Goal: Task Accomplishment & Management: Manage account settings

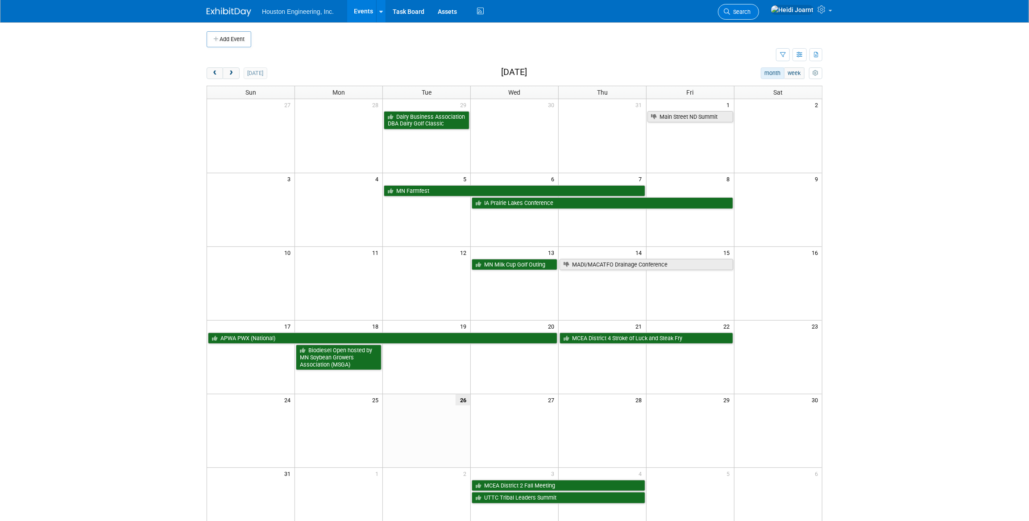
click at [750, 10] on span "Search" at bounding box center [740, 11] width 21 height 7
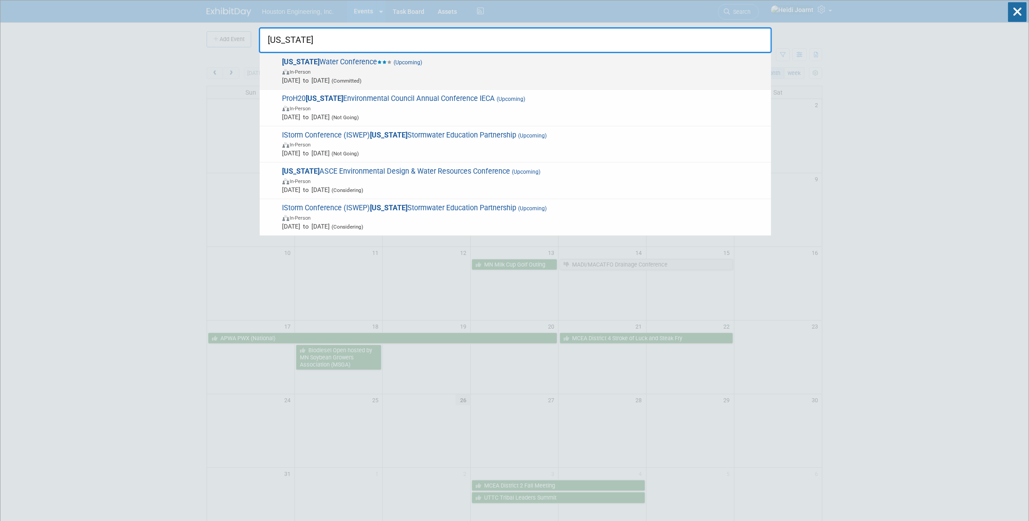
type input "iowa"
click at [537, 61] on span "Iowa Water Conference (Upcoming) In-Person Sep 9, 2025 to Sep 10, 2025 (Committ…" at bounding box center [523, 71] width 487 height 27
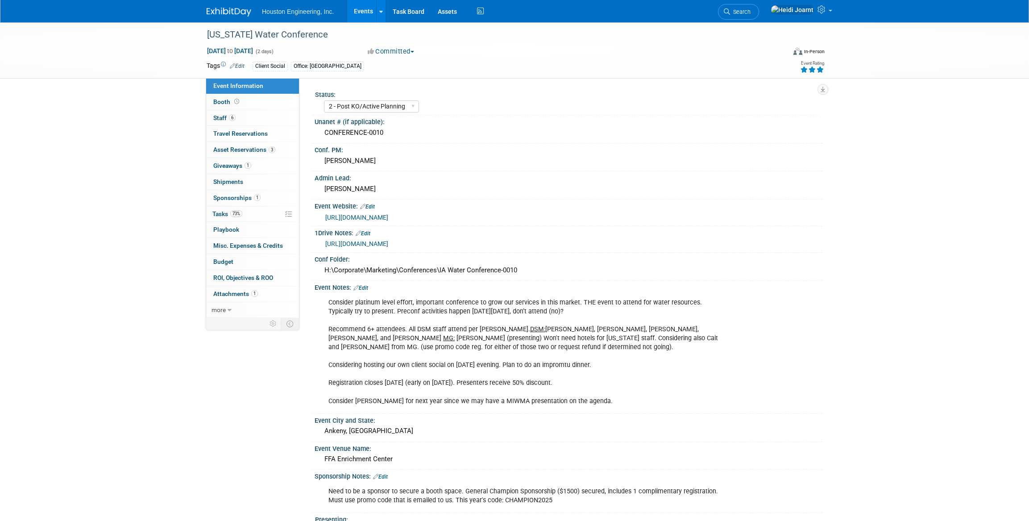
select select "2 - Post KO/Active Planning"
select select "Yes"
select select "Water Resources"
click at [388, 219] on link "[URL][DOMAIN_NAME]" at bounding box center [356, 217] width 63 height 7
click at [388, 244] on link "[URL][DOMAIN_NAME]" at bounding box center [356, 243] width 63 height 7
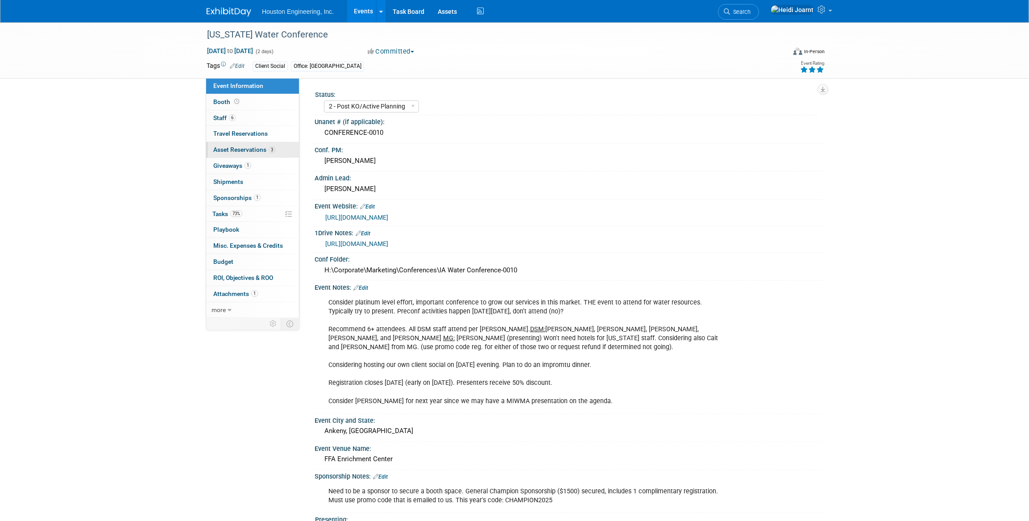
click at [259, 146] on span "Asset Reservations 3" at bounding box center [244, 149] width 62 height 7
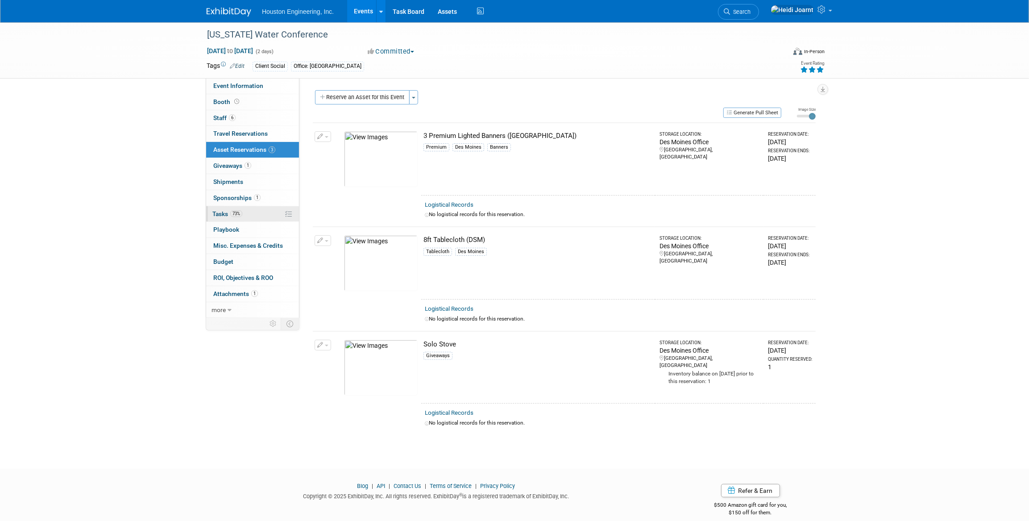
click at [266, 220] on link "73% Tasks 73%" at bounding box center [252, 214] width 93 height 16
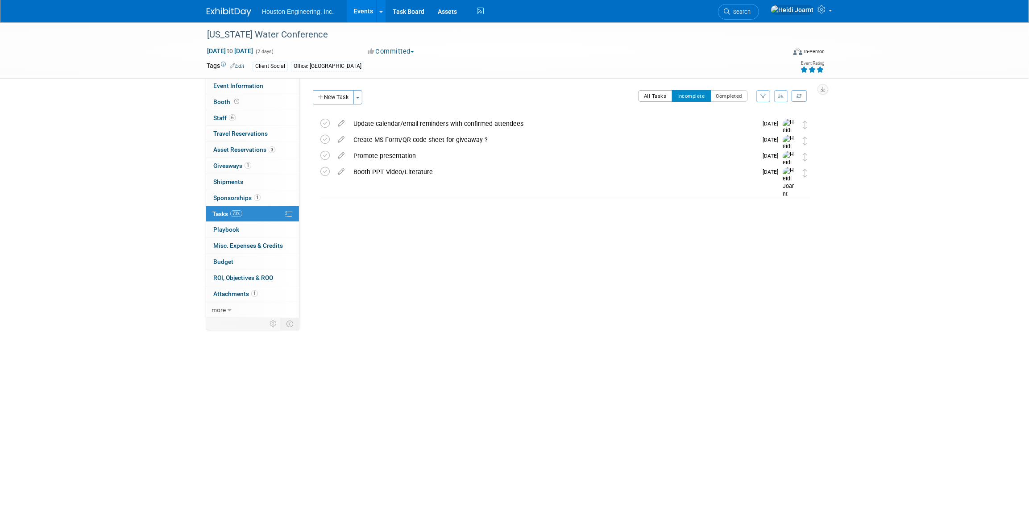
click at [657, 98] on button "All Tasks" at bounding box center [655, 96] width 34 height 12
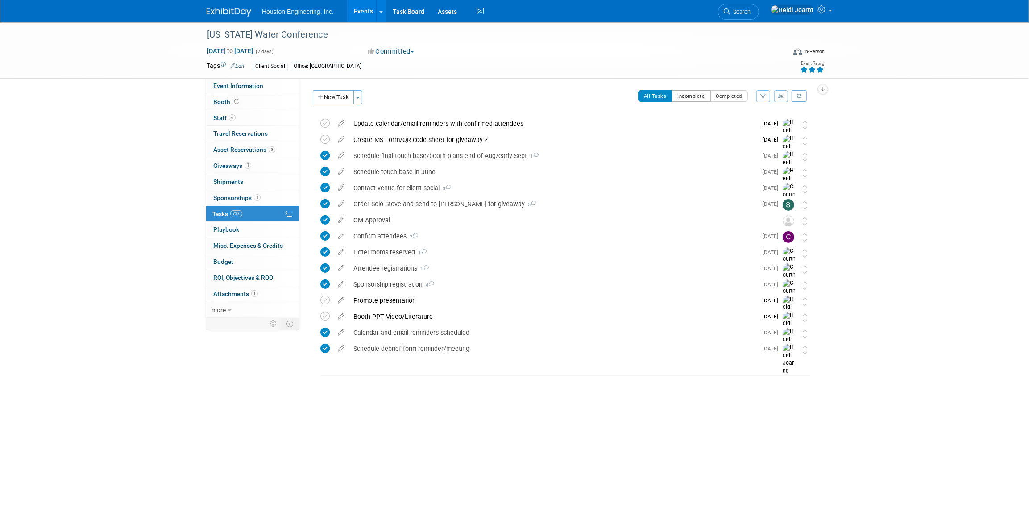
click at [690, 96] on button "Incomplete" at bounding box center [691, 96] width 39 height 12
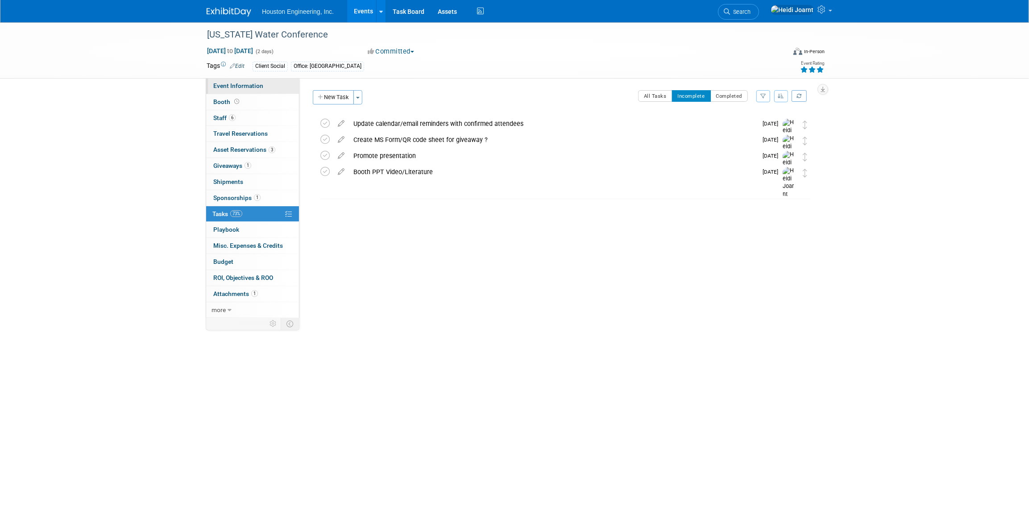
click at [245, 88] on span "Event Information" at bounding box center [238, 85] width 50 height 7
select select "2 - Post KO/Active Planning"
select select "Yes"
select select "Water Resources"
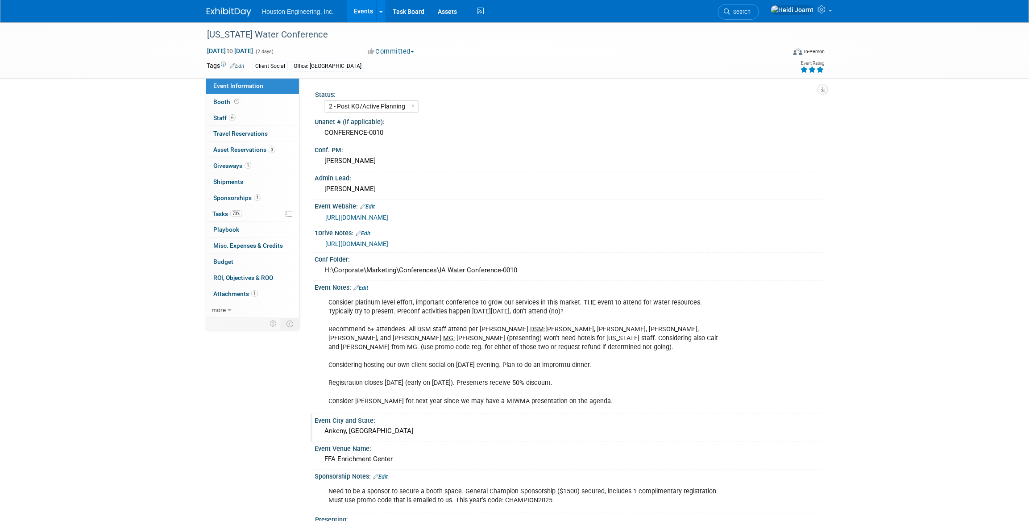
scroll to position [162, 0]
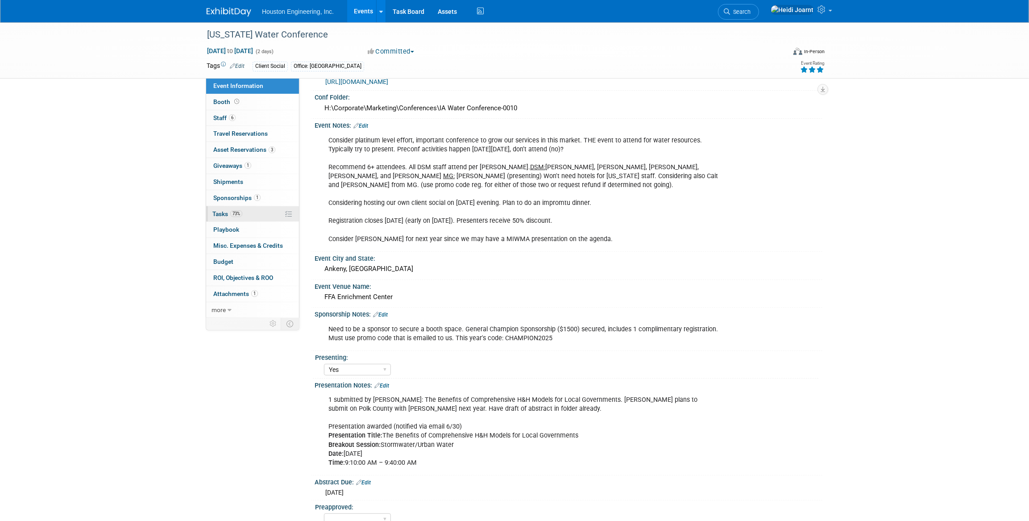
click at [236, 214] on span "73%" at bounding box center [236, 213] width 12 height 7
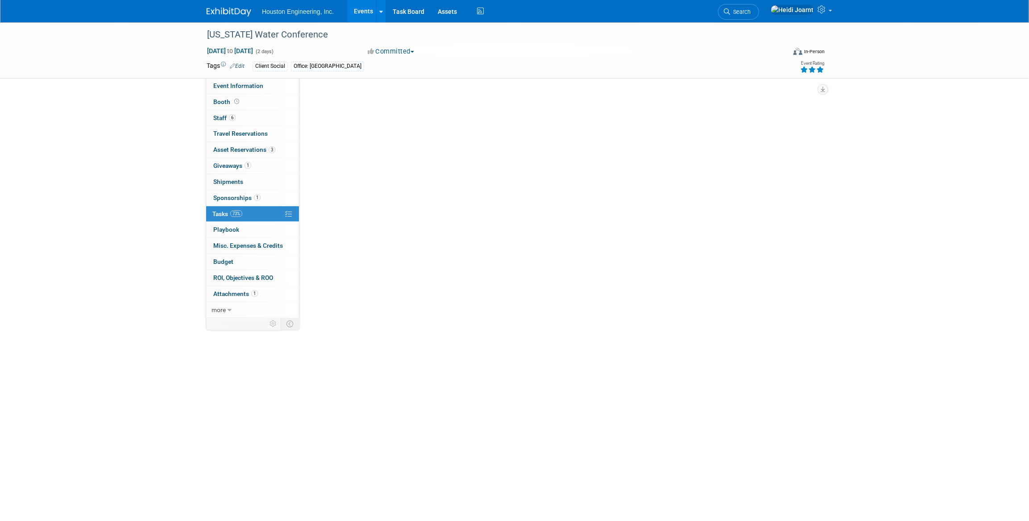
scroll to position [0, 0]
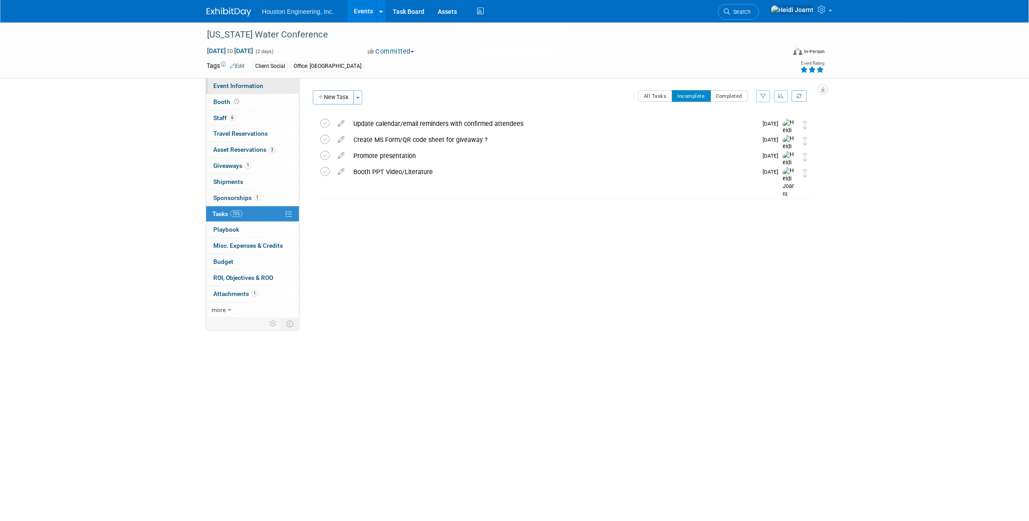
click at [263, 89] on link "Event Information" at bounding box center [252, 86] width 93 height 16
select select "2 - Post KO/Active Planning"
select select "Yes"
select select "Water Resources"
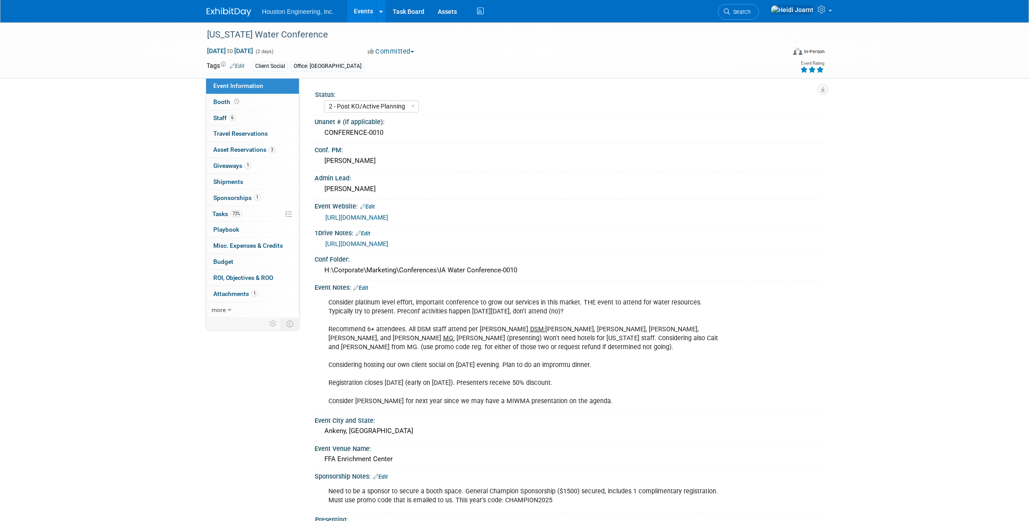
scroll to position [81, 0]
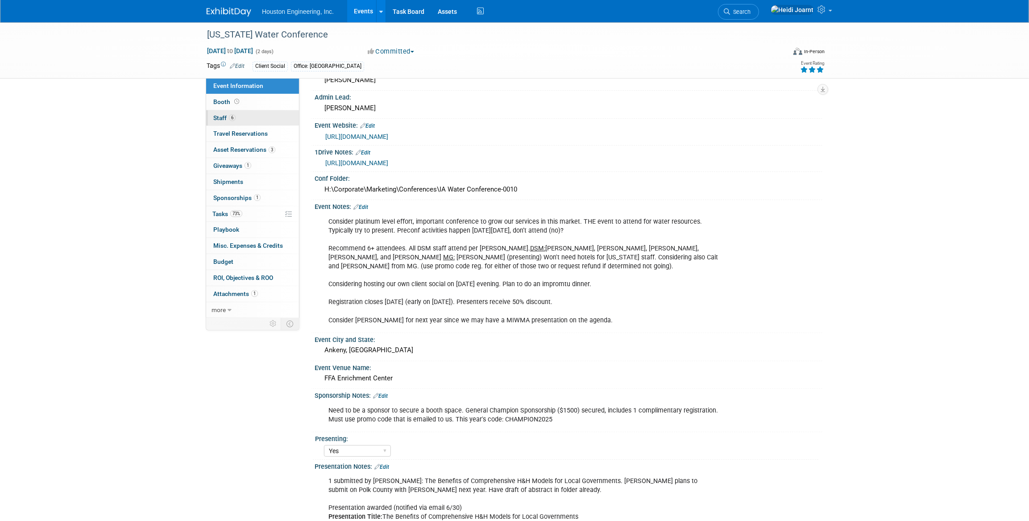
click at [238, 118] on link "6 Staff 6" at bounding box center [252, 118] width 93 height 16
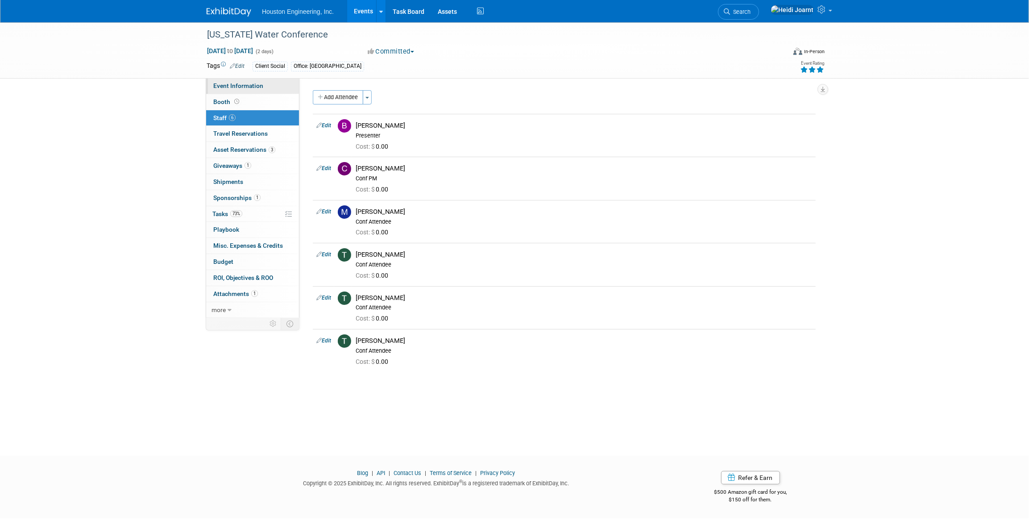
click at [250, 86] on span "Event Information" at bounding box center [238, 85] width 50 height 7
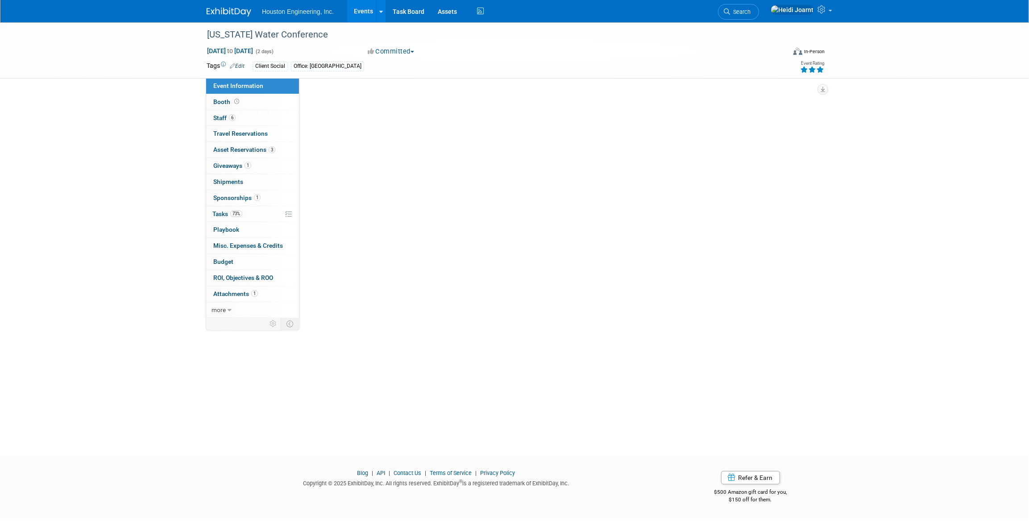
select select "2 - Post KO/Active Planning"
select select "Yes"
select select "Water Resources"
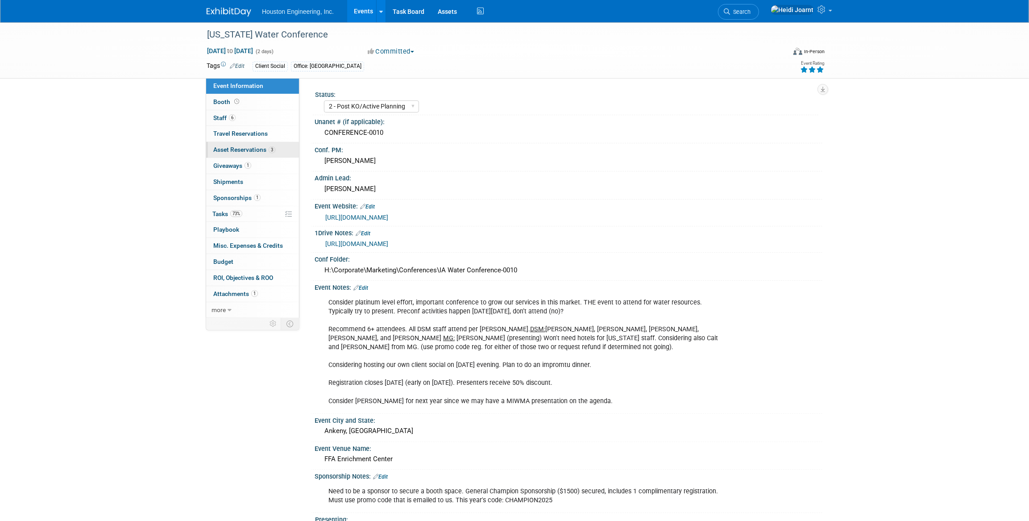
click at [255, 145] on link "3 Asset Reservations 3" at bounding box center [252, 150] width 93 height 16
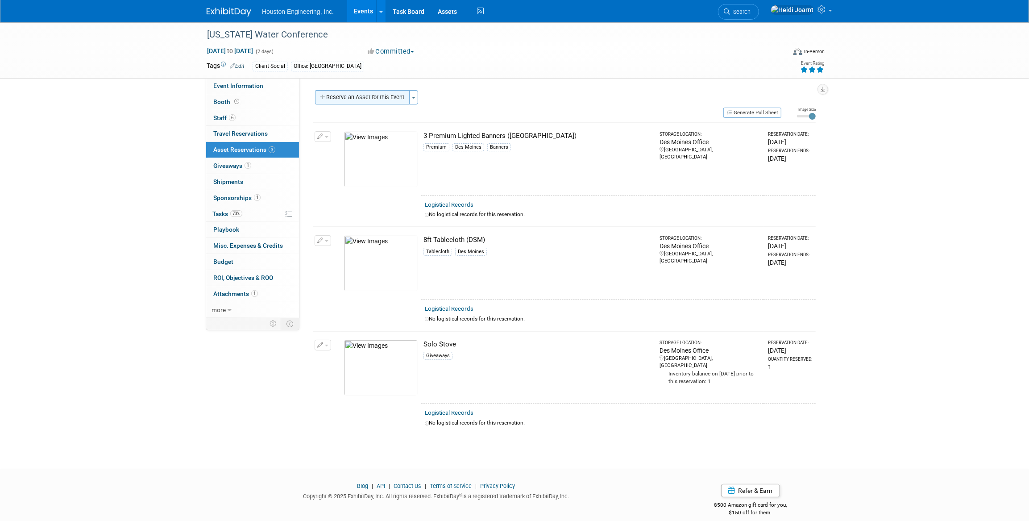
click at [366, 94] on button "Reserve an Asset for this Event" at bounding box center [362, 97] width 95 height 14
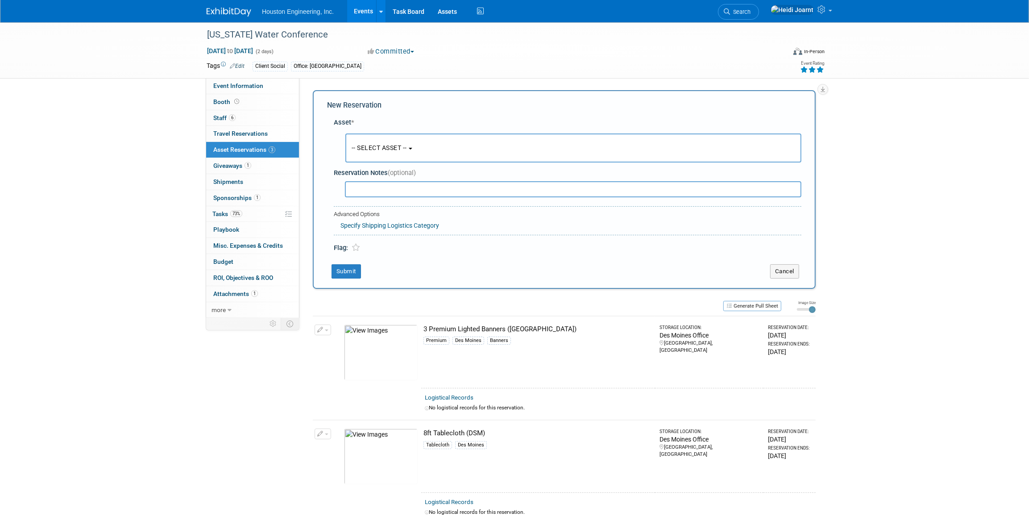
scroll to position [8, 0]
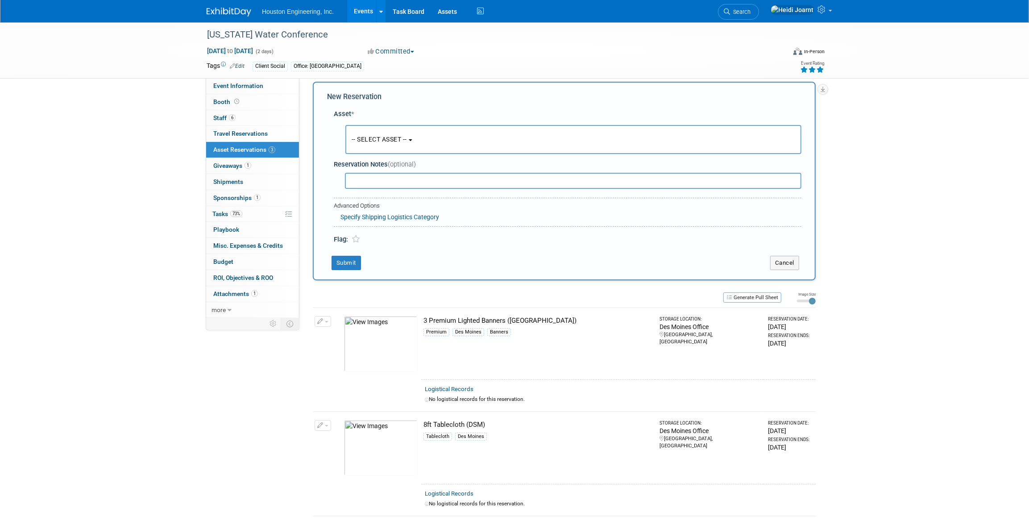
click at [394, 143] on span "-- SELECT ASSET --" at bounding box center [379, 139] width 55 height 7
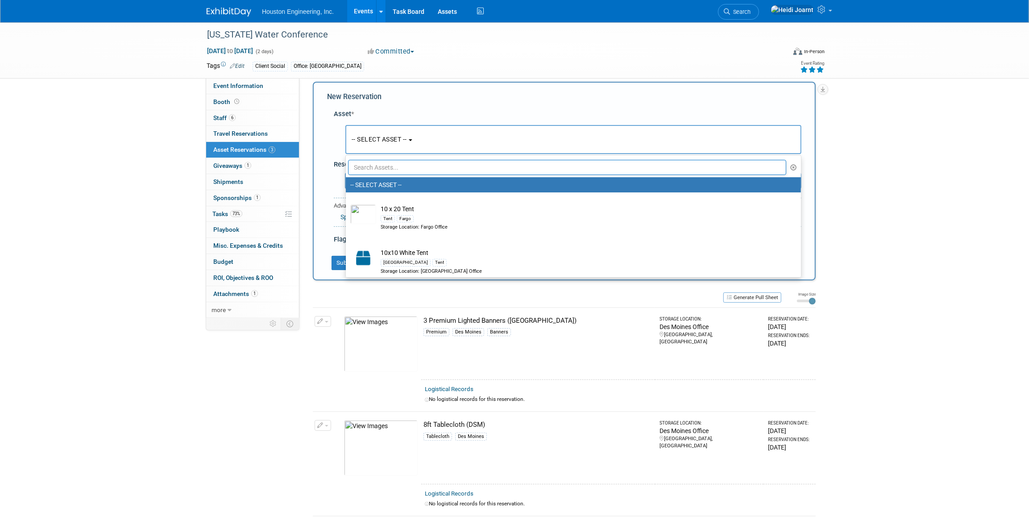
click at [410, 171] on input "text" at bounding box center [567, 167] width 438 height 15
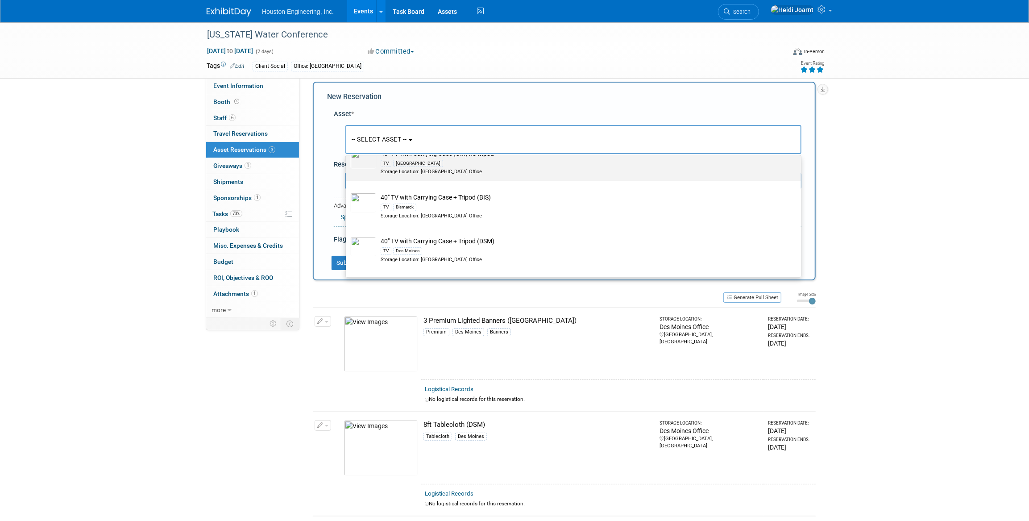
scroll to position [81, 0]
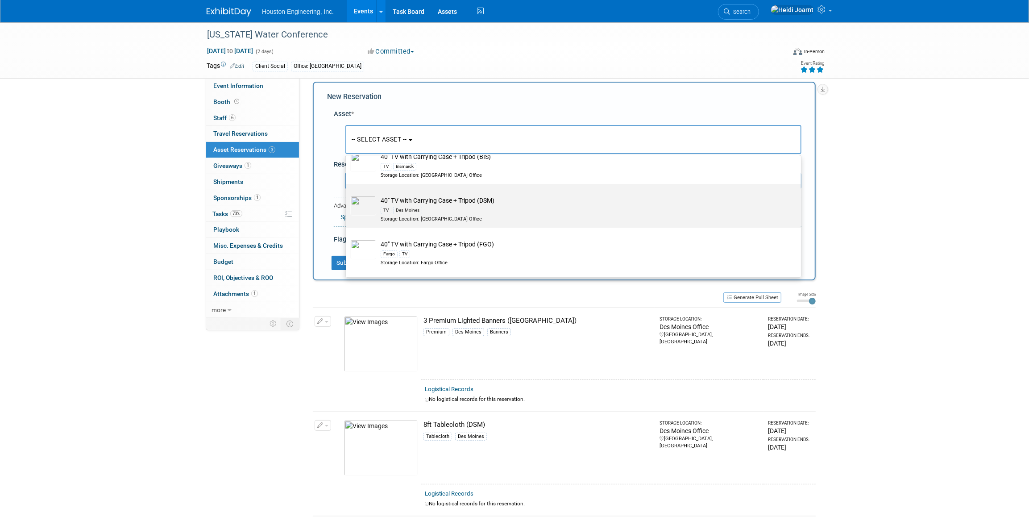
type input "tv"
click at [423, 200] on td "40" TV with Carrying Case + Tripod (DSM) TV Des Moines Storage Location: [GEOGR…" at bounding box center [579, 209] width 407 height 26
click at [347, 195] on input "40" TV with Carrying Case + Tripod (DSM) TV Des Moines Storage Location: [GEOGR…" at bounding box center [344, 192] width 6 height 6
select select "10728863"
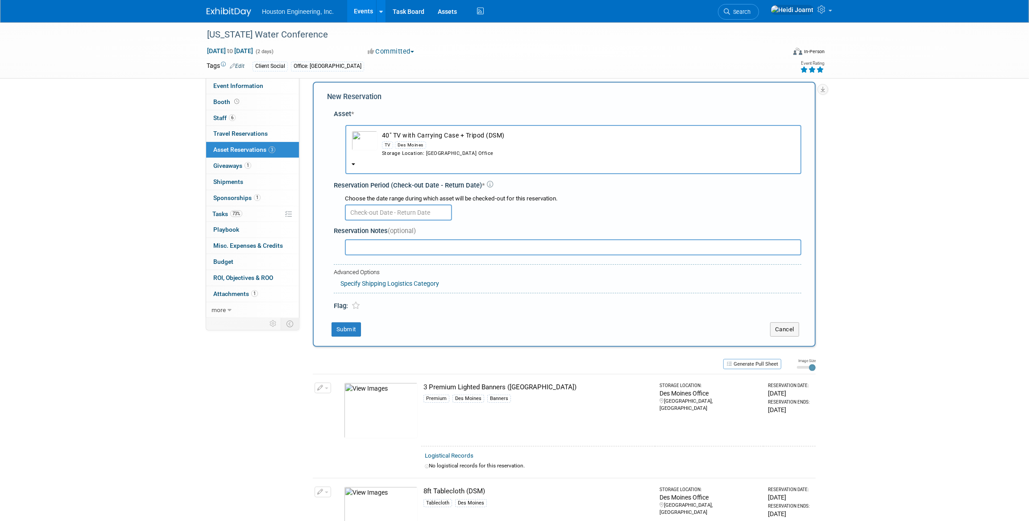
click at [410, 211] on input "text" at bounding box center [398, 212] width 107 height 16
click at [370, 277] on span "8" at bounding box center [373, 277] width 17 height 17
click at [431, 274] on span "11" at bounding box center [432, 277] width 17 height 17
type input "[DATE] to [DATE]"
click at [355, 324] on button "Submit" at bounding box center [346, 329] width 29 height 14
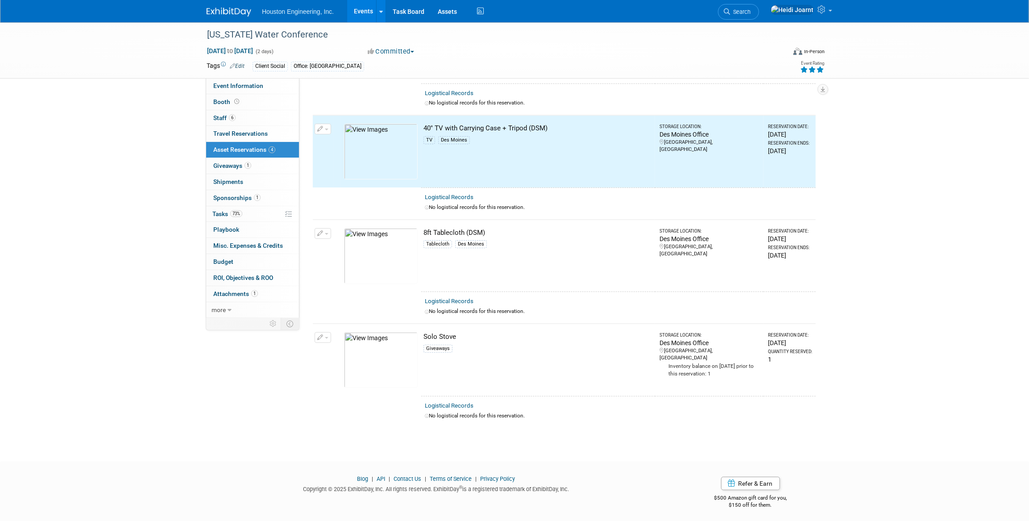
scroll to position [0, 0]
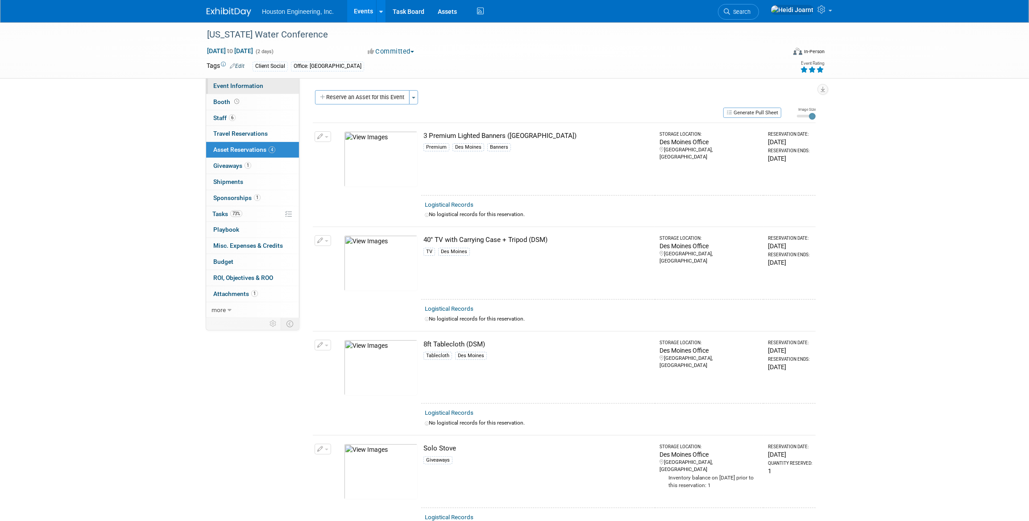
click at [252, 88] on span "Event Information" at bounding box center [238, 85] width 50 height 7
select select "2 - Post KO/Active Planning"
select select "Yes"
select select "Water Resources"
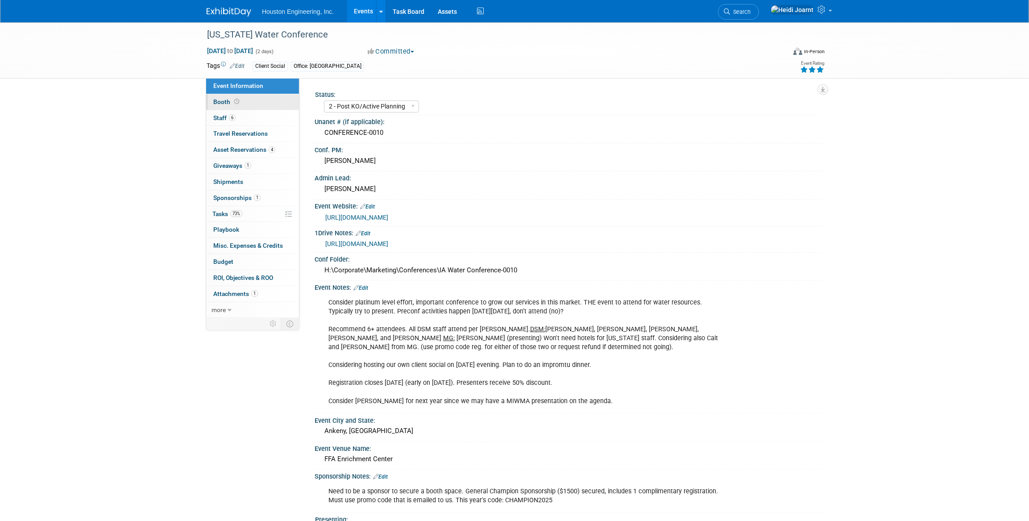
click at [248, 106] on link "Booth" at bounding box center [252, 102] width 93 height 16
select select "Yes"
select select "Des Moines"
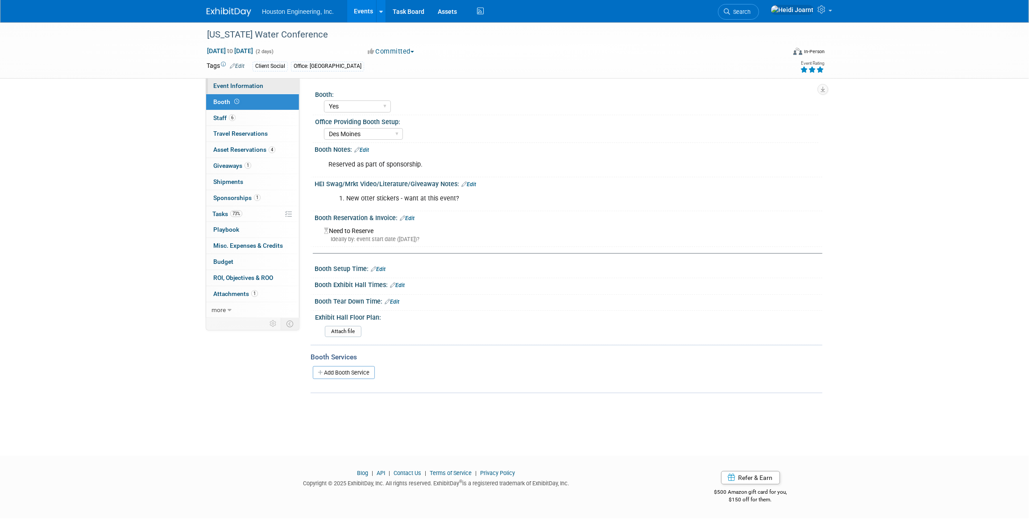
click at [263, 85] on link "Event Information" at bounding box center [252, 86] width 93 height 16
select select "2 - Post KO/Active Planning"
select select "Yes"
select select "Water Resources"
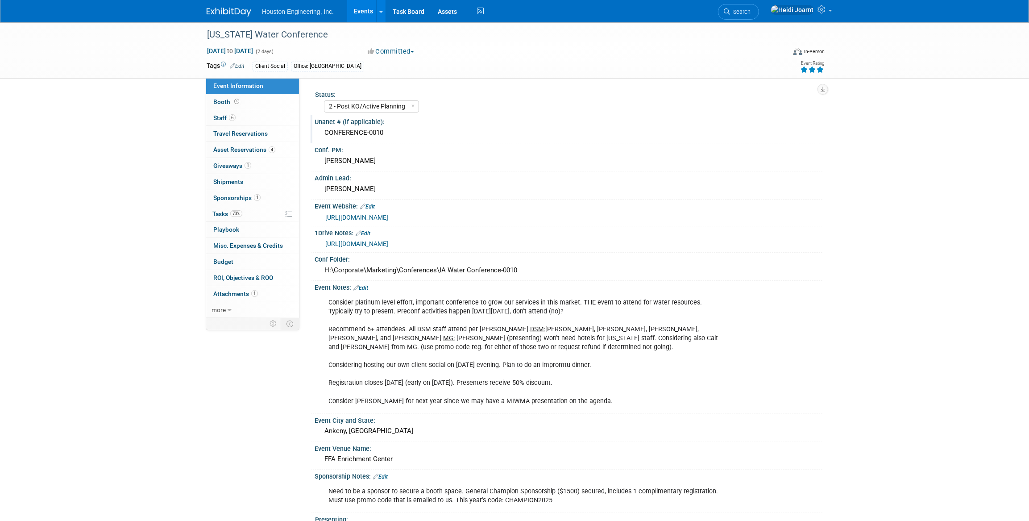
scroll to position [40, 0]
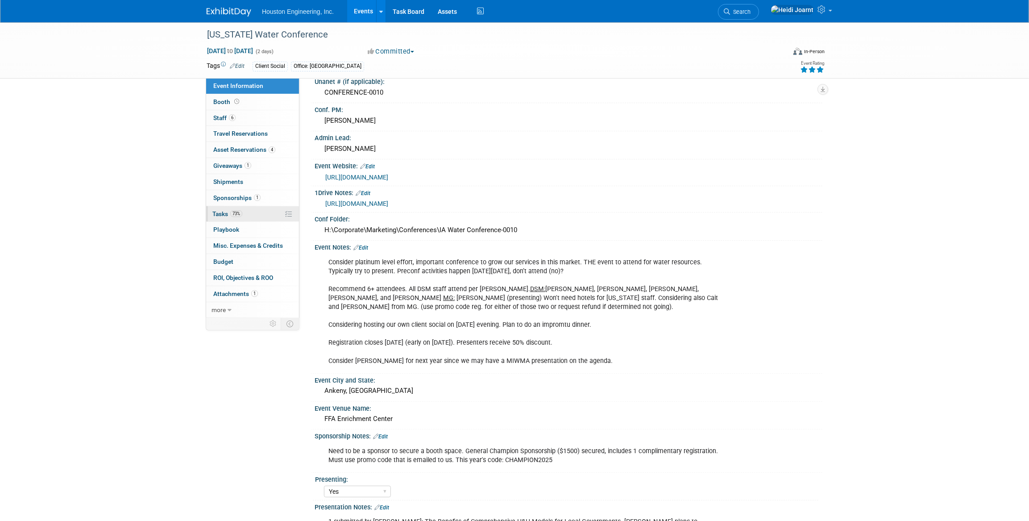
click at [249, 216] on link "73% Tasks 73%" at bounding box center [252, 214] width 93 height 16
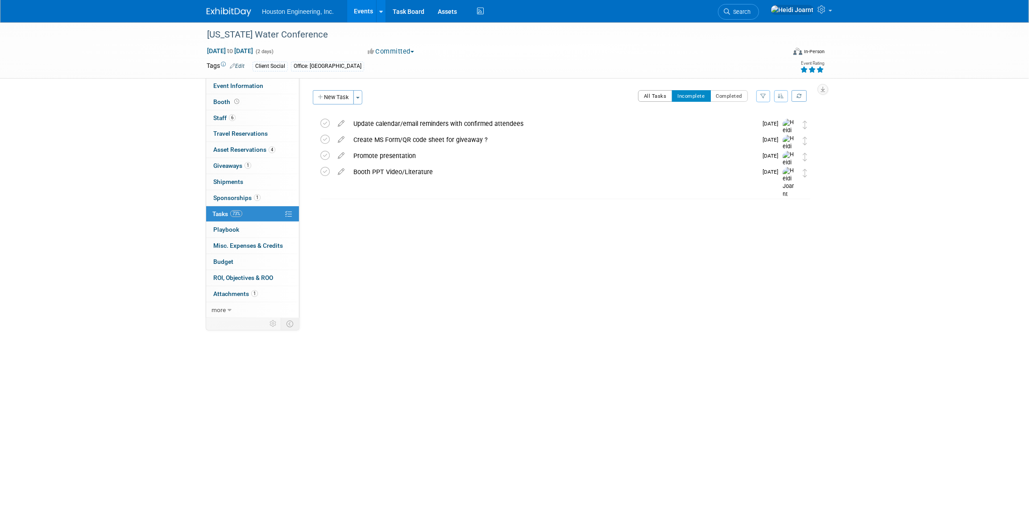
click at [645, 98] on button "All Tasks" at bounding box center [655, 96] width 34 height 12
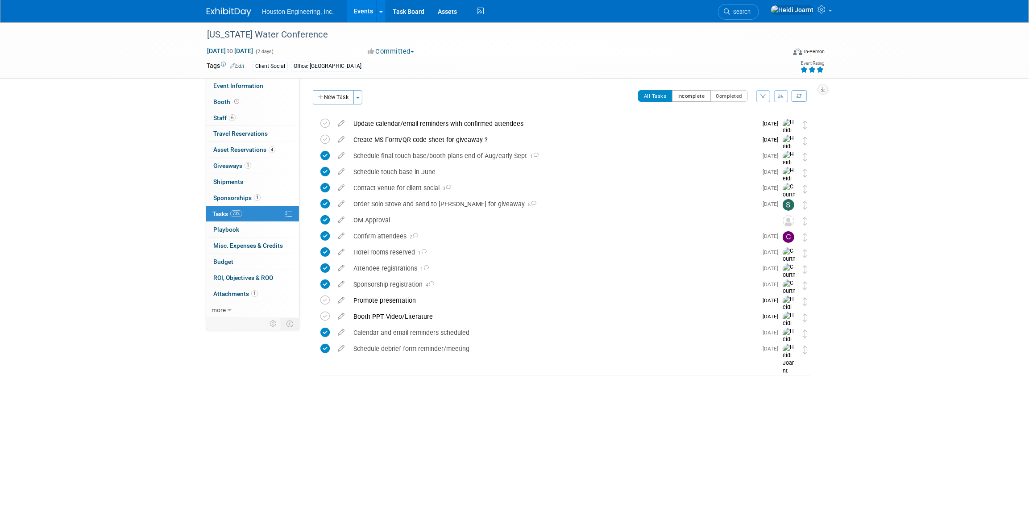
click at [702, 94] on button "Incomplete" at bounding box center [691, 96] width 39 height 12
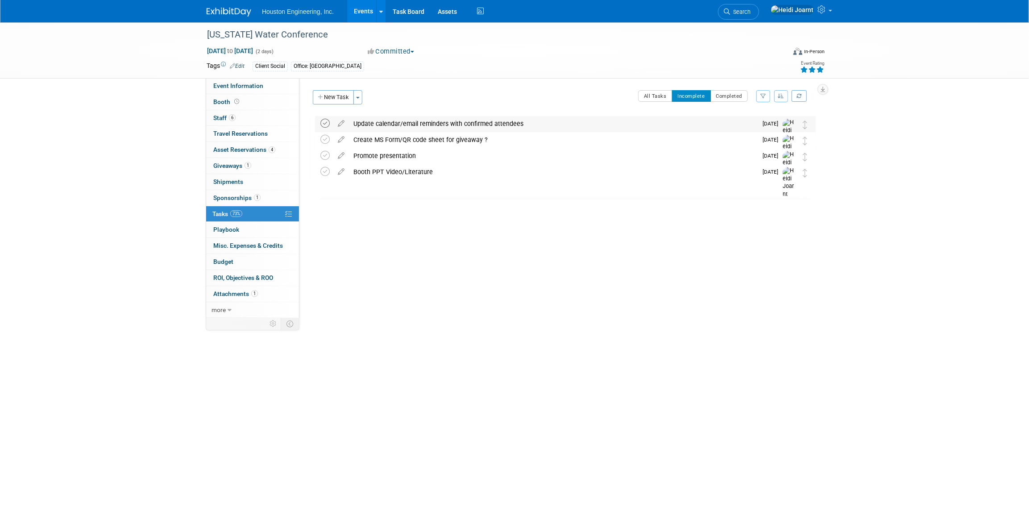
click at [323, 125] on icon at bounding box center [324, 123] width 9 height 9
click at [248, 88] on span "Event Information" at bounding box center [238, 85] width 50 height 7
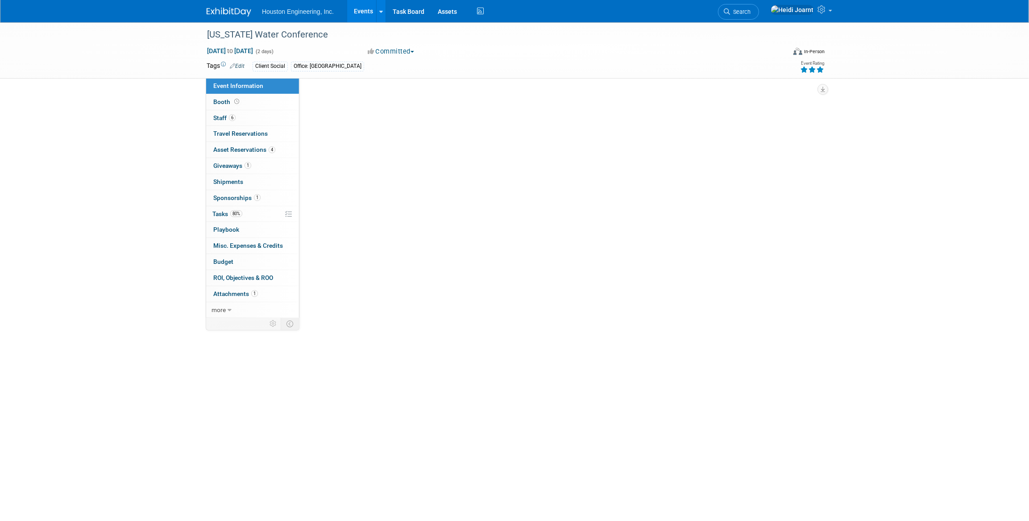
select select "2 - Post KO/Active Planning"
select select "Yes"
select select "Water Resources"
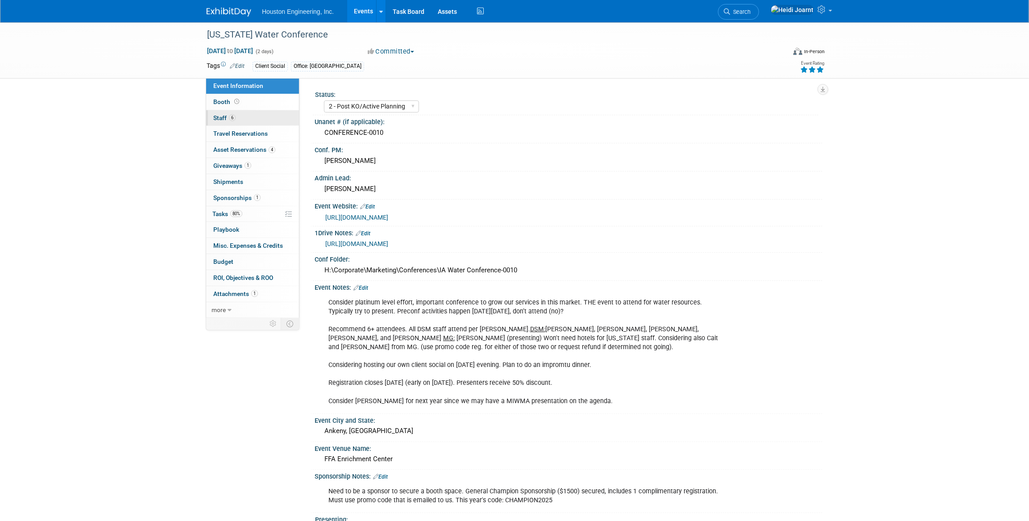
click at [246, 118] on link "6 Staff 6" at bounding box center [252, 118] width 93 height 16
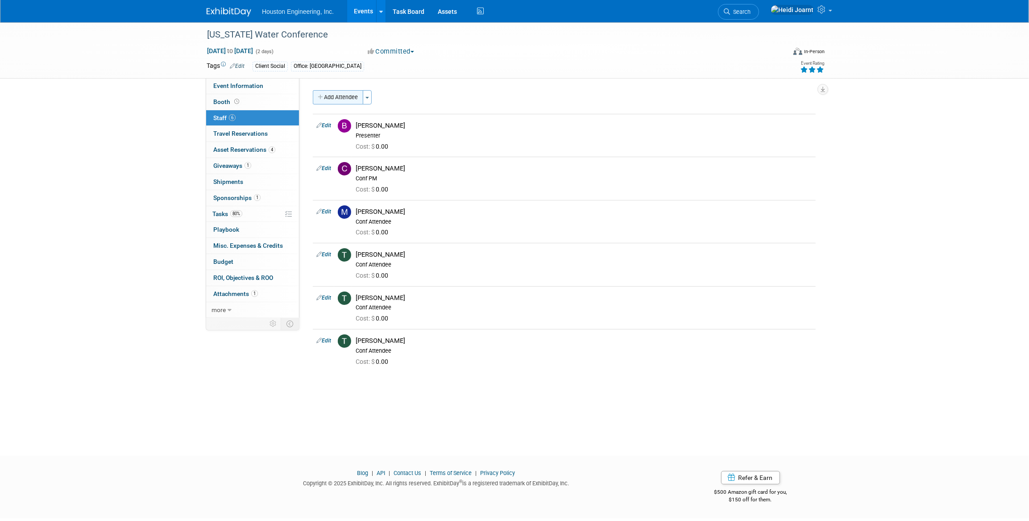
click at [349, 94] on button "Add Attendee" at bounding box center [338, 97] width 50 height 14
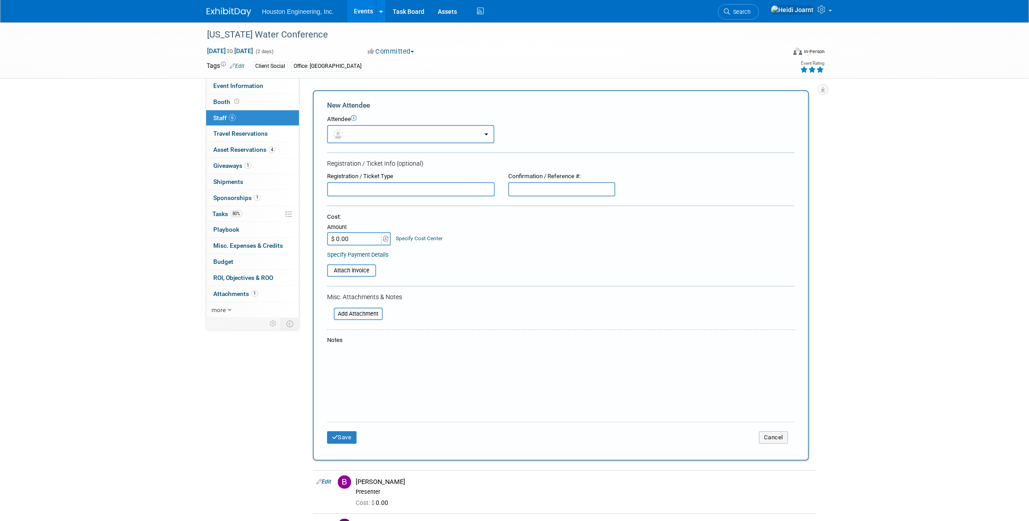
click at [360, 131] on button "button" at bounding box center [410, 134] width 167 height 18
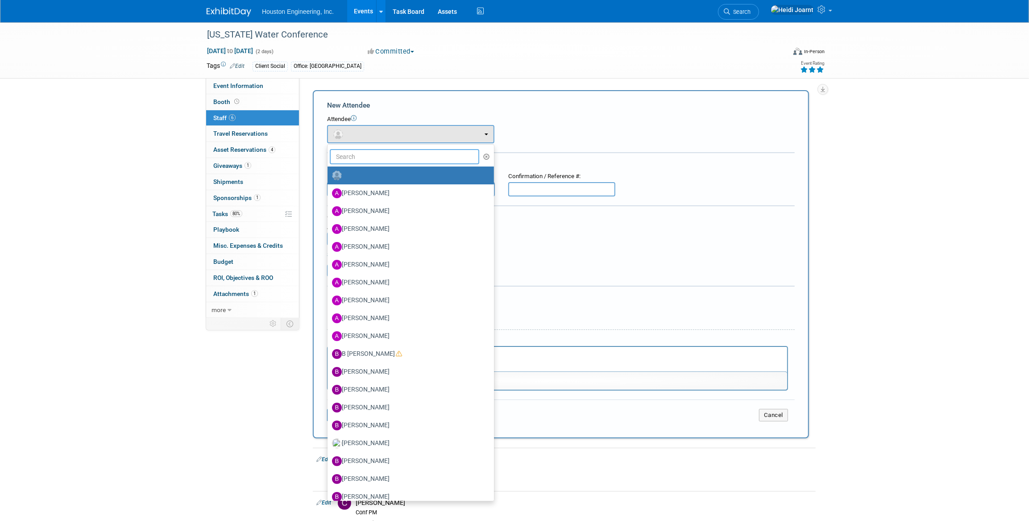
click at [365, 157] on input "text" at bounding box center [404, 156] width 149 height 15
type input "carly"
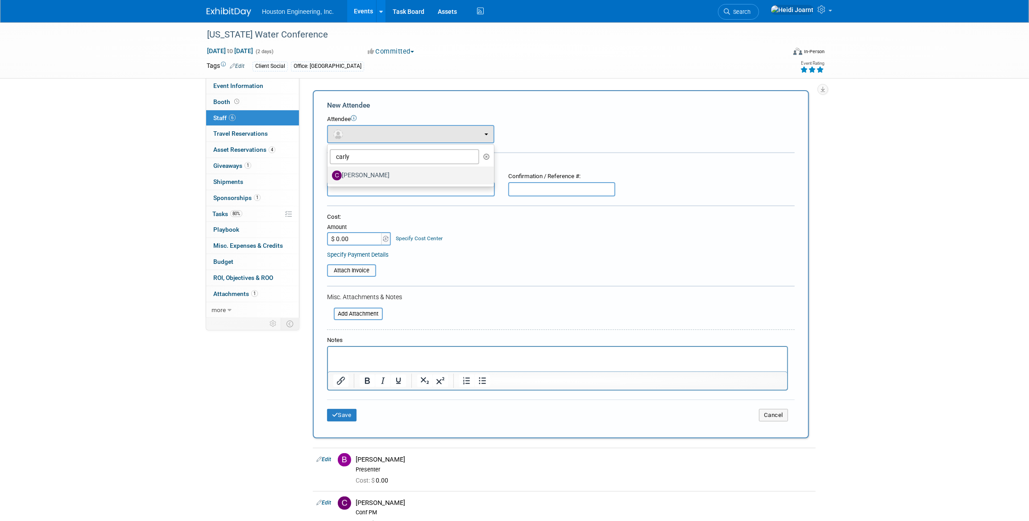
click at [370, 170] on label "[PERSON_NAME]" at bounding box center [408, 175] width 153 height 14
click at [329, 171] on input "[PERSON_NAME]" at bounding box center [326, 174] width 6 height 6
select select "fc1ed58a-b0d7-49f4-8e10-52d3b16e1aa9"
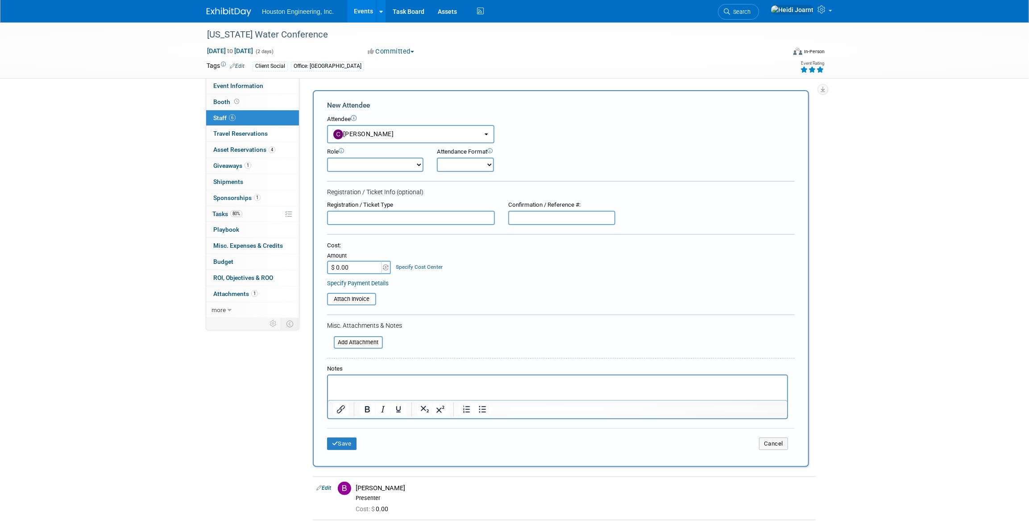
click at [371, 165] on select "Conf Attendee Conf PM Demonstrator Host Planner Presenter Sales Representative" at bounding box center [375, 164] width 96 height 14
select select "200"
click at [327, 157] on select "Conf Attendee Conf PM Demonstrator Host Planner Presenter Sales Representative" at bounding box center [375, 164] width 96 height 14
click at [341, 436] on div "Save Cancel" at bounding box center [561, 442] width 468 height 29
click at [340, 442] on button "Save" at bounding box center [341, 443] width 29 height 12
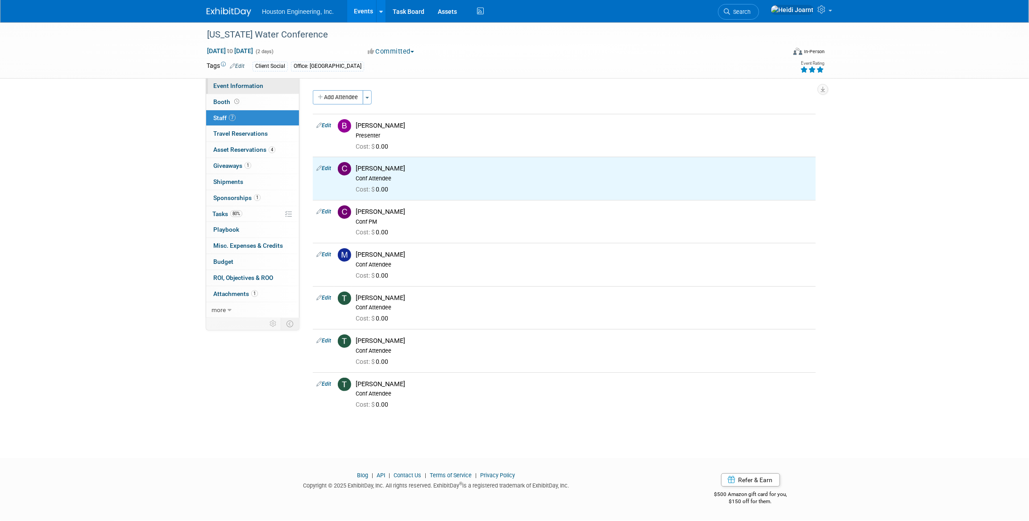
click at [230, 80] on link "Event Information" at bounding box center [252, 86] width 93 height 16
select select "2 - Post KO/Active Planning"
select select "Yes"
select select "Water Resources"
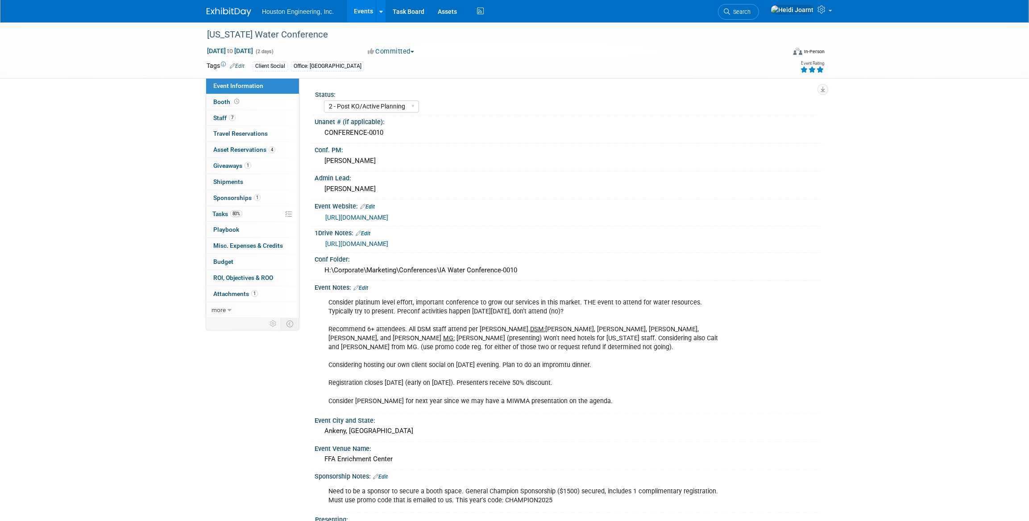
click at [368, 289] on link "Edit" at bounding box center [360, 288] width 15 height 6
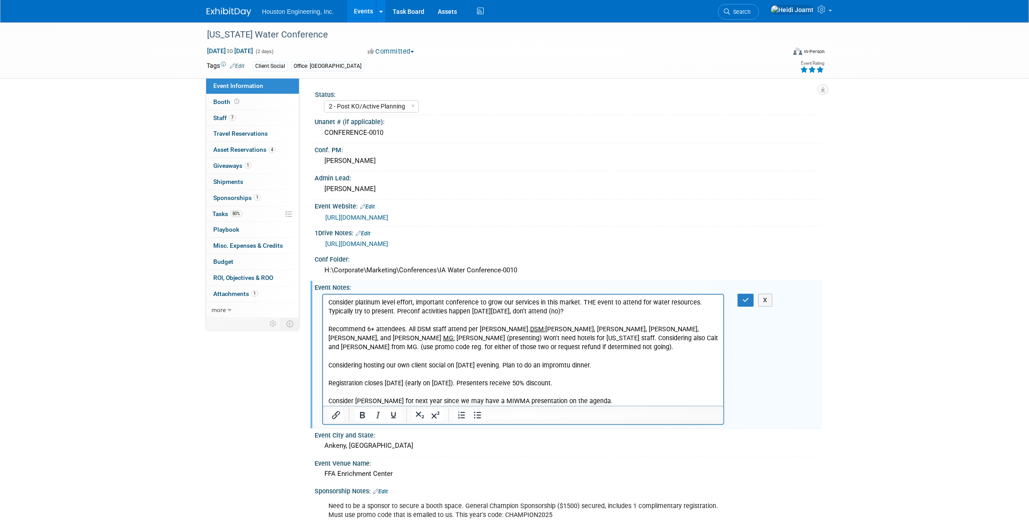
click at [465, 350] on p "Consider platinum level effort, important conference to grow our services in th…" at bounding box center [523, 352] width 390 height 108
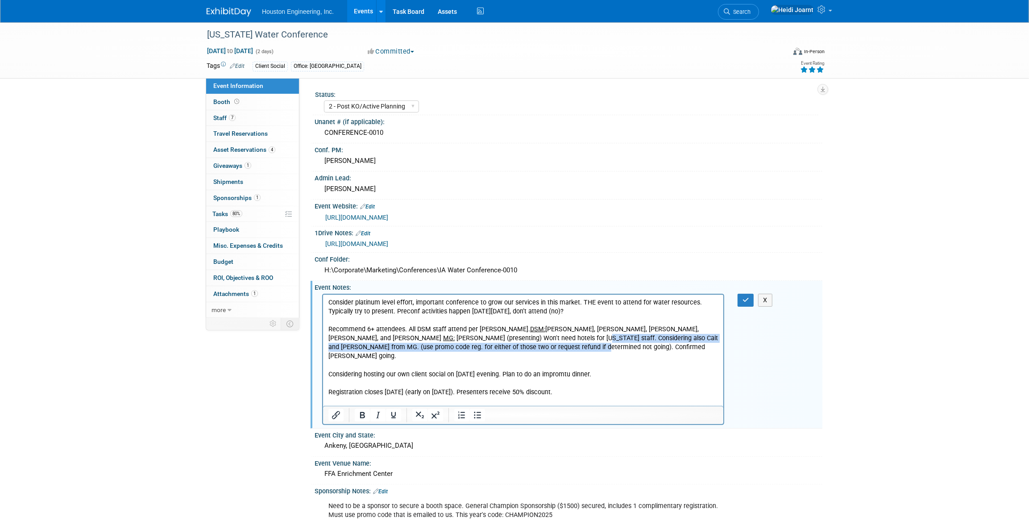
drag, startPoint x: 417, startPoint y: 347, endPoint x: 420, endPoint y: 340, distance: 8.2
click at [420, 340] on p "Consider platinum level effort, important conference to grow our services in th…" at bounding box center [523, 356] width 390 height 116
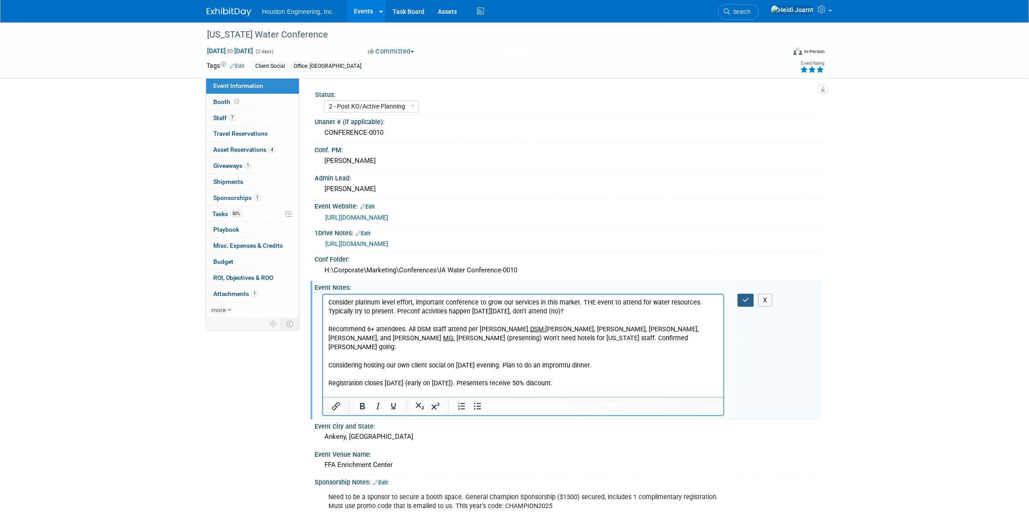
click at [742, 300] on icon "button" at bounding box center [745, 300] width 7 height 6
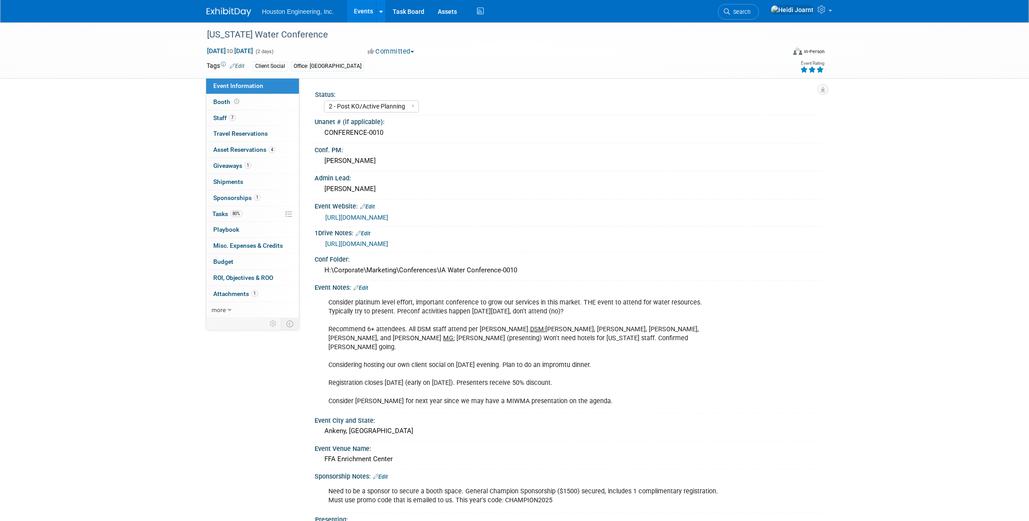
click at [365, 288] on link "Edit" at bounding box center [360, 288] width 15 height 6
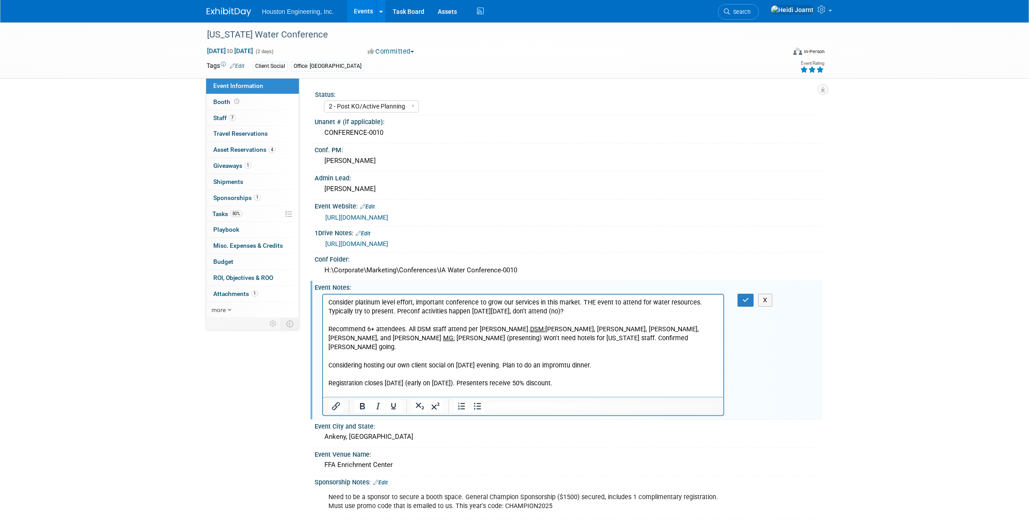
click at [497, 339] on p "Consider platinum level effort, important conference to grow our services in th…" at bounding box center [523, 352] width 390 height 108
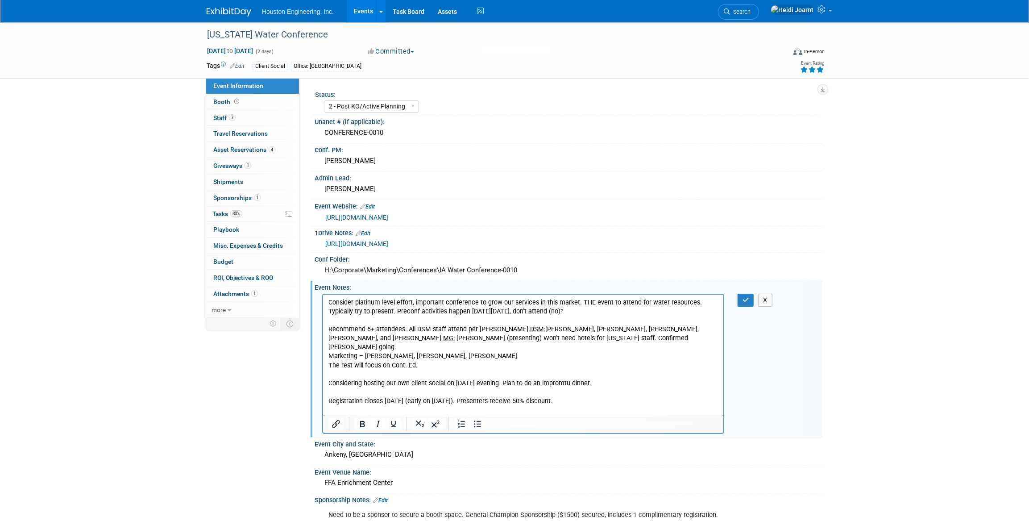
click at [327, 345] on html "Consider platinum level effort, important conference to grow our services in th…" at bounding box center [523, 358] width 400 height 129
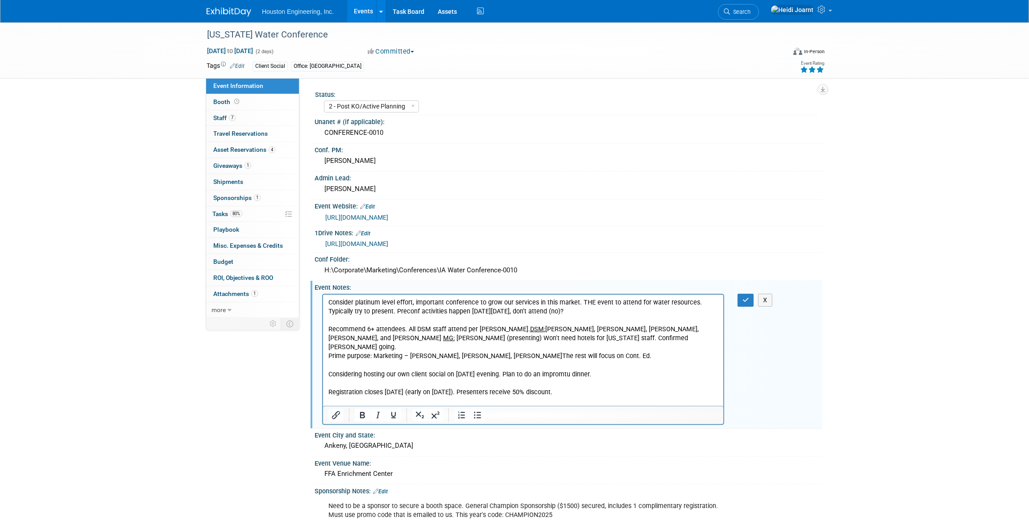
click at [502, 336] on p "Consider platinum level effort, important conference to grow our services in th…" at bounding box center [523, 325] width 390 height 54
click at [748, 301] on icon "button" at bounding box center [745, 300] width 7 height 6
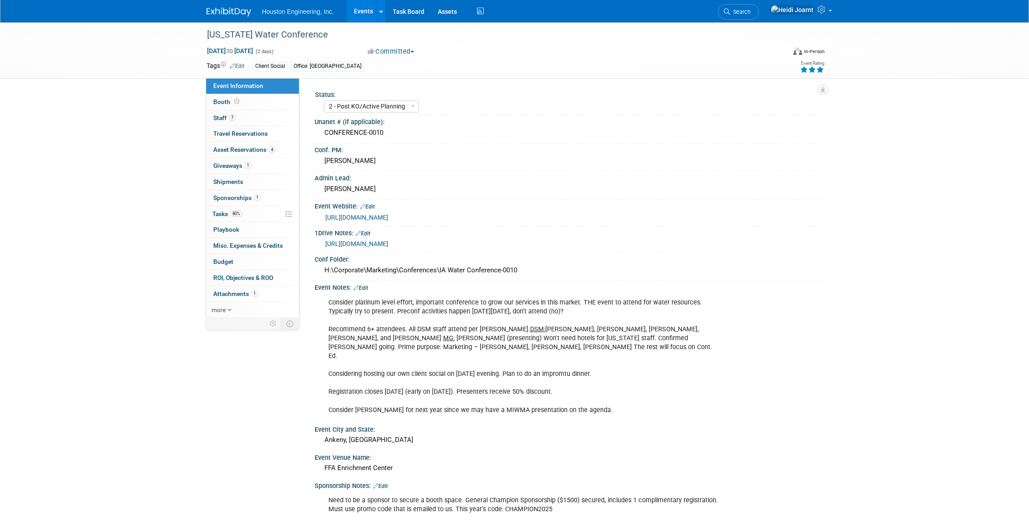
click at [456, 358] on div "Consider platinum level effort, important conference to grow our services in th…" at bounding box center [523, 356] width 402 height 125
click at [366, 288] on link "Edit" at bounding box center [360, 288] width 15 height 6
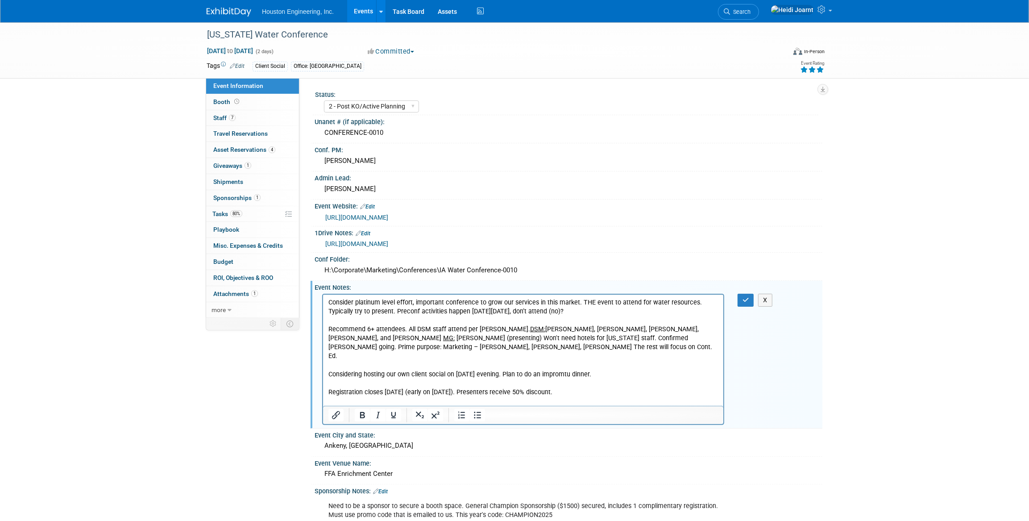
click at [595, 364] on p "Consider platinum level effort, important conference to grow our services in th…" at bounding box center [523, 356] width 390 height 116
click at [748, 302] on icon "button" at bounding box center [745, 300] width 7 height 6
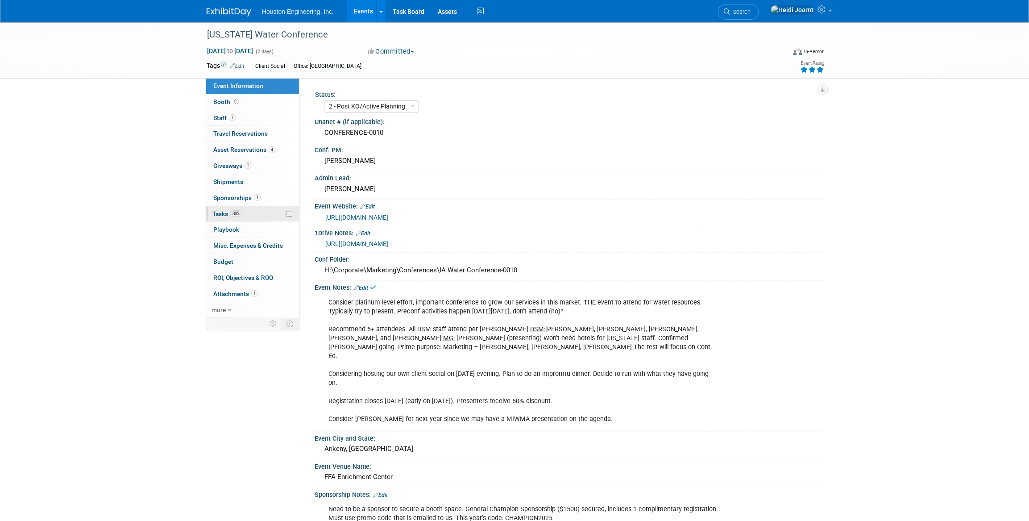
click at [244, 207] on link "80% Tasks 80%" at bounding box center [252, 214] width 93 height 16
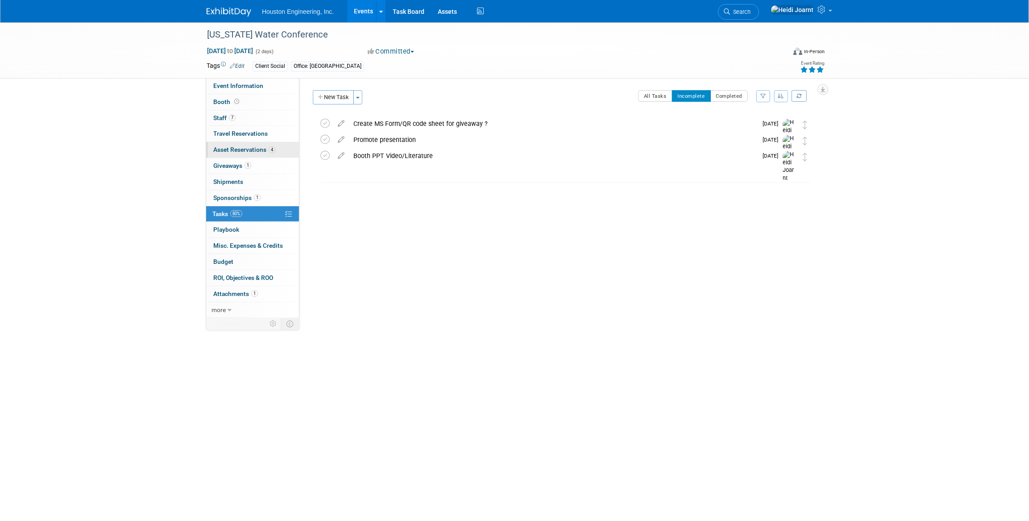
click at [253, 156] on link "4 Asset Reservations 4" at bounding box center [252, 150] width 93 height 16
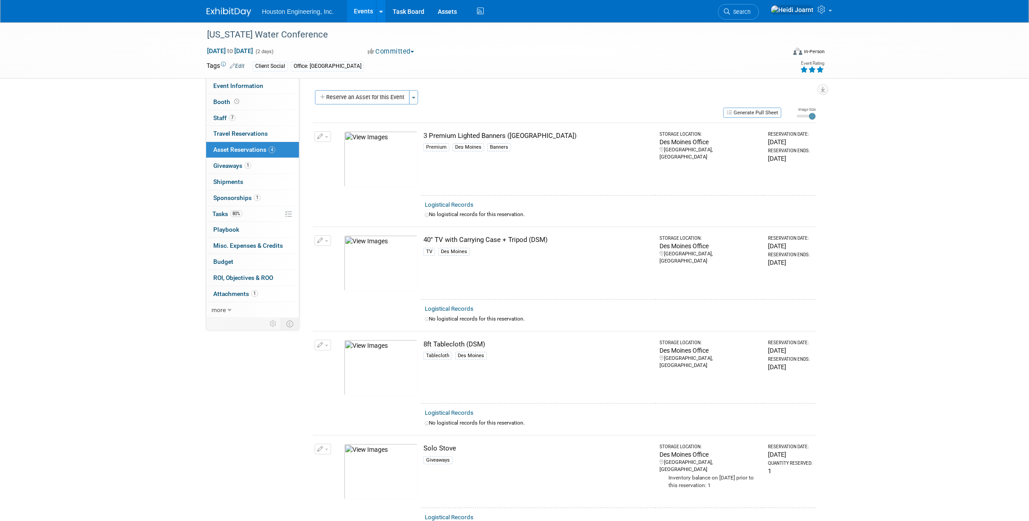
click at [329, 241] on button "button" at bounding box center [323, 240] width 17 height 11
click at [358, 282] on span "Cancel Reservation" at bounding box center [360, 282] width 57 height 7
click at [429, 290] on link "Yes" at bounding box center [426, 290] width 26 height 14
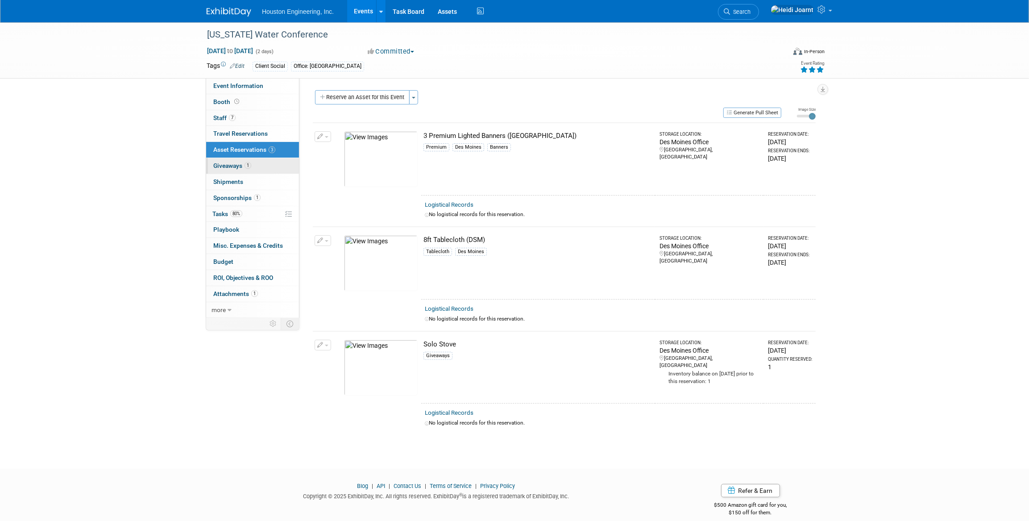
click at [247, 163] on span "1" at bounding box center [247, 165] width 7 height 7
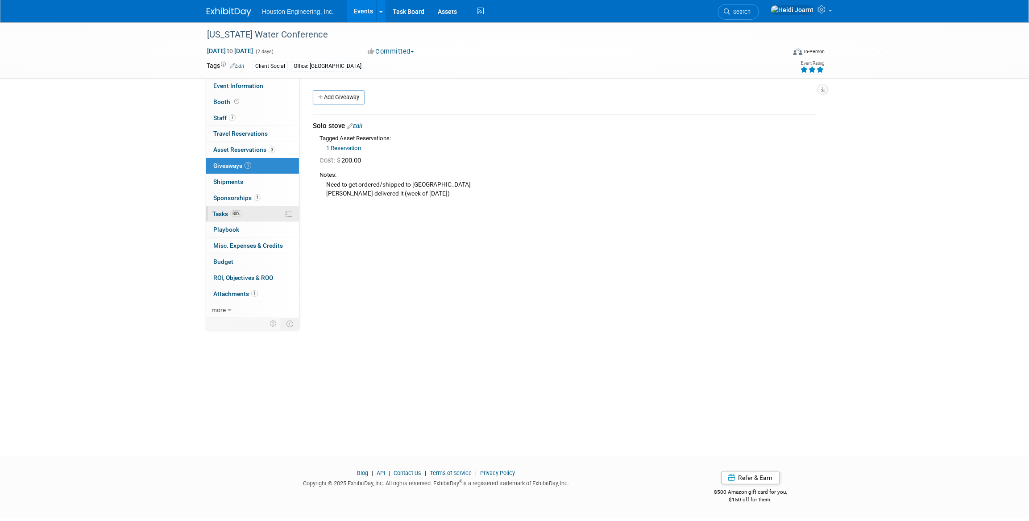
click at [260, 212] on link "80% Tasks 80%" at bounding box center [252, 214] width 93 height 16
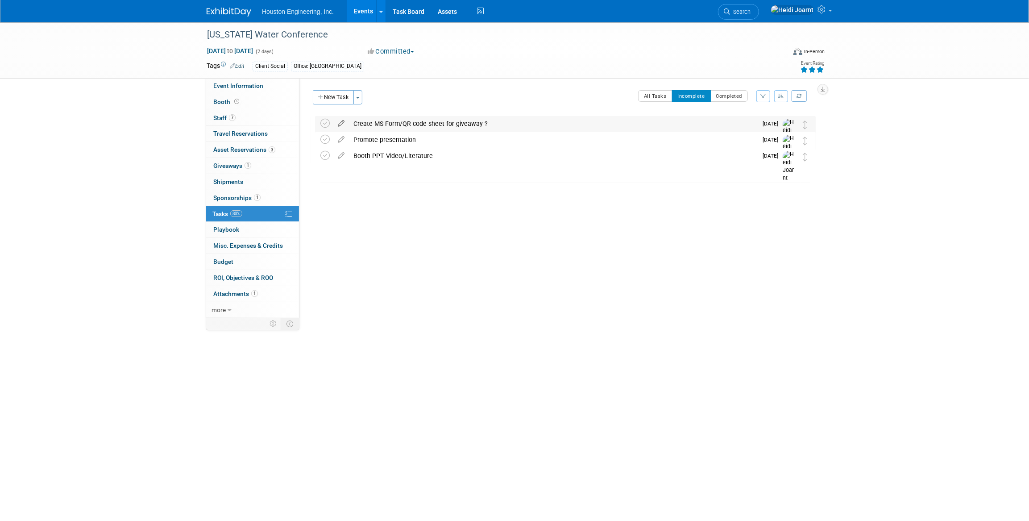
click at [340, 120] on icon at bounding box center [341, 121] width 16 height 11
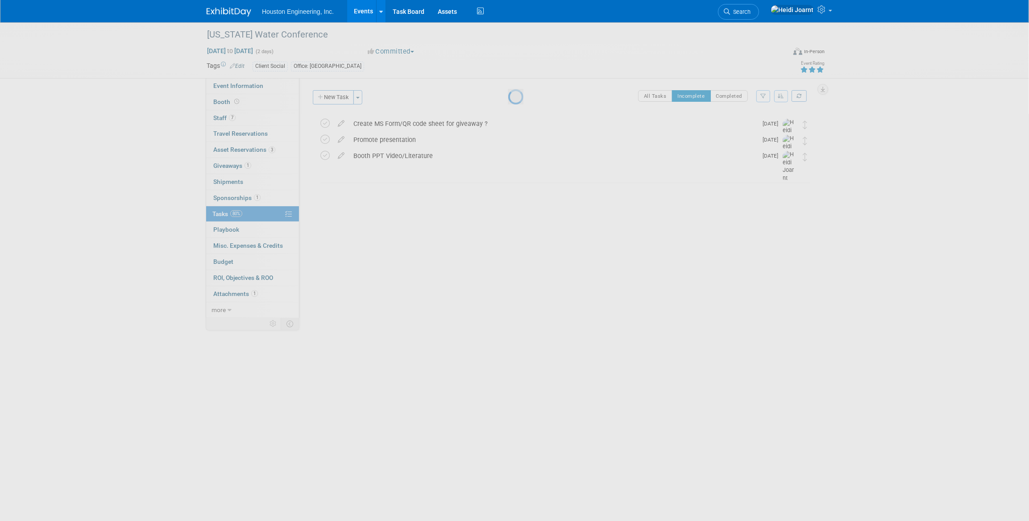
select select "7"
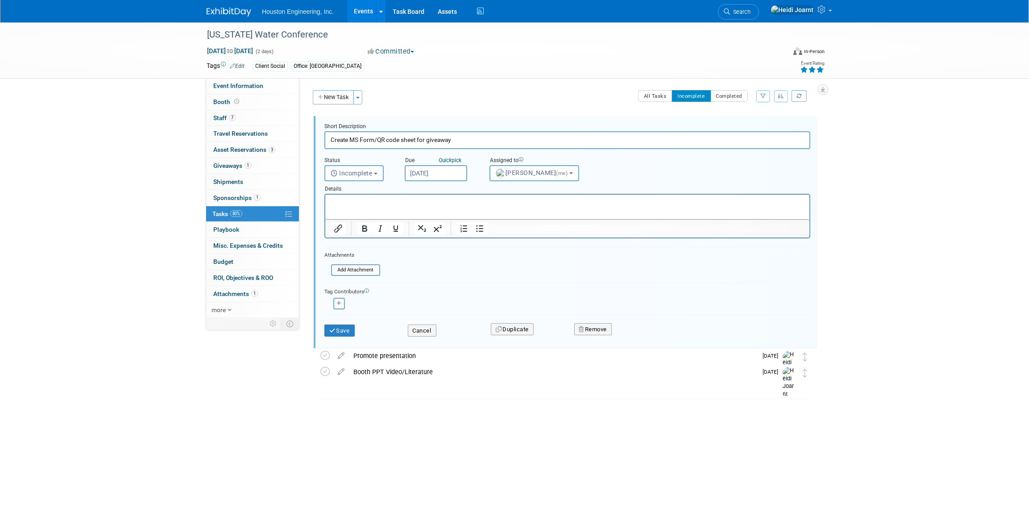
type input "Create MS Form/QR code sheet for giveaway"
click at [443, 172] on input "[DATE]" at bounding box center [436, 173] width 62 height 16
click at [373, 203] on p "Rich Text Area. Press ALT-0 for help." at bounding box center [567, 202] width 474 height 8
click at [345, 330] on button "Save" at bounding box center [339, 330] width 30 height 12
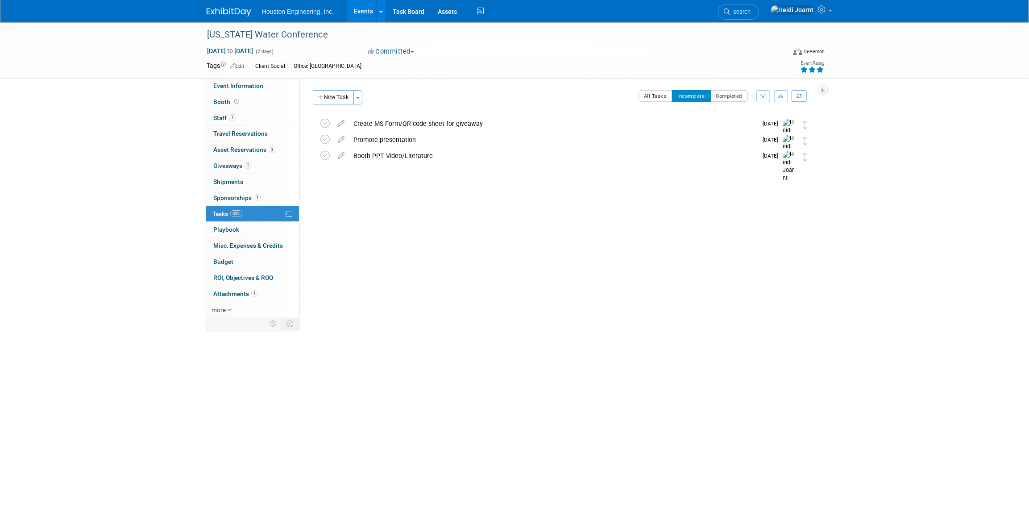
click at [510, 124] on div "Create MS Form/QR code sheet for giveaway" at bounding box center [553, 123] width 408 height 15
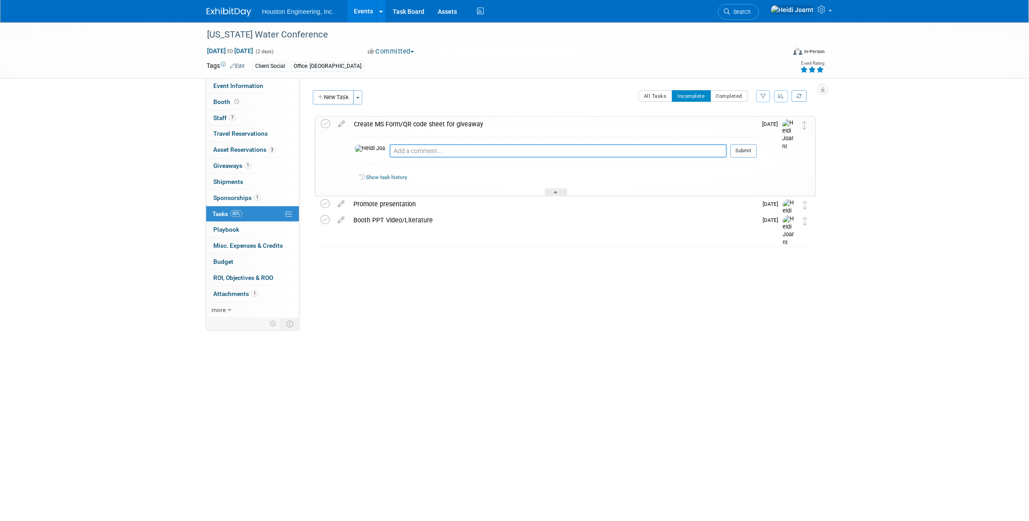
click at [480, 152] on textarea at bounding box center [558, 150] width 337 height 13
type textarea "Send sheet to [PERSON_NAME]"
click at [737, 149] on button "Submit" at bounding box center [743, 150] width 26 height 13
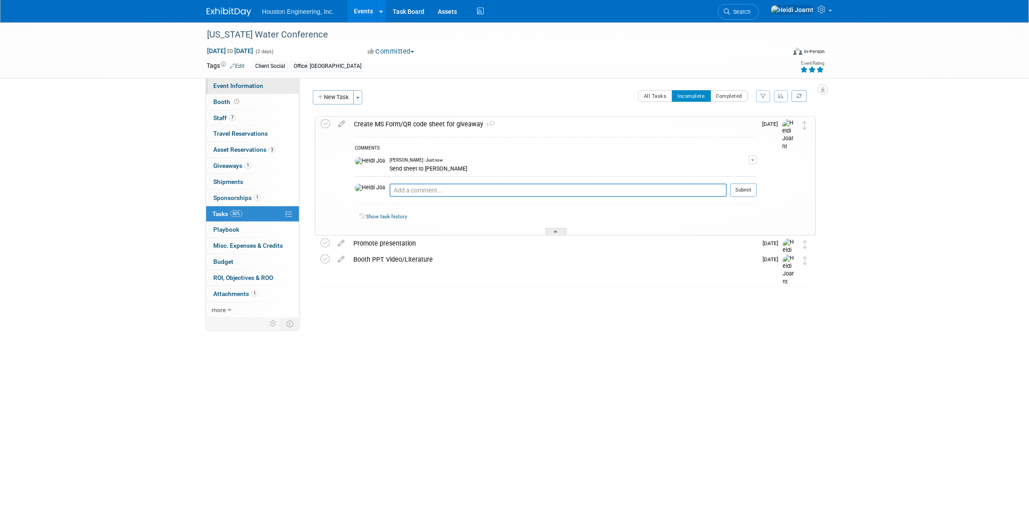
click at [250, 88] on span "Event Information" at bounding box center [238, 85] width 50 height 7
select select "2 - Post KO/Active Planning"
select select "Yes"
select select "Water Resources"
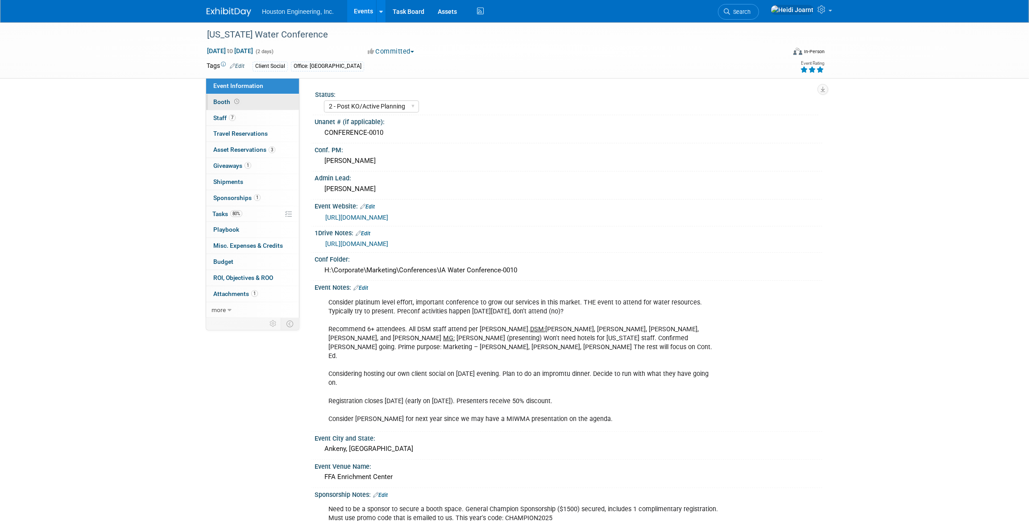
click at [227, 106] on link "Booth" at bounding box center [252, 102] width 93 height 16
select select "Yes"
select select "Des Moines"
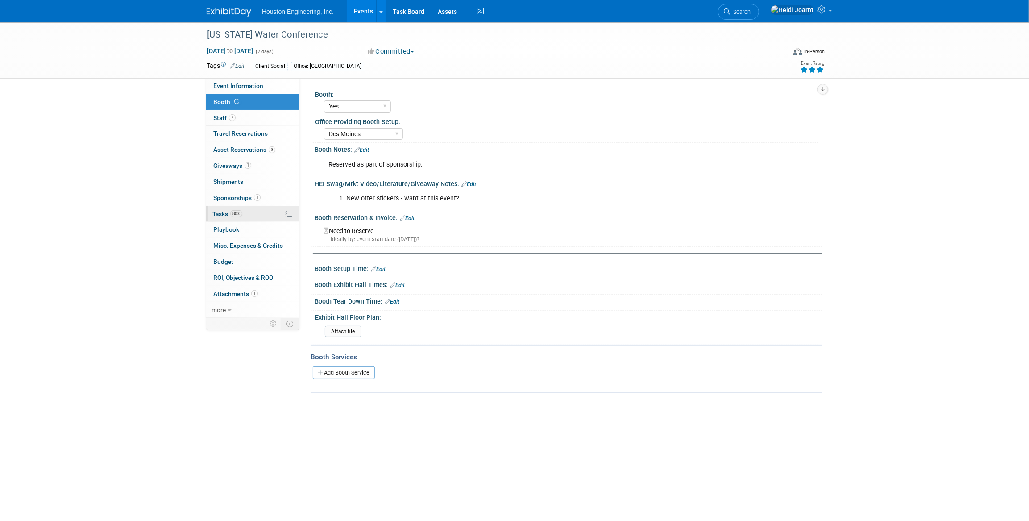
click at [253, 216] on link "80% Tasks 80%" at bounding box center [252, 214] width 93 height 16
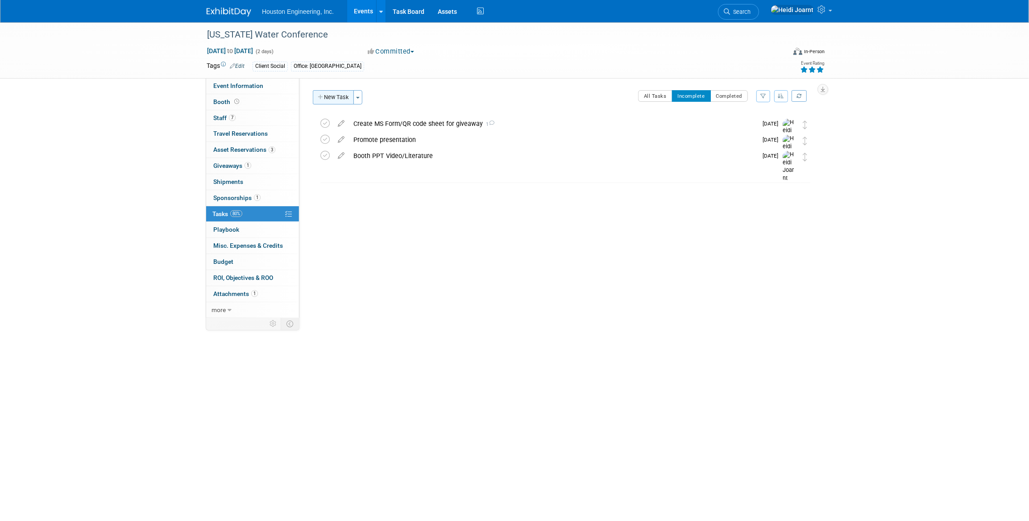
click at [335, 99] on button "New Task" at bounding box center [333, 97] width 41 height 14
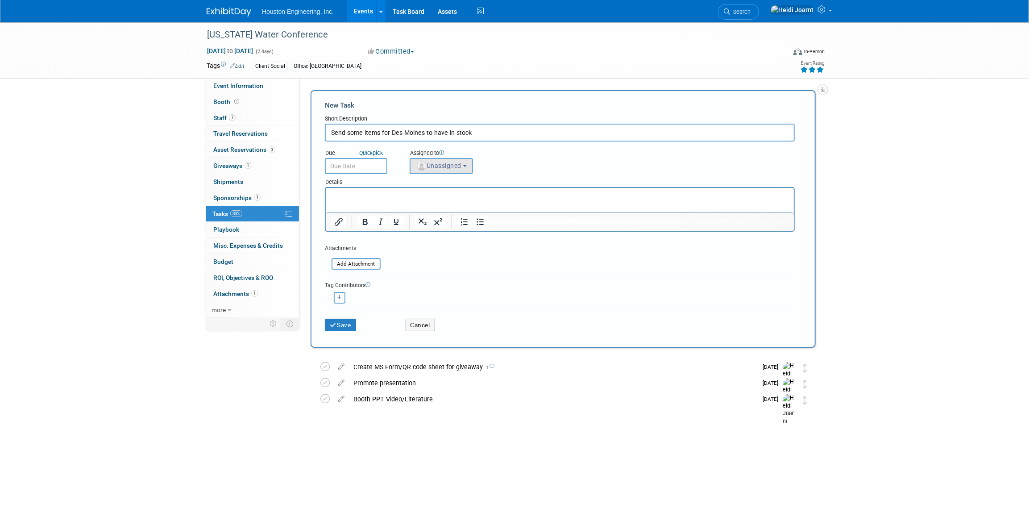
type input "Send some items for Des Moines to have in stock"
click at [427, 163] on span "Unassigned" at bounding box center [439, 165] width 46 height 7
click at [451, 180] on input "text" at bounding box center [473, 187] width 123 height 15
type input "court"
click at [450, 204] on label "[PERSON_NAME]" at bounding box center [460, 206] width 93 height 14
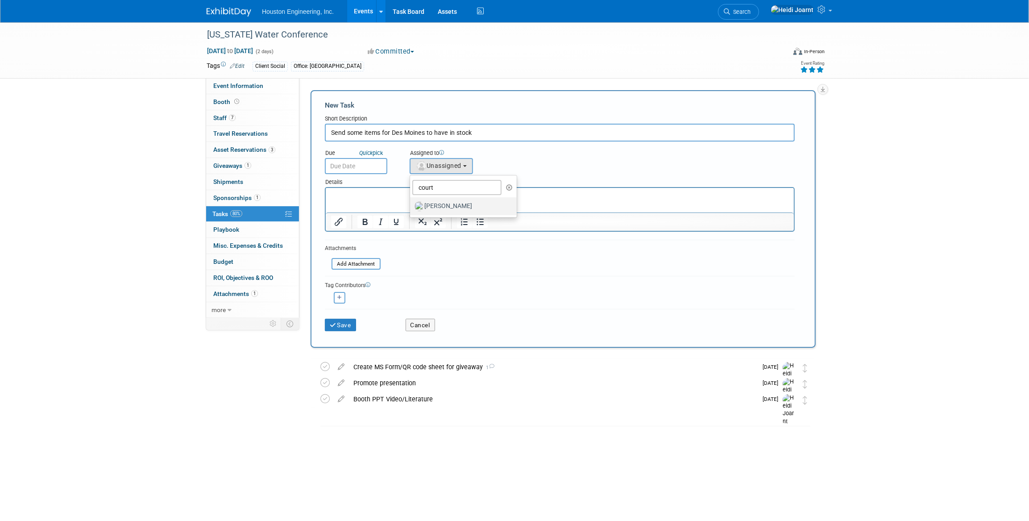
click at [411, 204] on input "[PERSON_NAME]" at bounding box center [409, 205] width 6 height 6
select select "60f40a7f-77ae-4a37-bf03-cdfd13c17c6d"
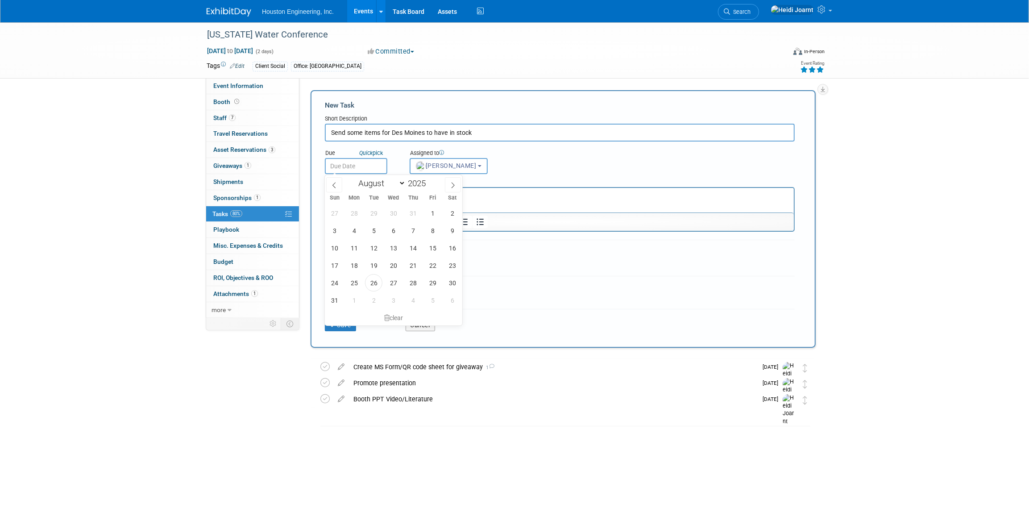
click at [372, 164] on input "text" at bounding box center [356, 166] width 62 height 16
click at [432, 281] on span "29" at bounding box center [432, 282] width 17 height 17
type input "[DATE]"
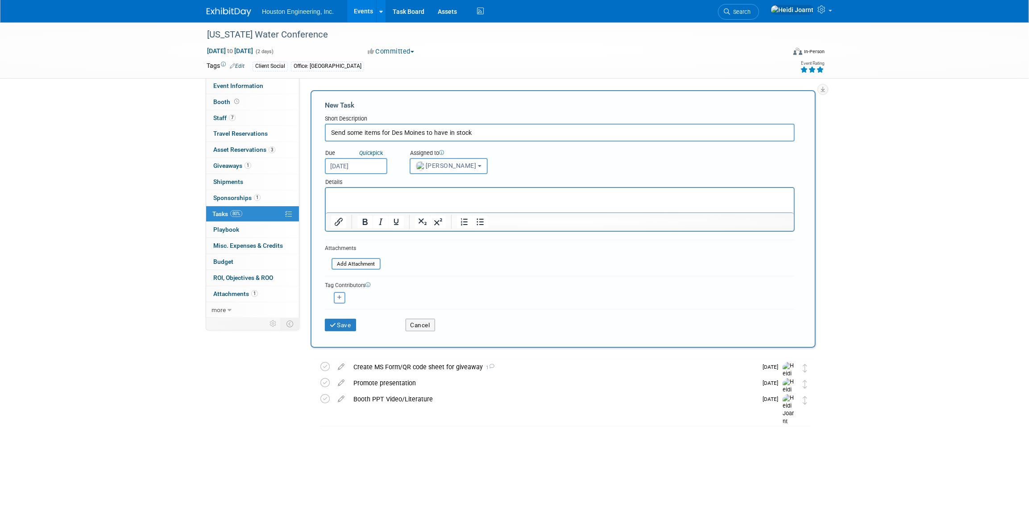
click at [358, 166] on input "[DATE]" at bounding box center [356, 166] width 62 height 16
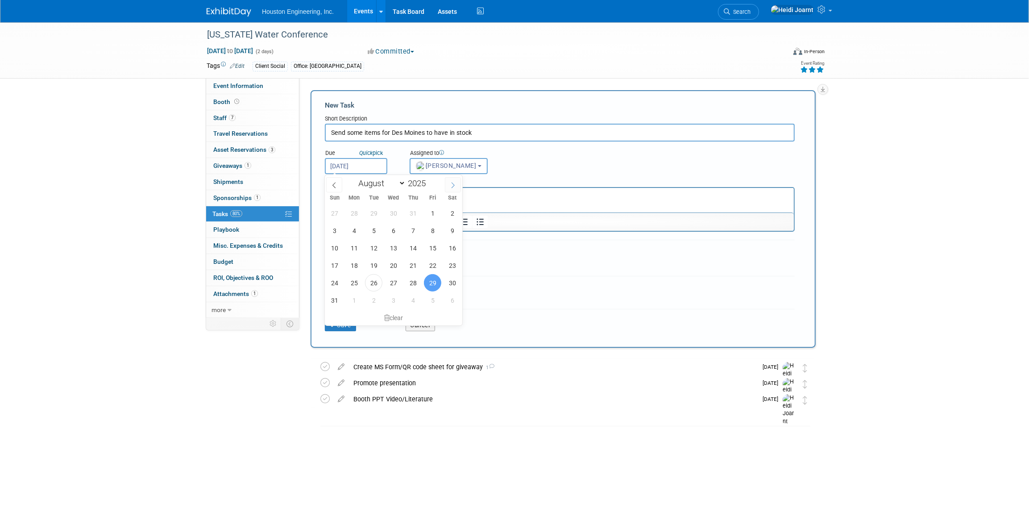
click at [452, 186] on icon at bounding box center [453, 185] width 6 height 6
select select "8"
click at [428, 214] on span "5" at bounding box center [432, 212] width 17 height 17
type input "[DATE]"
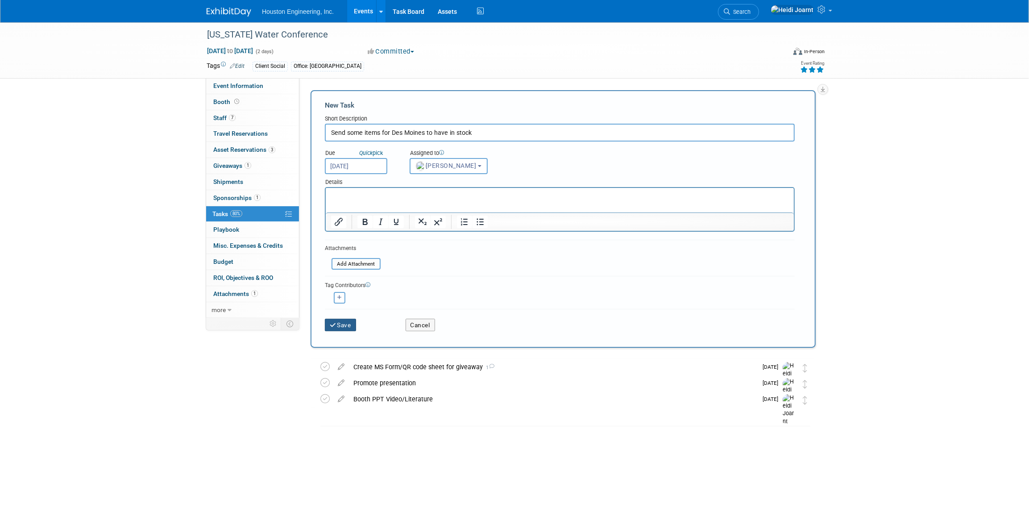
click at [346, 323] on button "Save" at bounding box center [340, 325] width 31 height 12
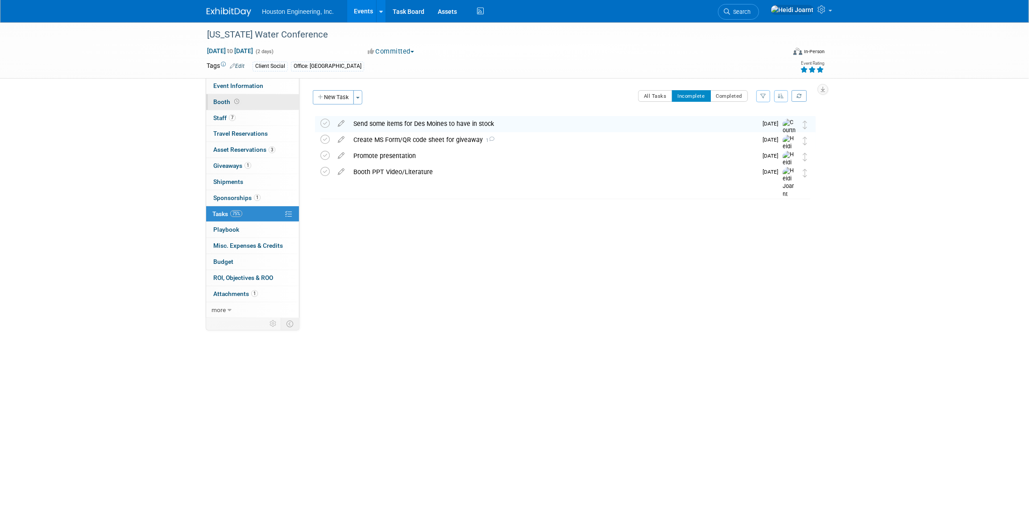
click at [264, 105] on link "Booth" at bounding box center [252, 102] width 93 height 16
select select "Yes"
select select "Des Moines"
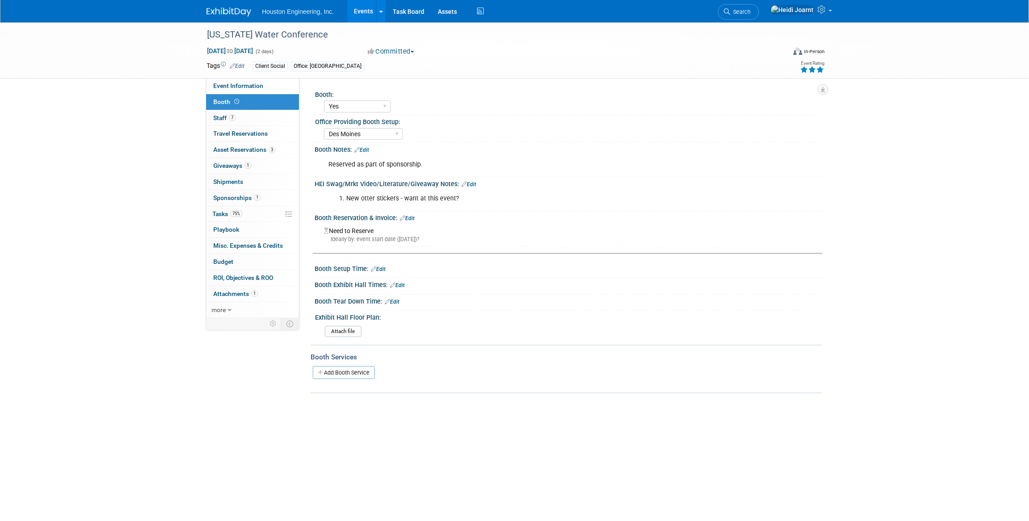
click at [468, 186] on link "Edit" at bounding box center [468, 184] width 15 height 6
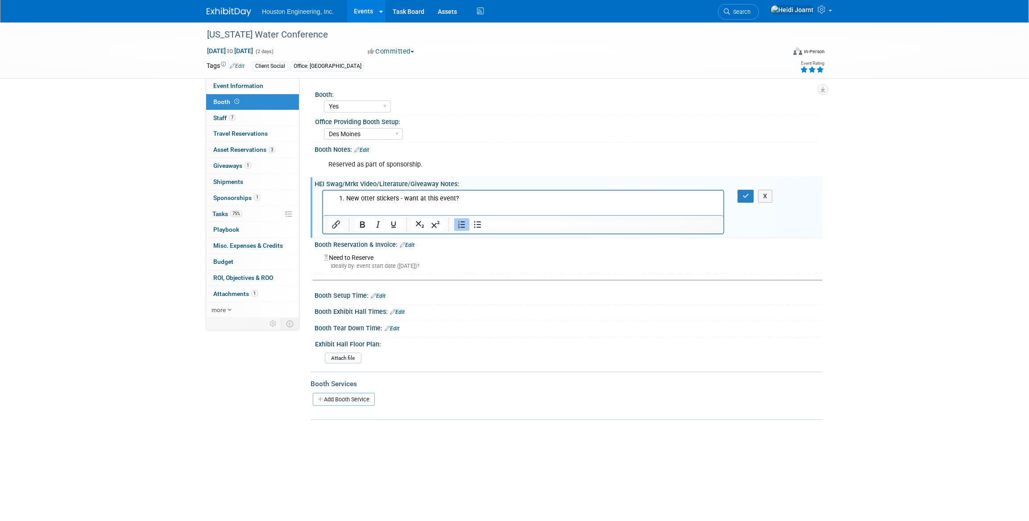
drag, startPoint x: 468, startPoint y: 197, endPoint x: 402, endPoint y: 197, distance: 65.6
click at [402, 197] on li "New otter stickers - want at this event?" at bounding box center [532, 198] width 372 height 9
click at [750, 196] on button "button" at bounding box center [746, 196] width 17 height 13
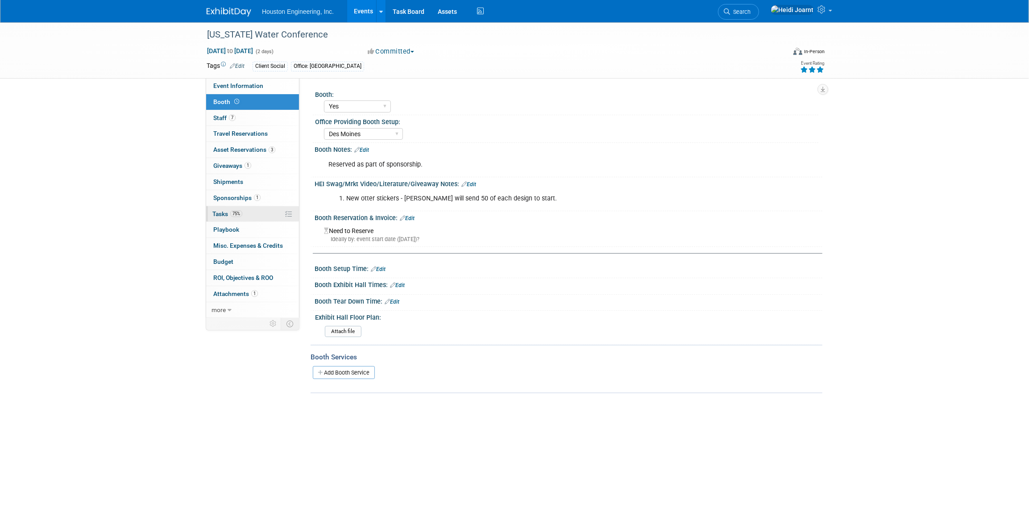
click at [249, 211] on link "75% Tasks 75%" at bounding box center [252, 214] width 93 height 16
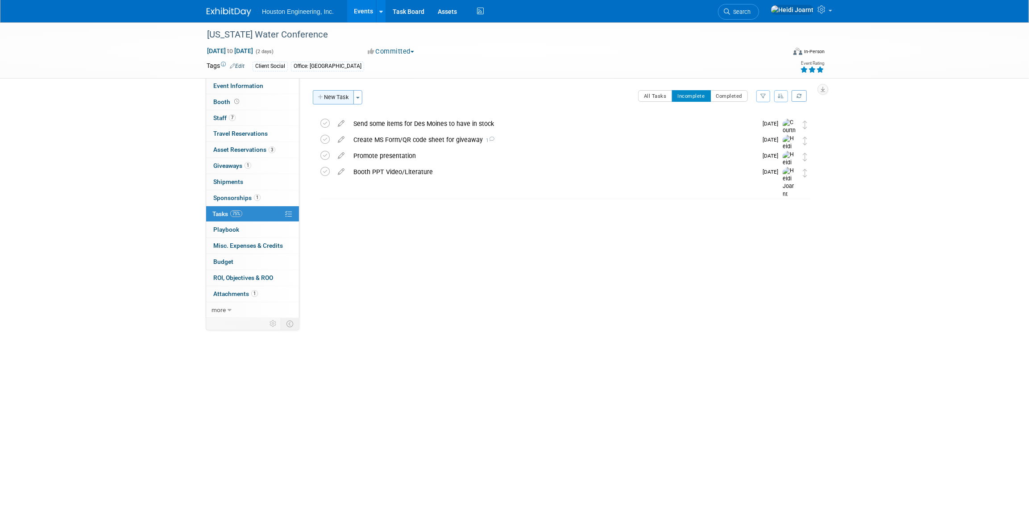
click at [330, 98] on button "New Task" at bounding box center [333, 97] width 41 height 14
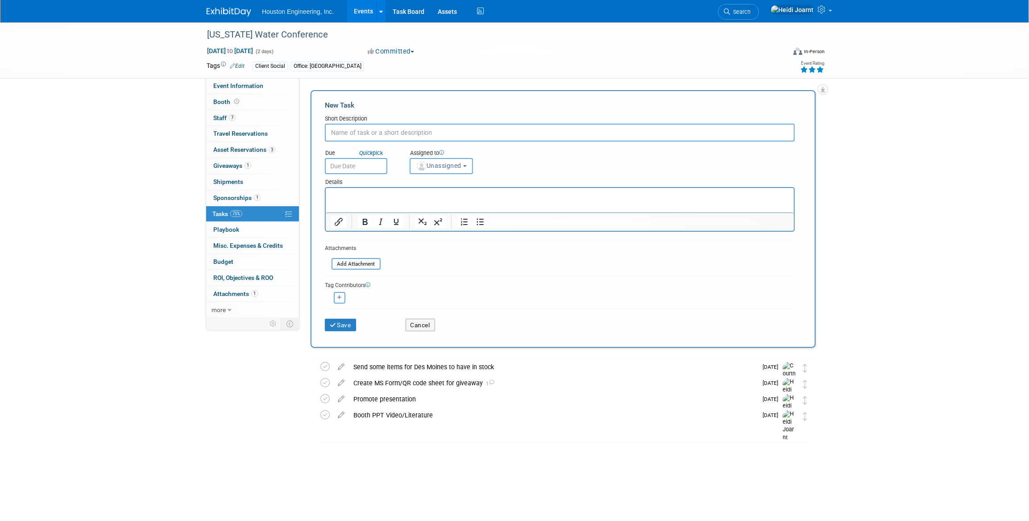
click at [370, 130] on input "text" at bounding box center [560, 133] width 470 height 18
type input "Send stickers"
click at [456, 167] on span "Unassigned" at bounding box center [439, 165] width 46 height 7
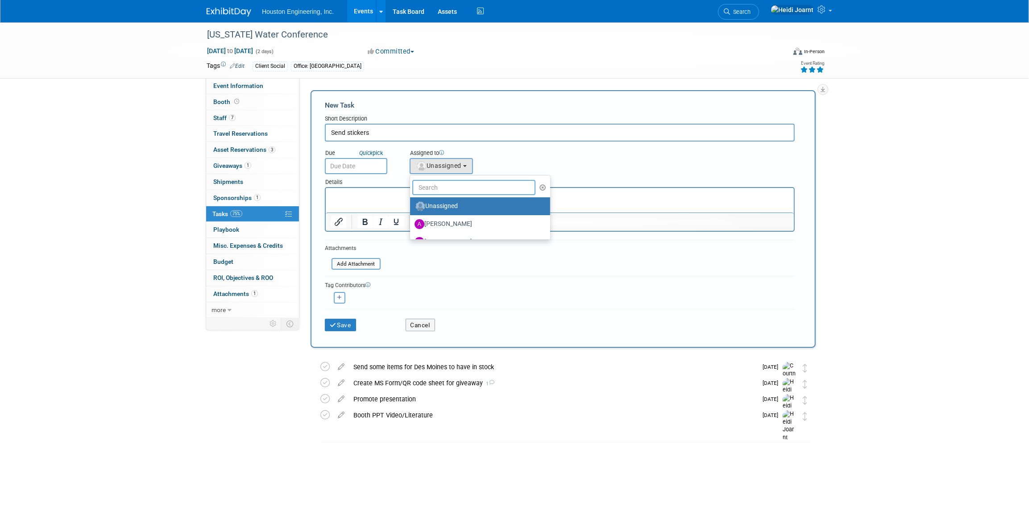
click at [464, 186] on input "text" at bounding box center [473, 187] width 123 height 15
type input "[PERSON_NAME]"
click at [472, 207] on span "(me)" at bounding box center [477, 206] width 11 height 6
click at [411, 207] on input "[PERSON_NAME] (me)" at bounding box center [409, 205] width 6 height 6
select select "6d2580fd-cc23-403a-9f47-834f17e7f51f"
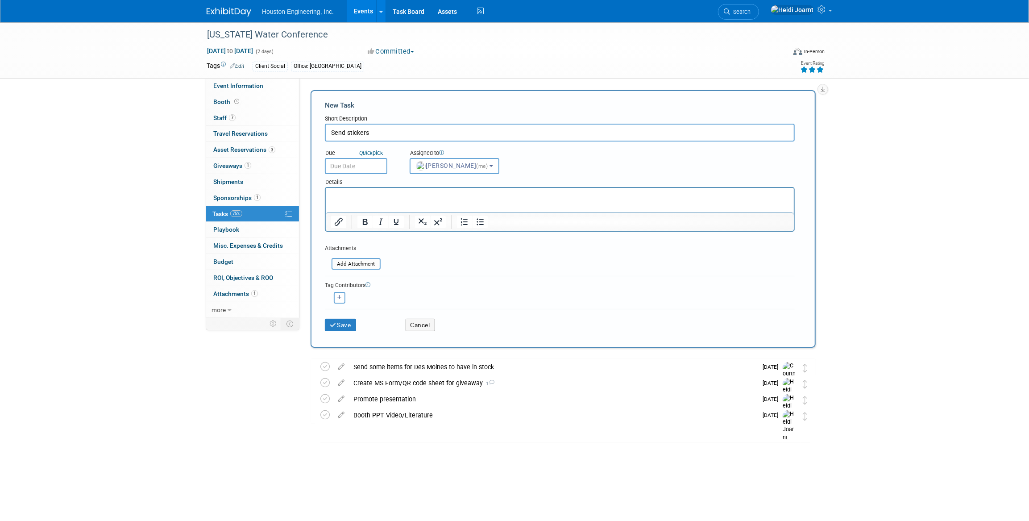
click at [371, 165] on input "text" at bounding box center [356, 166] width 62 height 16
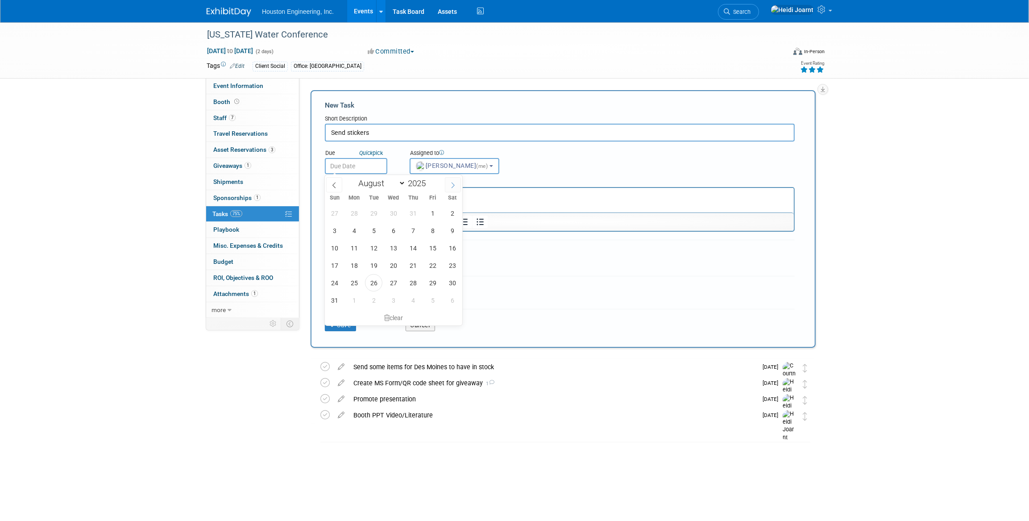
click at [454, 187] on icon at bounding box center [453, 185] width 6 height 6
click at [341, 186] on span at bounding box center [334, 184] width 16 height 15
select select "7"
click at [430, 286] on span "29" at bounding box center [432, 282] width 17 height 17
type input "[DATE]"
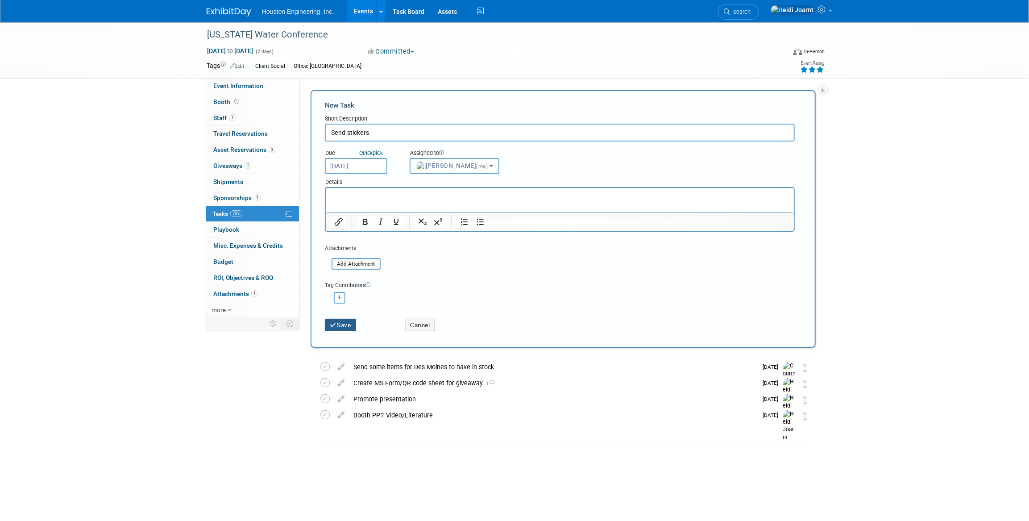
click at [346, 327] on button "Save" at bounding box center [340, 325] width 31 height 12
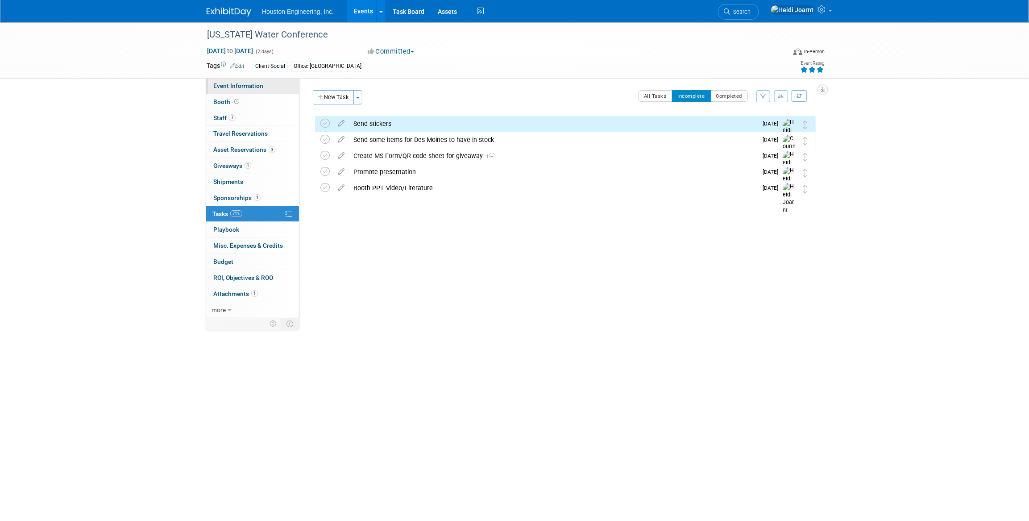
click at [257, 83] on span "Event Information" at bounding box center [238, 85] width 50 height 7
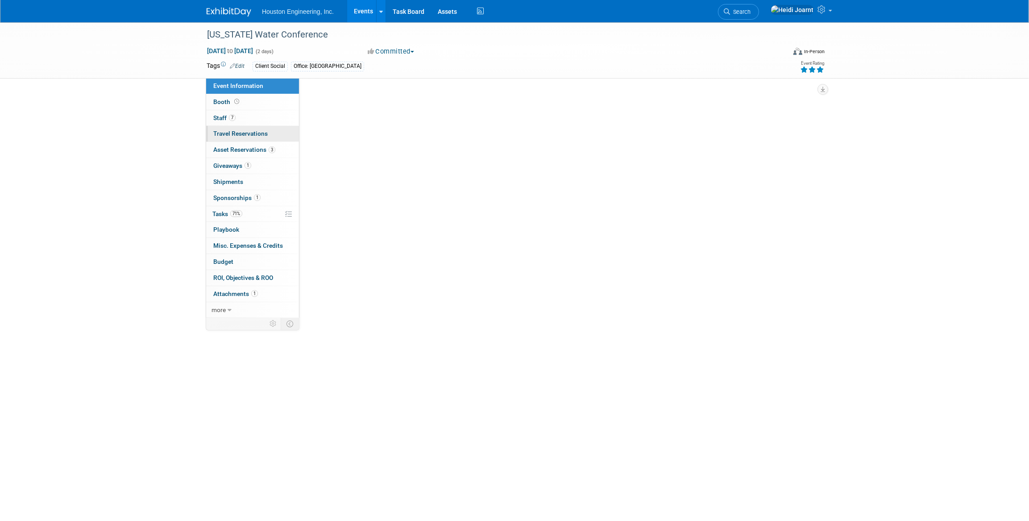
select select "2 - Post KO/Active Planning"
select select "Yes"
select select "Water Resources"
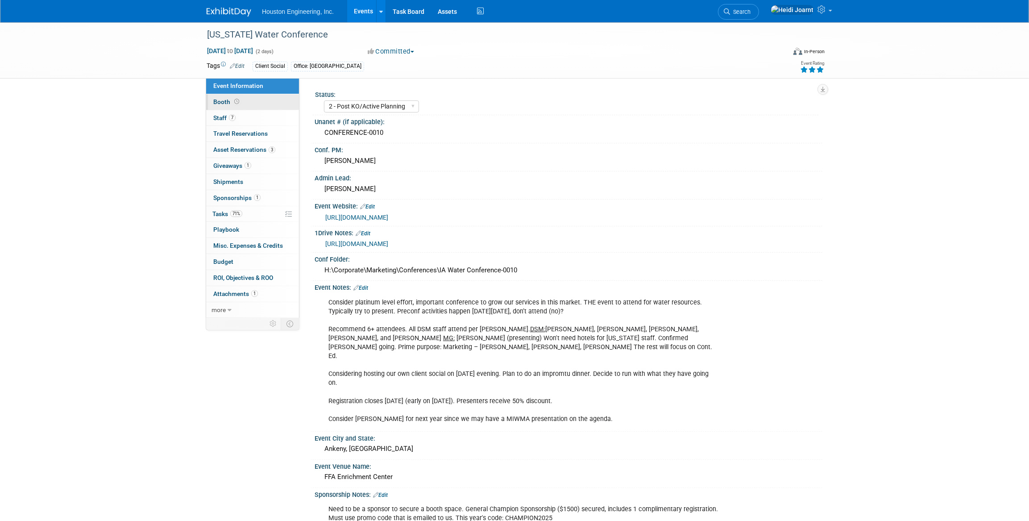
click at [235, 104] on span "Booth" at bounding box center [227, 101] width 28 height 7
select select "Yes"
select select "Des Moines"
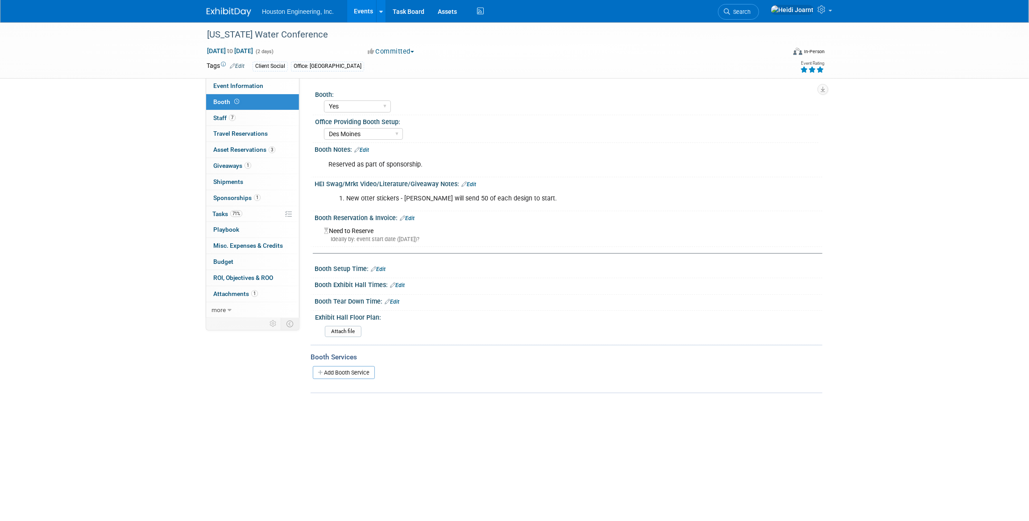
click at [467, 182] on link "Edit" at bounding box center [468, 184] width 15 height 6
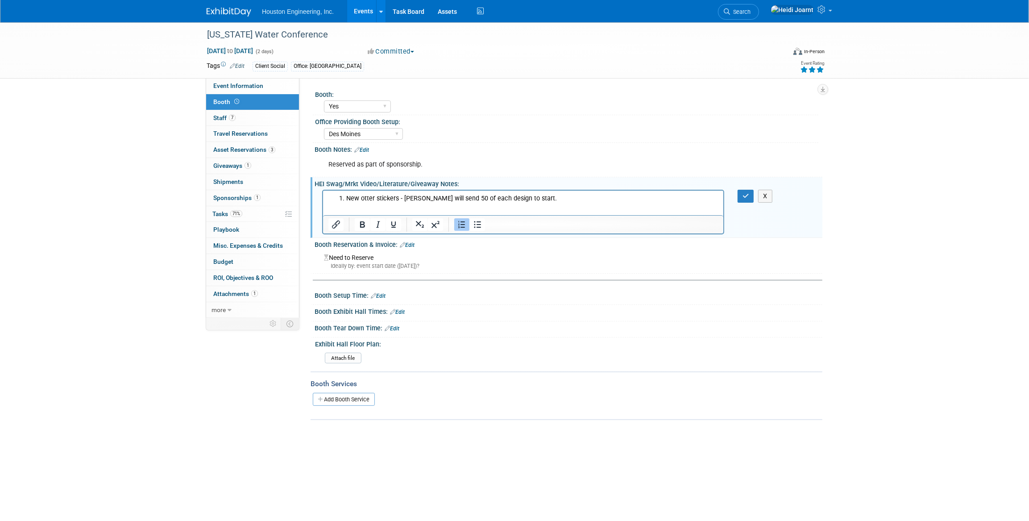
click at [538, 192] on html "New otter stickers - [PERSON_NAME] will send 50 of each design to start." at bounding box center [523, 197] width 400 height 12
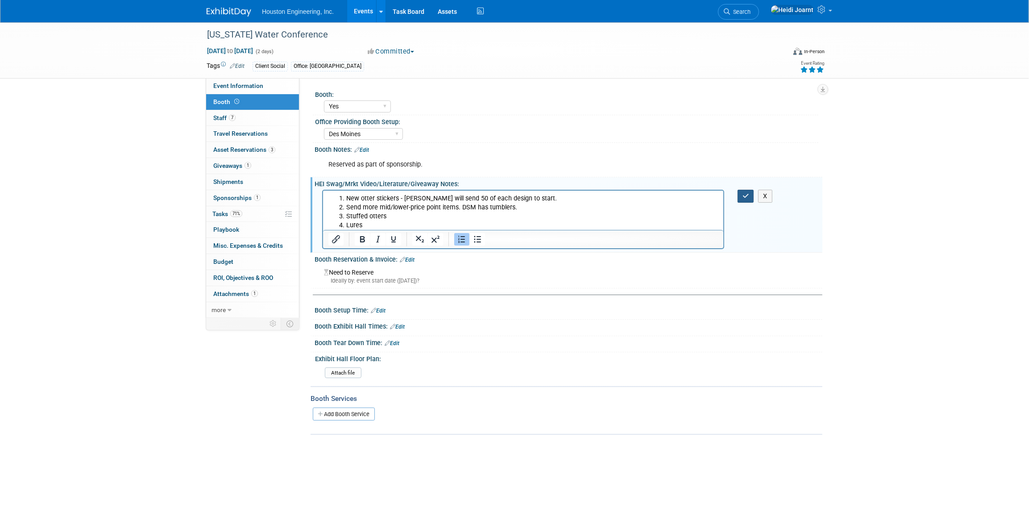
click at [745, 191] on button "button" at bounding box center [746, 196] width 17 height 13
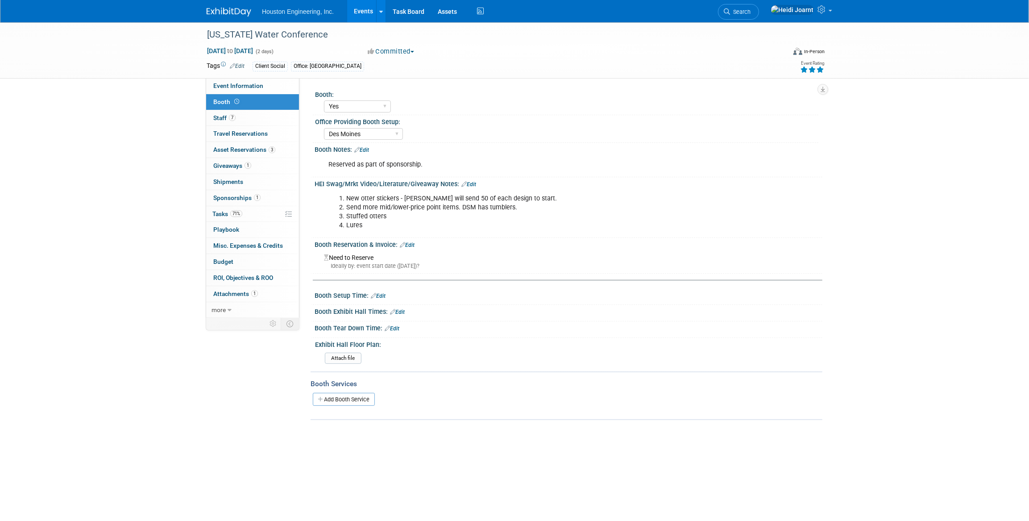
click at [472, 184] on link "Edit" at bounding box center [468, 184] width 15 height 6
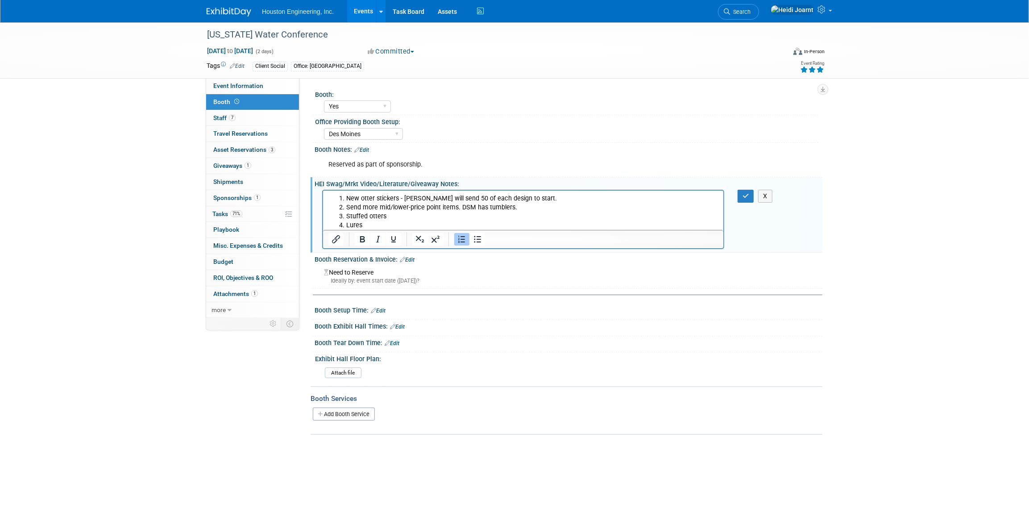
click at [383, 223] on li "Lures" at bounding box center [532, 225] width 372 height 9
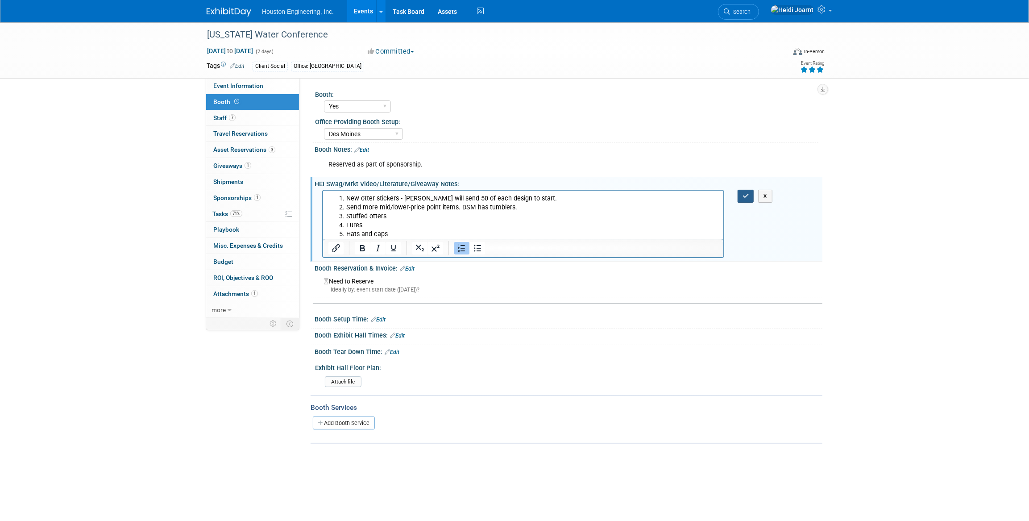
click at [750, 198] on button "button" at bounding box center [746, 196] width 17 height 13
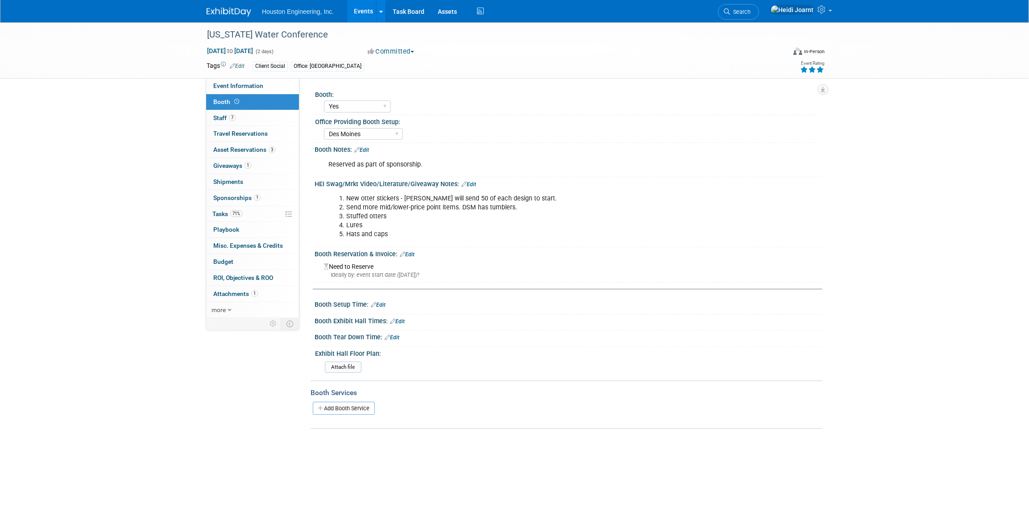
click at [389, 305] on div "Booth Setup Time: Edit" at bounding box center [569, 304] width 508 height 12
click at [383, 303] on link "Edit" at bounding box center [378, 305] width 15 height 6
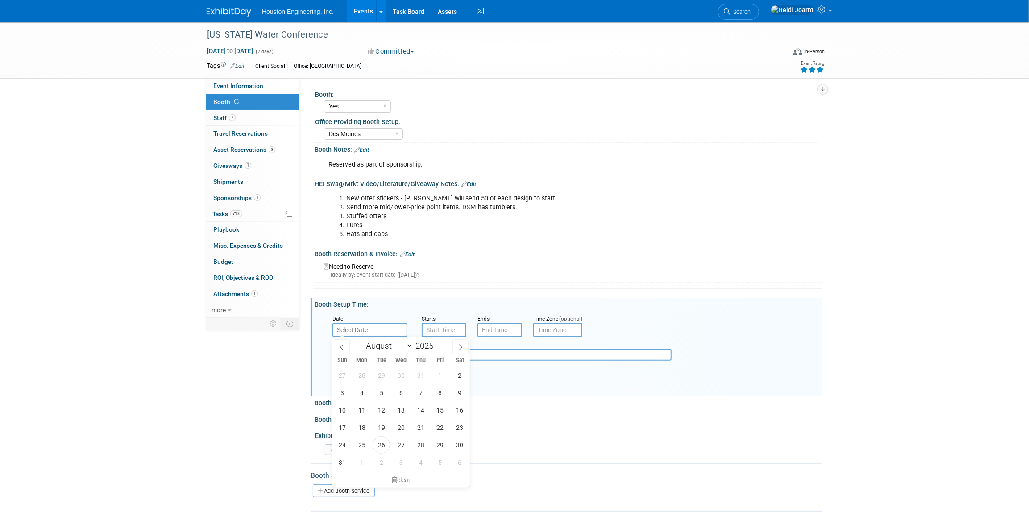
click at [380, 325] on input "text" at bounding box center [369, 330] width 75 height 14
click at [464, 348] on span at bounding box center [460, 346] width 16 height 15
select select "8"
click at [381, 394] on span "9" at bounding box center [381, 392] width 17 height 17
type input "[DATE]"
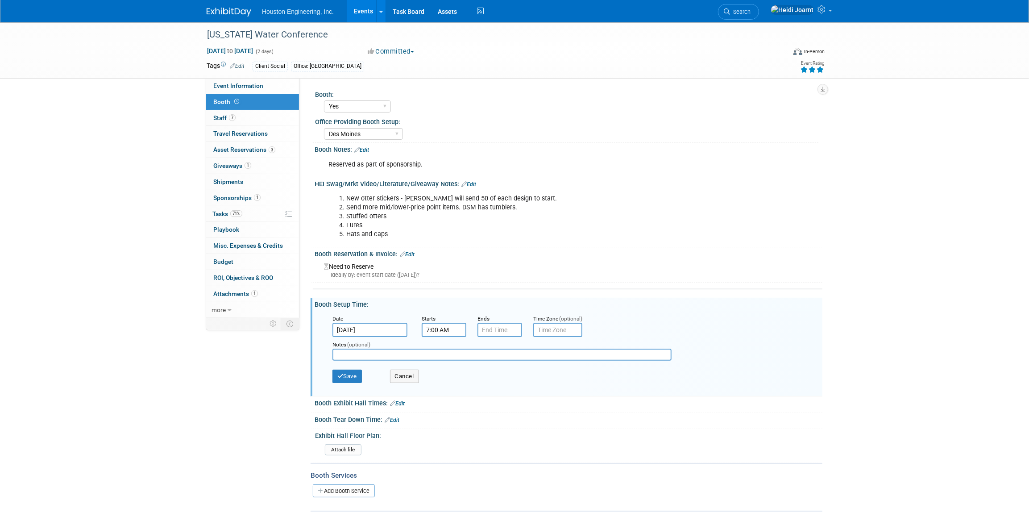
click at [439, 328] on input "7:00 AM" at bounding box center [444, 330] width 45 height 14
click at [441, 349] on span at bounding box center [443, 352] width 16 height 16
type input "8:00 AM"
click at [502, 416] on span at bounding box center [508, 410] width 60 height 16
click at [496, 329] on input "7:00 PM" at bounding box center [499, 330] width 45 height 14
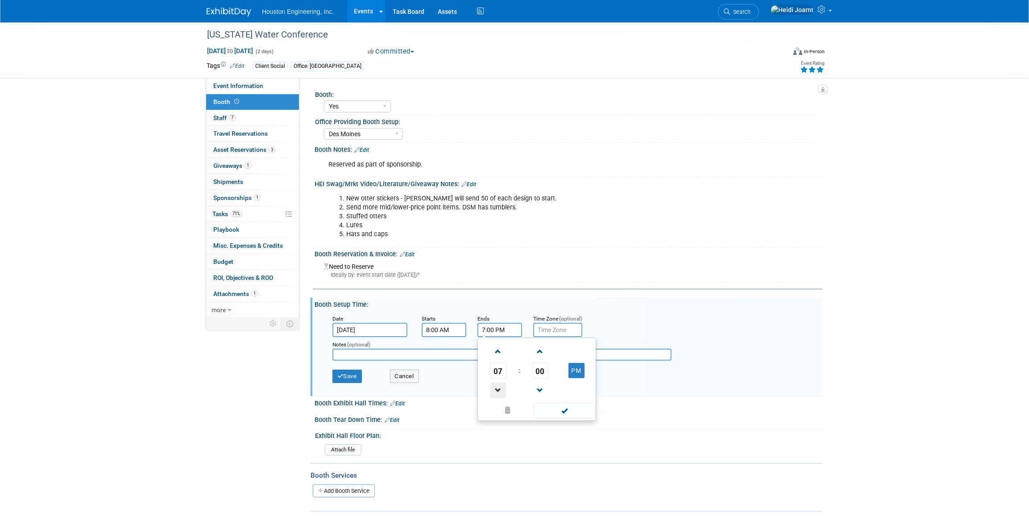
click at [497, 385] on span at bounding box center [498, 390] width 16 height 16
click at [495, 356] on span at bounding box center [498, 352] width 16 height 16
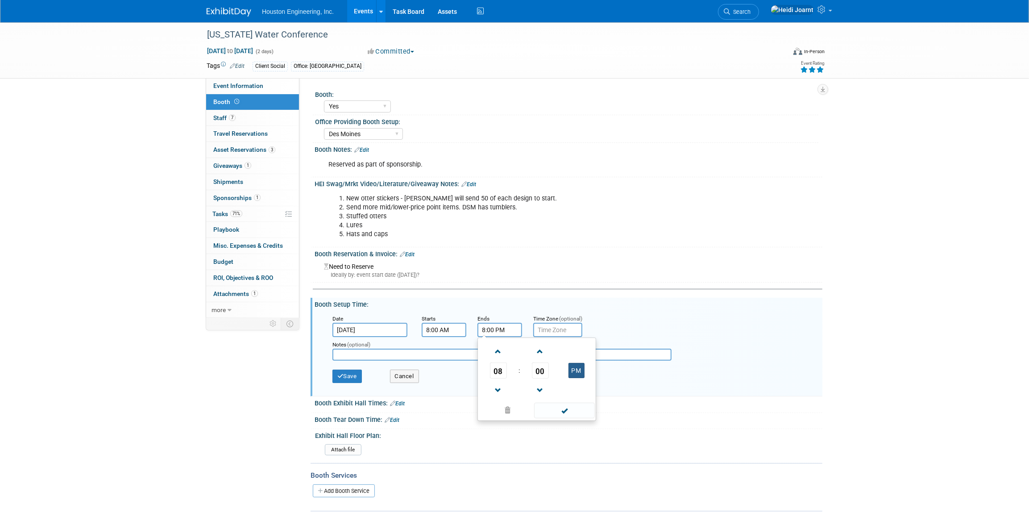
click at [572, 370] on button "PM" at bounding box center [576, 370] width 16 height 15
type input "8:00 AM"
click at [568, 410] on span at bounding box center [564, 410] width 60 height 16
click at [335, 377] on button "Save" at bounding box center [346, 375] width 29 height 13
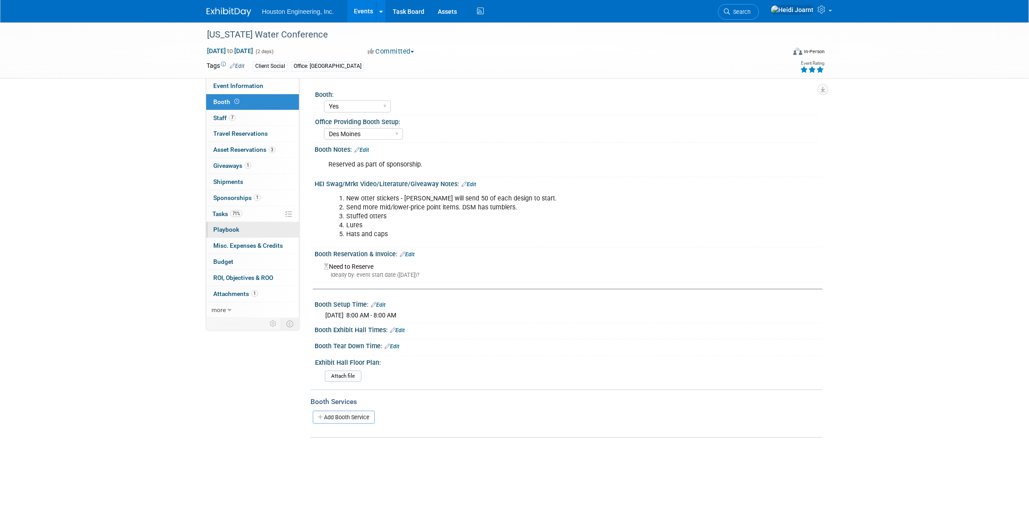
click at [237, 226] on span "Playbook 0" at bounding box center [226, 229] width 26 height 7
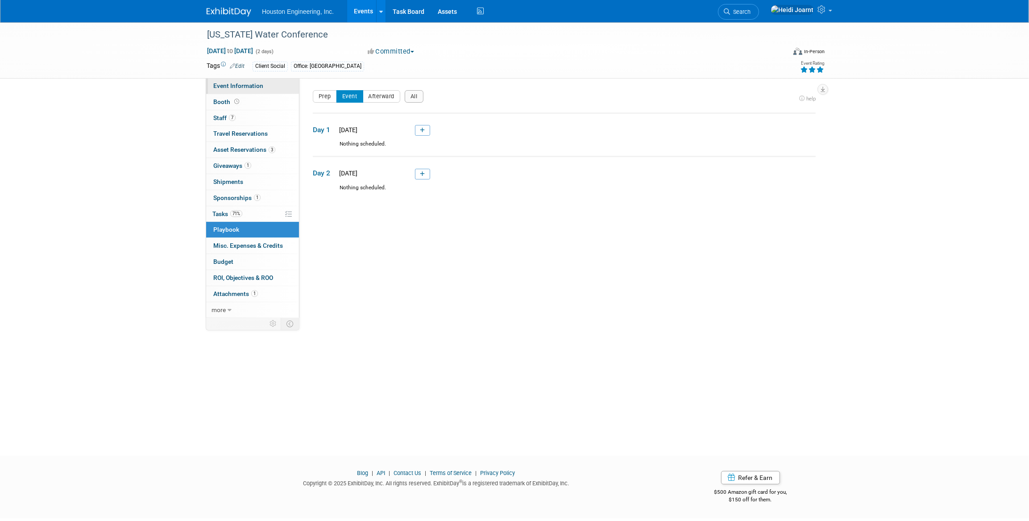
click at [247, 89] on span "Event Information" at bounding box center [238, 85] width 50 height 7
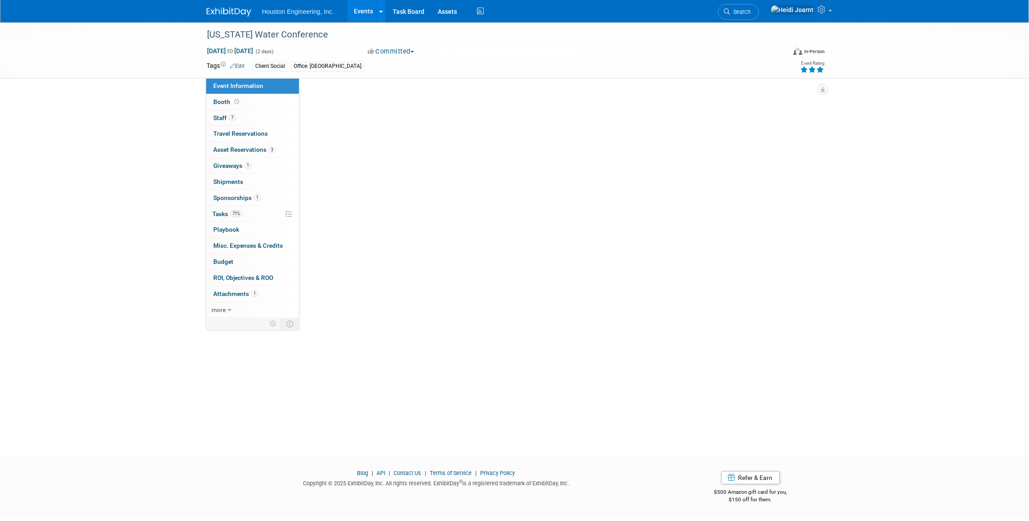
select select "2 - Post KO/Active Planning"
select select "Yes"
select select "Water Resources"
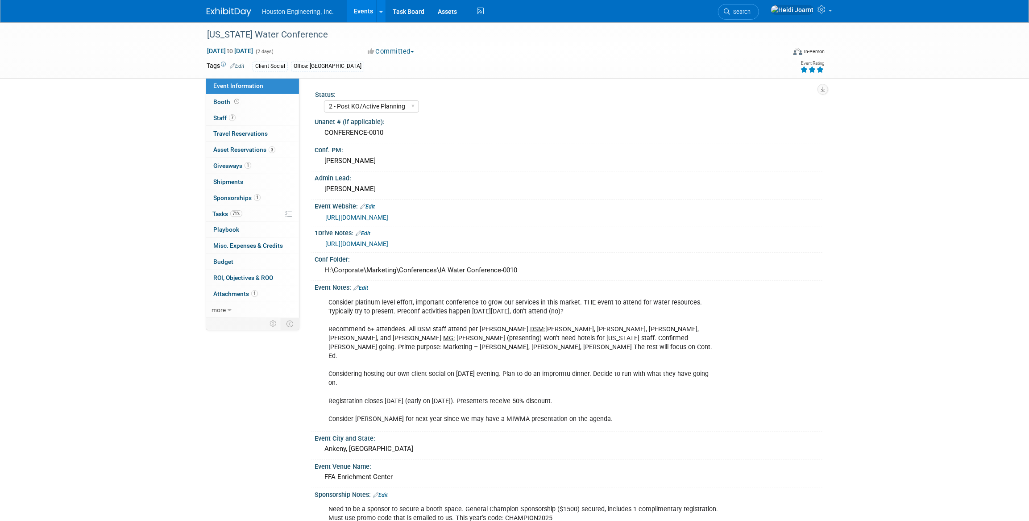
click at [388, 246] on link "[URL][DOMAIN_NAME]" at bounding box center [356, 243] width 63 height 7
click at [250, 213] on link "71% Tasks 71%" at bounding box center [252, 214] width 93 height 16
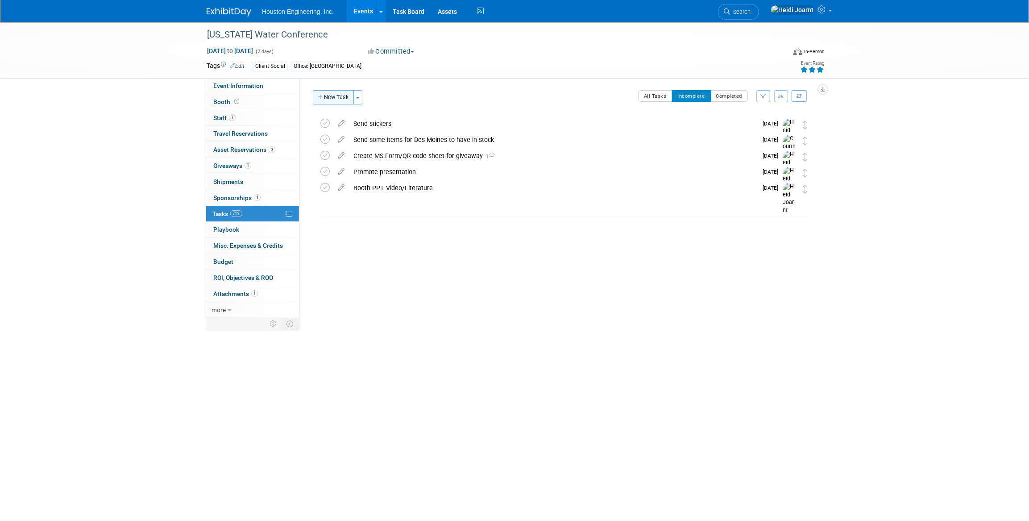
click at [338, 100] on button "New Task" at bounding box center [333, 97] width 41 height 14
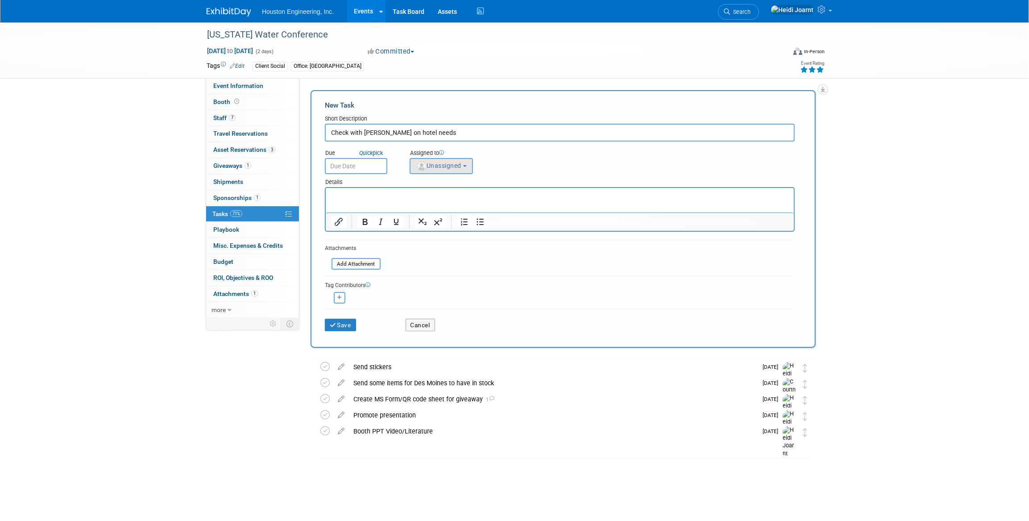
type input "Check with [PERSON_NAME] on hotel needs"
click at [456, 170] on button "Unassigned" at bounding box center [441, 166] width 63 height 16
click at [461, 190] on input "text" at bounding box center [473, 187] width 123 height 15
type input "court"
click at [458, 200] on label "[PERSON_NAME]" at bounding box center [460, 206] width 93 height 14
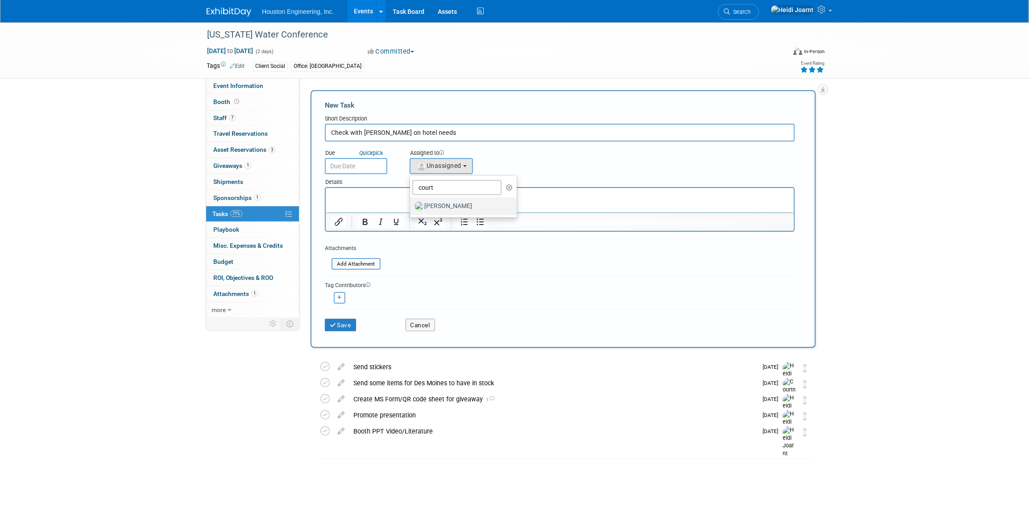
click at [411, 202] on input "[PERSON_NAME]" at bounding box center [409, 205] width 6 height 6
select select "60f40a7f-77ae-4a37-bf03-cdfd13c17c6d"
click at [356, 167] on input "text" at bounding box center [356, 166] width 62 height 16
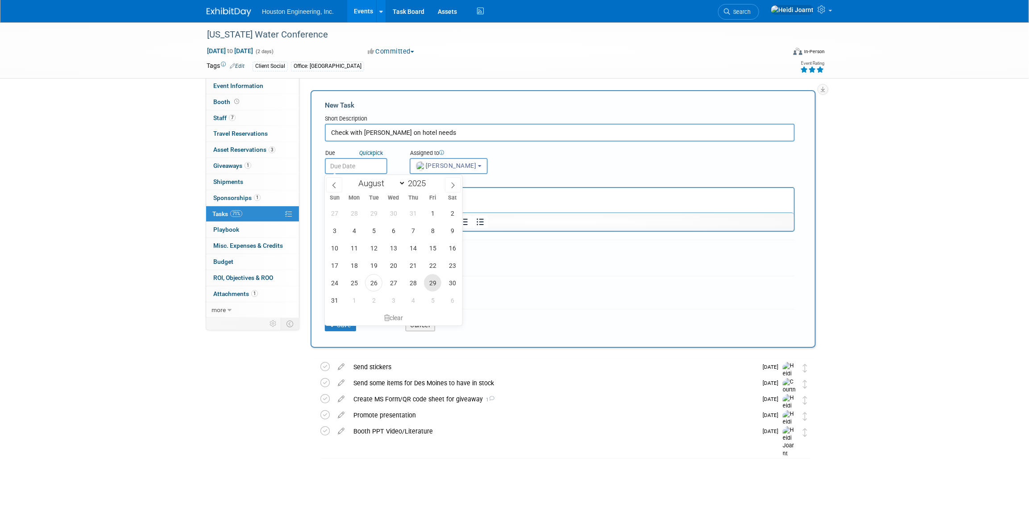
click at [429, 286] on span "29" at bounding box center [432, 282] width 17 height 17
type input "[DATE]"
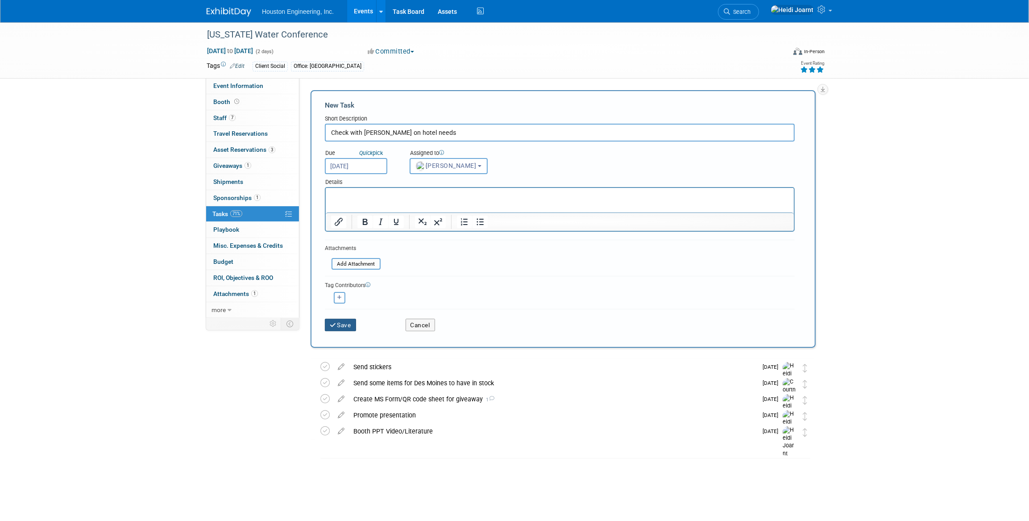
click at [343, 326] on button "Save" at bounding box center [340, 325] width 31 height 12
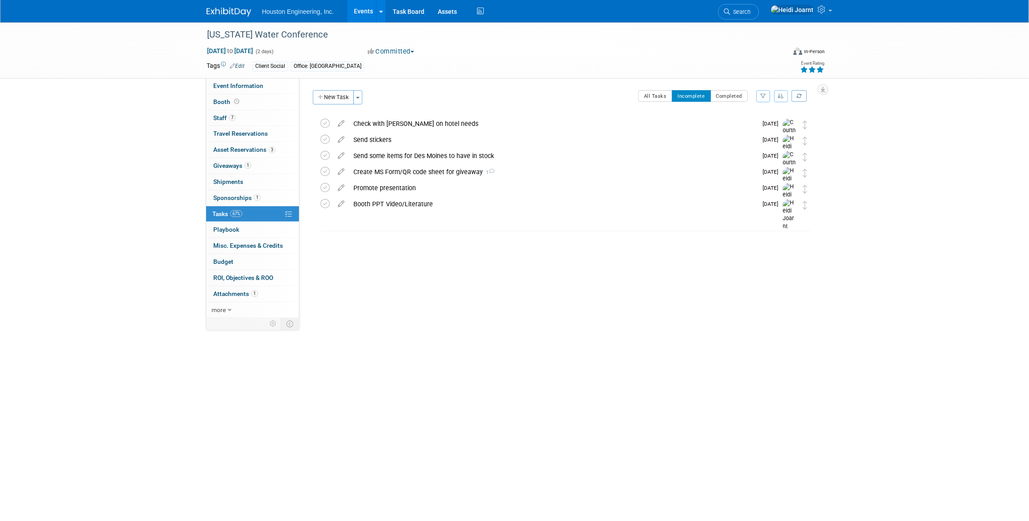
click at [421, 125] on div "Check with [PERSON_NAME] on hotel needs" at bounding box center [553, 123] width 408 height 15
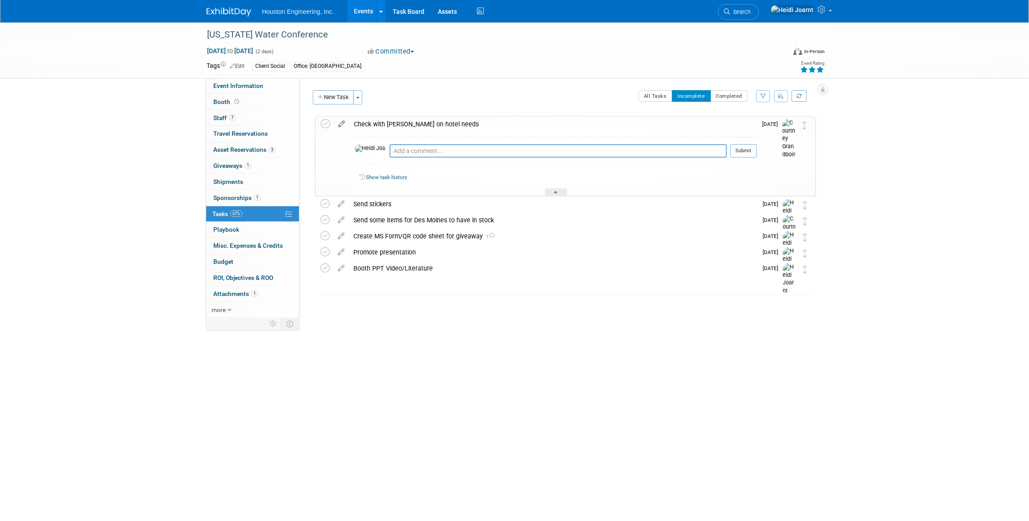
click at [341, 126] on icon at bounding box center [342, 121] width 16 height 11
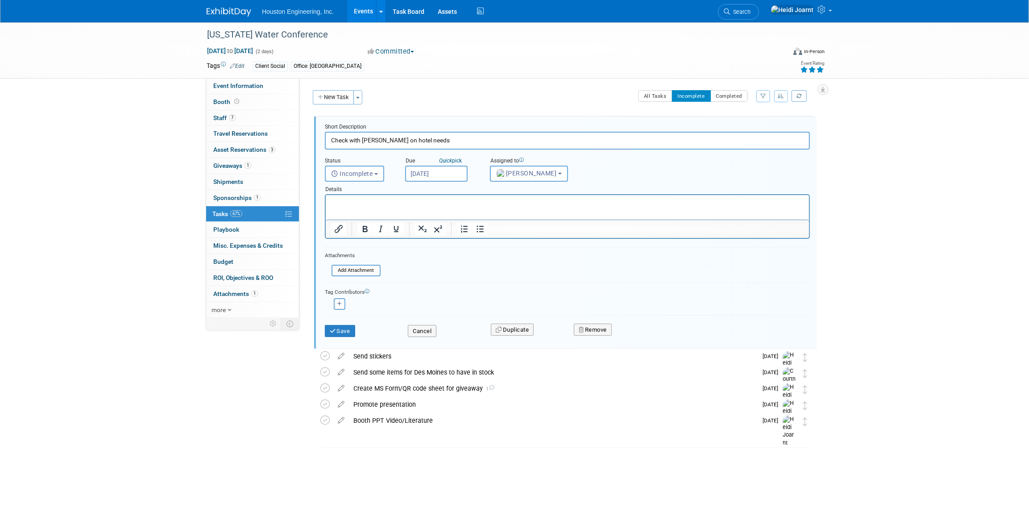
click at [377, 142] on input "Check with [PERSON_NAME] on hotel needs" at bounding box center [567, 140] width 485 height 17
type input "Check with [PERSON_NAME] and [PERSON_NAME] on hotel needs"
click at [421, 197] on html at bounding box center [566, 201] width 483 height 12
click at [340, 329] on button "Save" at bounding box center [340, 331] width 30 height 12
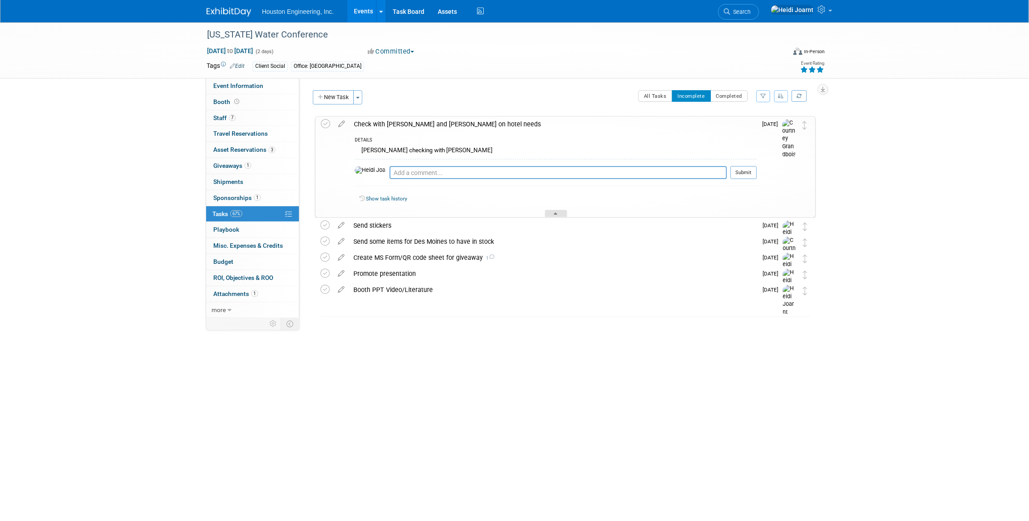
click at [552, 213] on div at bounding box center [556, 214] width 22 height 8
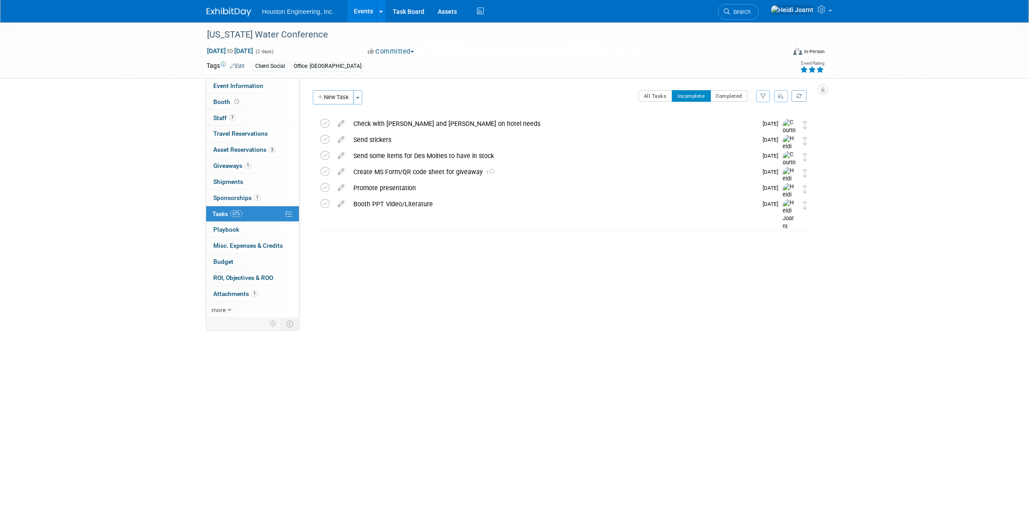
click at [576, 312] on div "Status: 1 - GNG/KO Needed 2 - Post KO/Active Planning 3 - Reg/Prep Done Unanet …" at bounding box center [560, 197] width 523 height 239
click at [414, 208] on div "Booth PPT Video/Literature" at bounding box center [553, 203] width 408 height 15
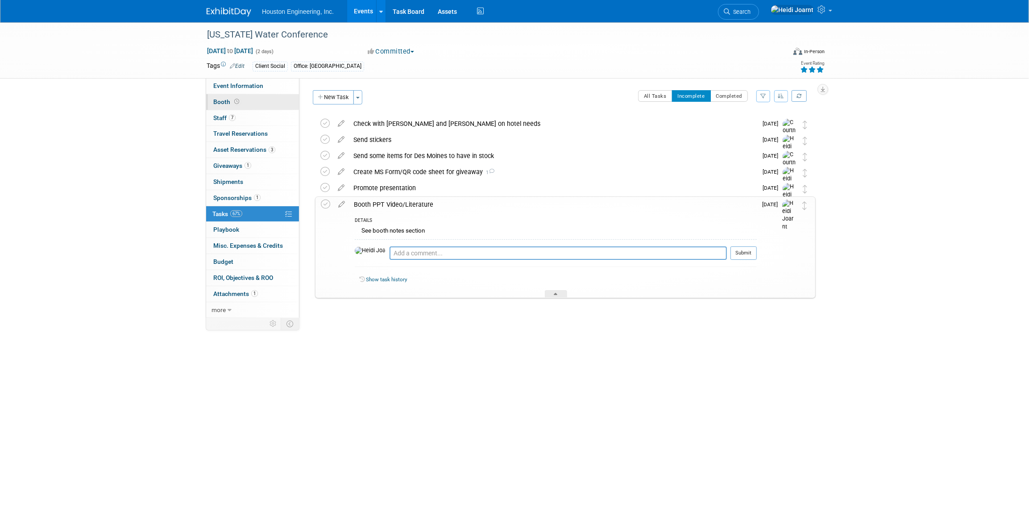
click at [245, 102] on link "Booth" at bounding box center [252, 102] width 93 height 16
select select "Yes"
select select "Des Moines"
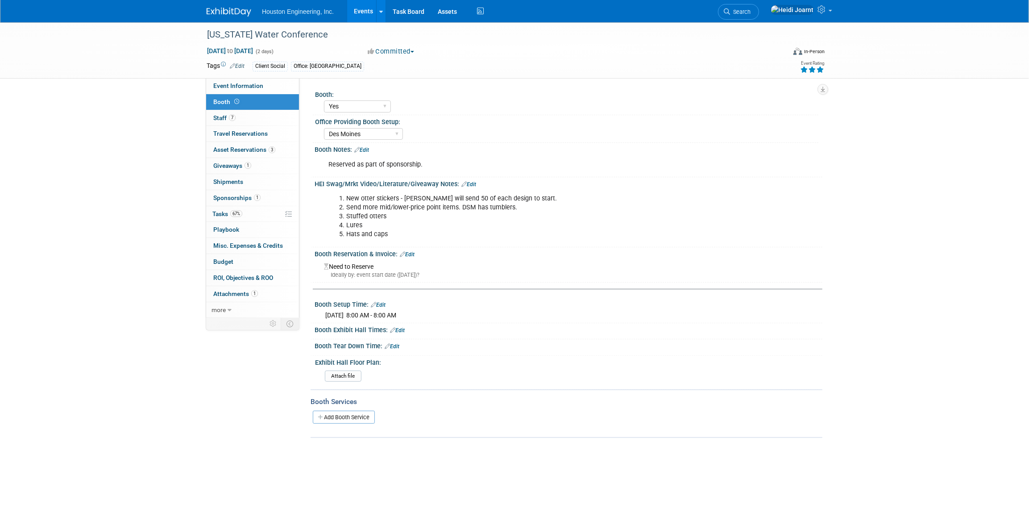
click at [366, 149] on link "Edit" at bounding box center [361, 150] width 15 height 6
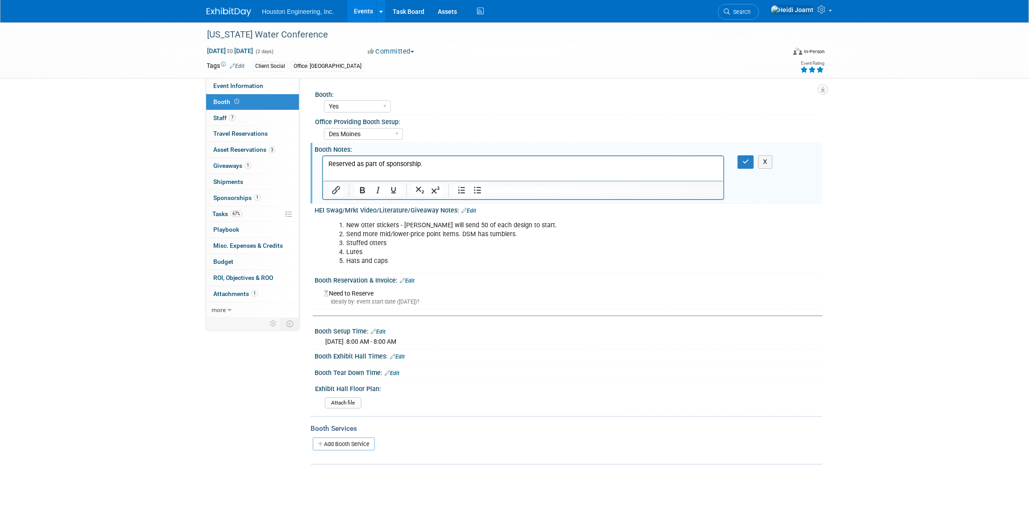
click at [435, 162] on p "Reserved as part of sponsorship." at bounding box center [523, 164] width 390 height 9
click at [473, 193] on icon "Bullet list" at bounding box center [477, 190] width 11 height 11
click at [744, 162] on icon "button" at bounding box center [745, 161] width 7 height 6
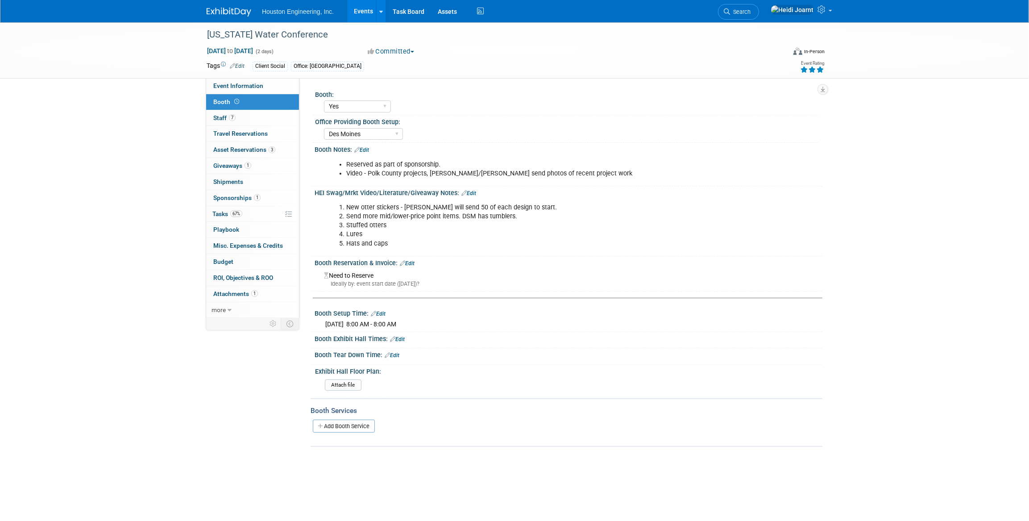
click at [369, 153] on div "Reserved as part of sponsorship. Video - Polk County projects, [PERSON_NAME]/[P…" at bounding box center [567, 155] width 497 height 4
click at [369, 151] on link "Edit" at bounding box center [361, 150] width 15 height 6
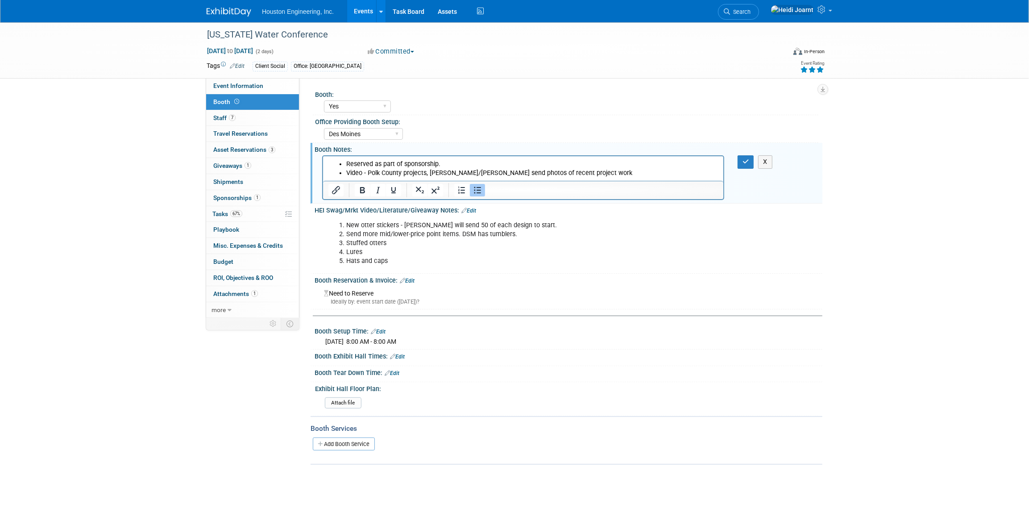
click at [562, 175] on li "Video - Polk County projects, [PERSON_NAME]/[PERSON_NAME] send photos of recent…" at bounding box center [532, 173] width 372 height 9
click at [578, 175] on li "Video - Polk County projects, [PERSON_NAME]/[PERSON_NAME] send photos of recent…" at bounding box center [532, 178] width 372 height 18
click at [583, 175] on li "Video - Polk County projects, [PERSON_NAME]/[PERSON_NAME] send photos of recent…" at bounding box center [532, 178] width 372 height 18
click at [577, 174] on li "Video - Polk County projects, [PERSON_NAME]/[PERSON_NAME] send photos of recent…" at bounding box center [532, 178] width 372 height 18
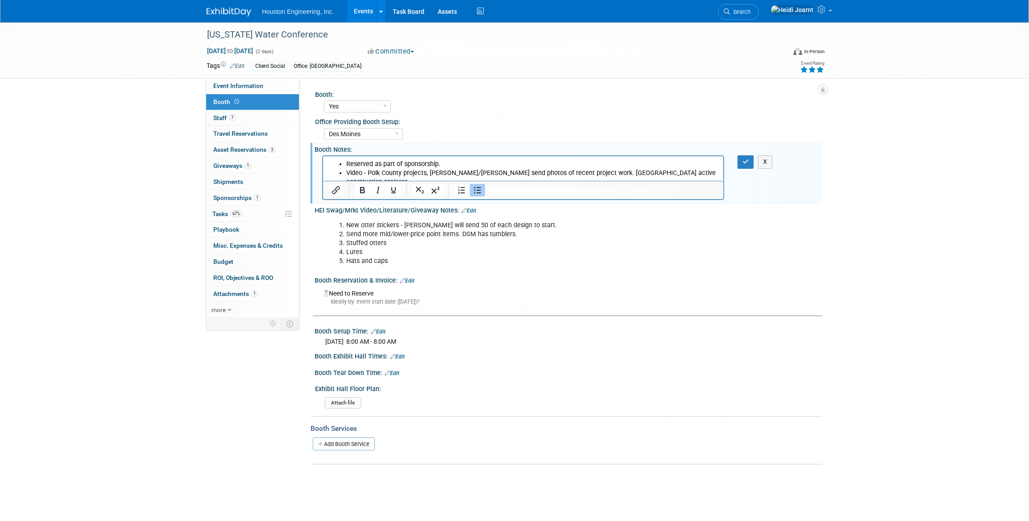
click at [619, 174] on li "Video - Polk County projects, [PERSON_NAME]/[PERSON_NAME] send photos of recent…" at bounding box center [532, 178] width 372 height 18
click at [747, 161] on icon "button" at bounding box center [745, 161] width 7 height 6
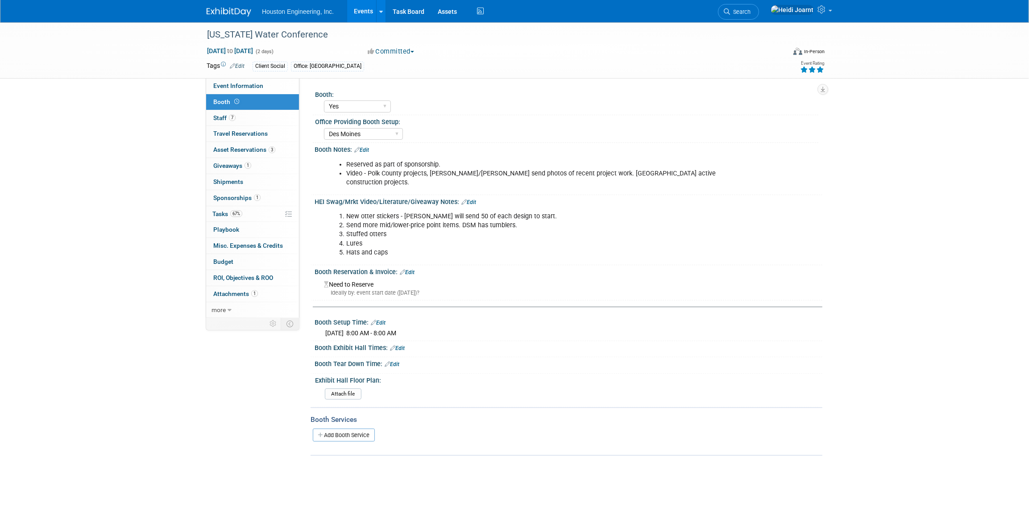
click at [363, 149] on link "Edit" at bounding box center [361, 150] width 15 height 6
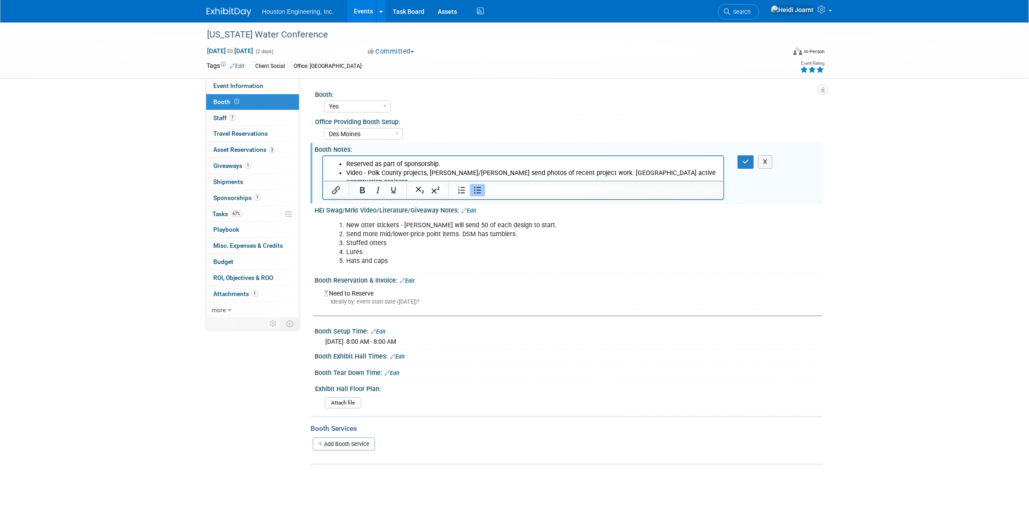
click at [690, 171] on li "Video - Polk County projects, [PERSON_NAME]/[PERSON_NAME] send photos of recent…" at bounding box center [532, 178] width 372 height 18
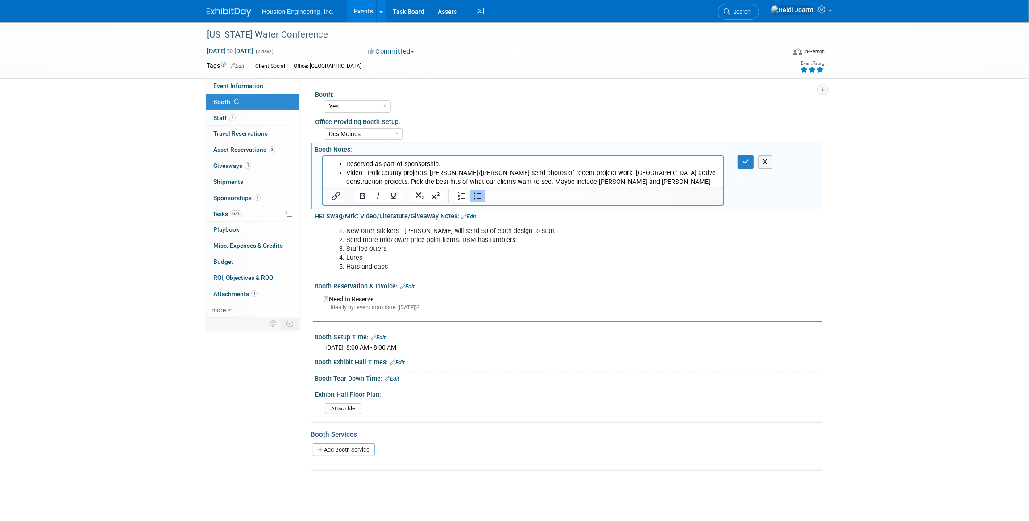
click at [460, 172] on li "Video - Polk County projects, [PERSON_NAME]/[PERSON_NAME] send photos of recent…" at bounding box center [532, 182] width 372 height 27
click at [656, 183] on li "Video - Polk County projects, [PERSON_NAME]/[PERSON_NAME] (and [PERSON_NAME]) s…" at bounding box center [532, 182] width 372 height 27
click at [750, 162] on button "button" at bounding box center [746, 161] width 17 height 13
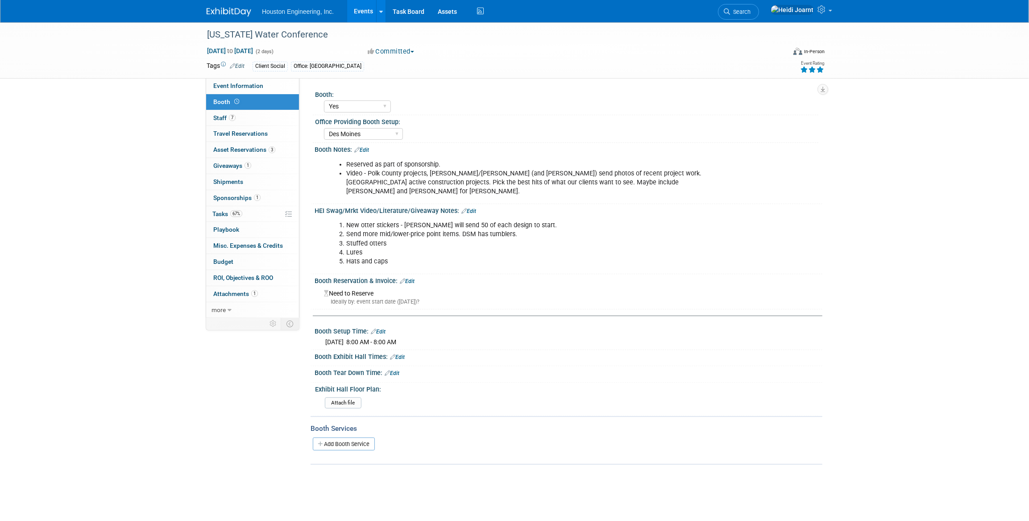
click at [575, 179] on li "Video - Polk County projects, [PERSON_NAME]/[PERSON_NAME] (and [PERSON_NAME]) s…" at bounding box center [532, 182] width 373 height 27
click at [369, 150] on link "Edit" at bounding box center [361, 150] width 15 height 6
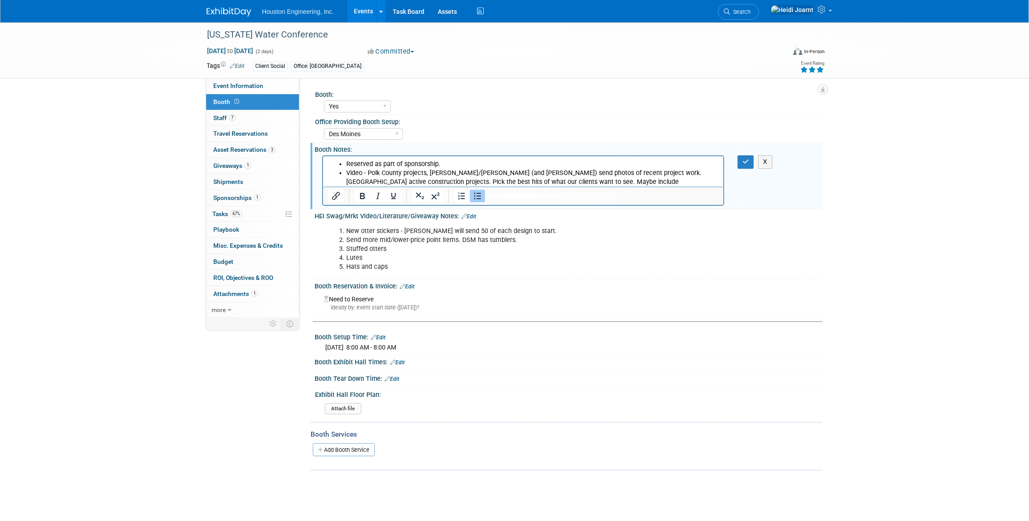
click at [659, 184] on li "Video - Polk County projects, [PERSON_NAME]/[PERSON_NAME] (and [PERSON_NAME]) s…" at bounding box center [532, 182] width 372 height 27
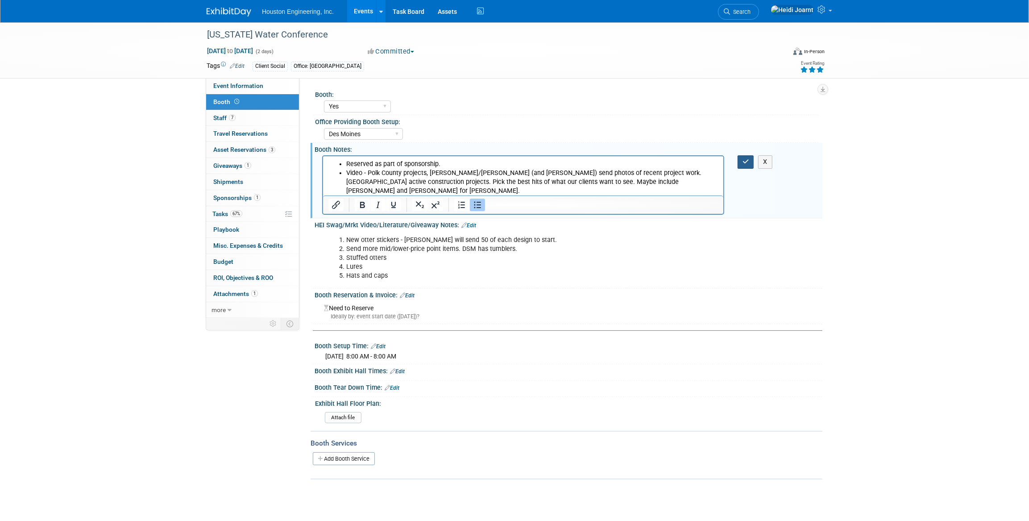
click at [745, 162] on icon "button" at bounding box center [745, 161] width 7 height 6
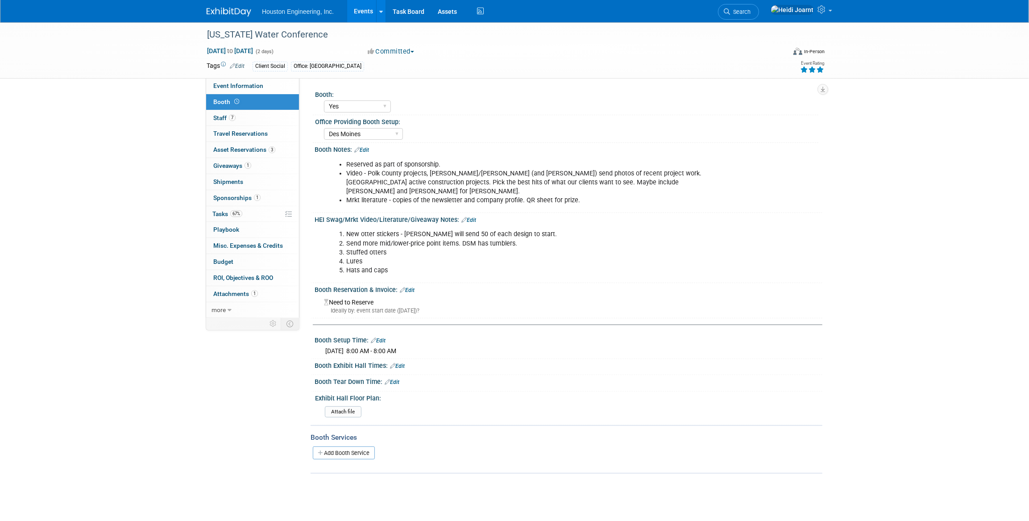
click at [367, 148] on link "Edit" at bounding box center [361, 150] width 15 height 6
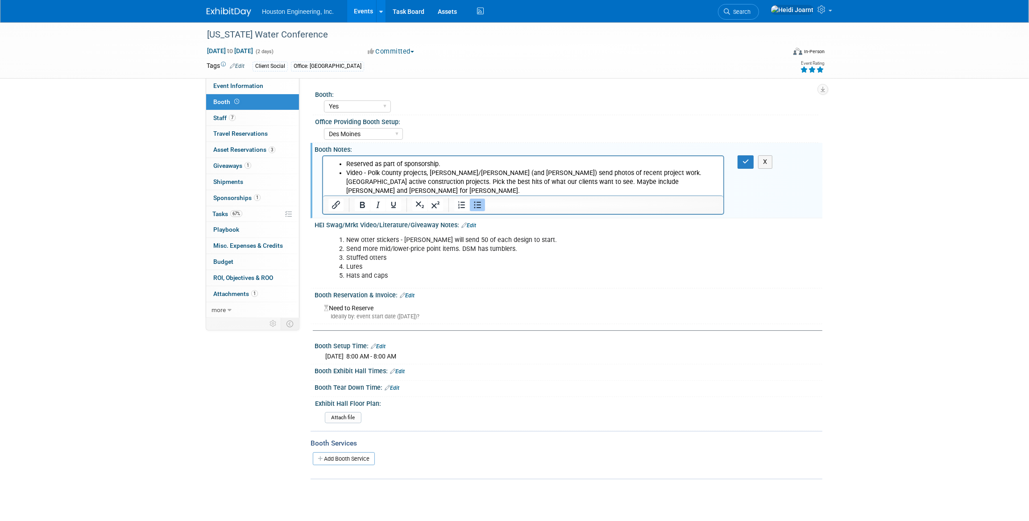
click at [577, 195] on li "Mrkt literature - copies of the newsletter and company profile. QR sheet for pr…" at bounding box center [532, 199] width 372 height 9
click at [743, 166] on button "button" at bounding box center [746, 161] width 17 height 13
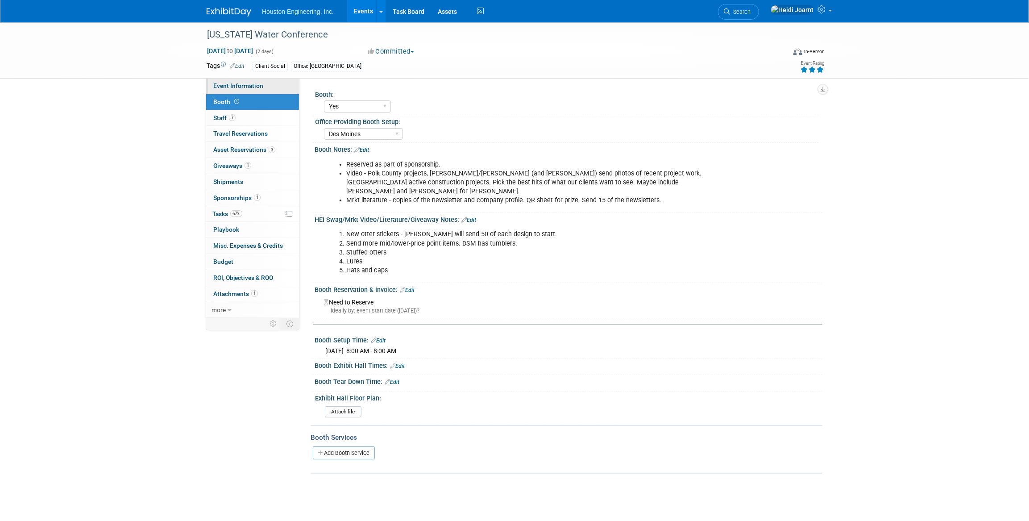
click at [249, 84] on span "Event Information" at bounding box center [238, 85] width 50 height 7
select select "2 - Post KO/Active Planning"
select select "Yes"
select select "Water Resources"
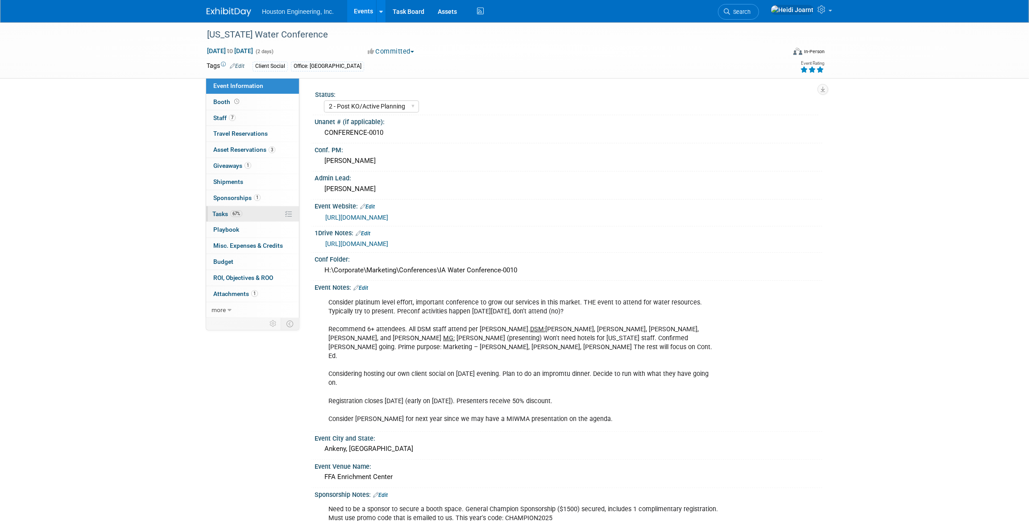
click at [248, 210] on link "67% Tasks 67%" at bounding box center [252, 214] width 93 height 16
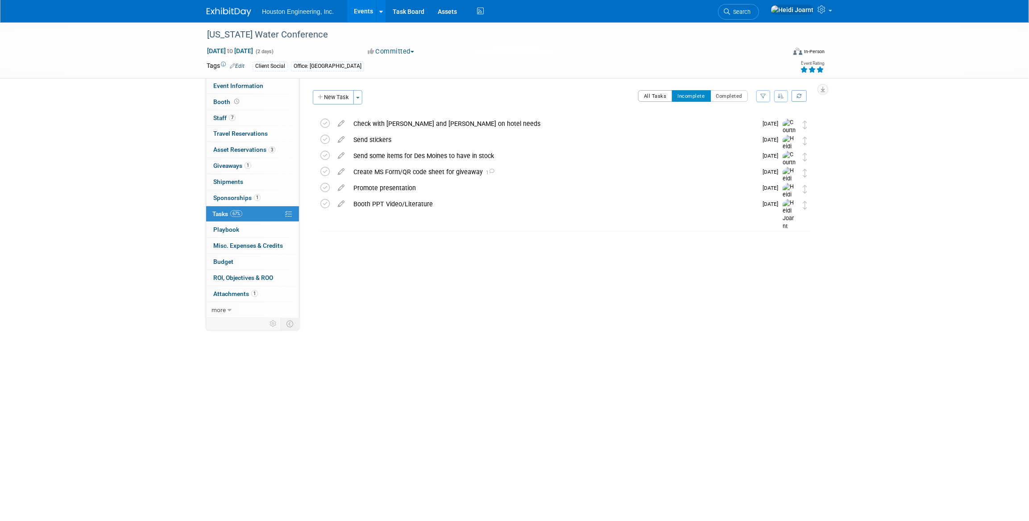
click at [656, 91] on button "All Tasks" at bounding box center [655, 96] width 34 height 12
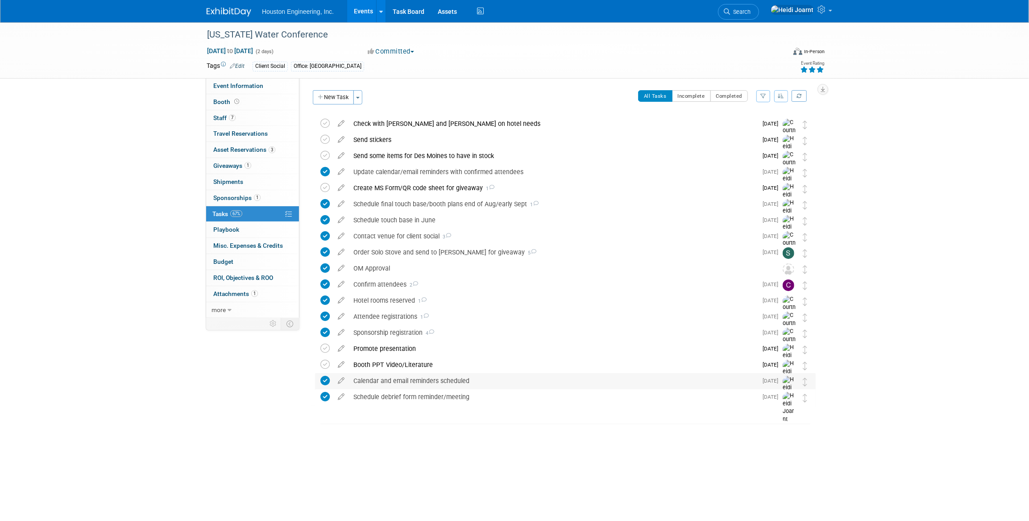
click at [344, 385] on td at bounding box center [341, 390] width 16 height 34
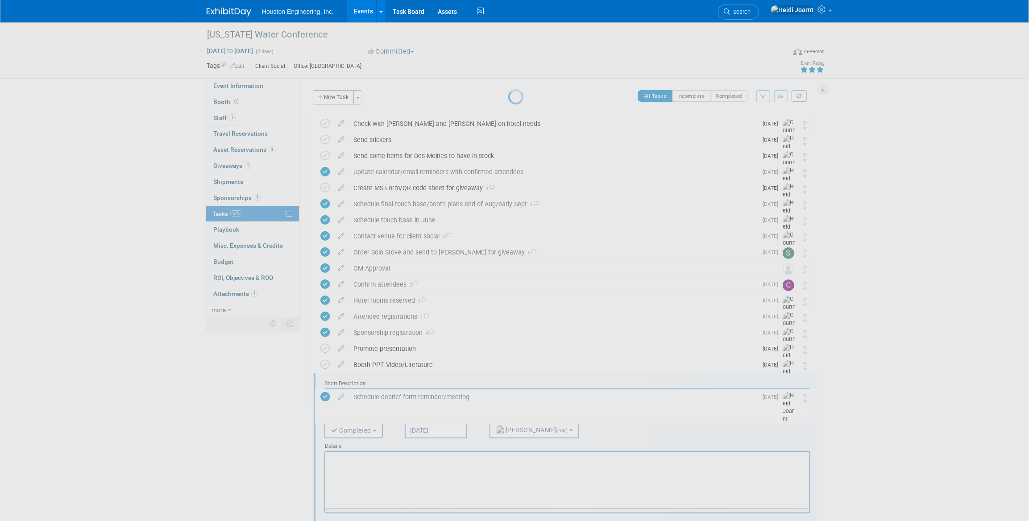
click at [508, 383] on div at bounding box center [514, 260] width 12 height 521
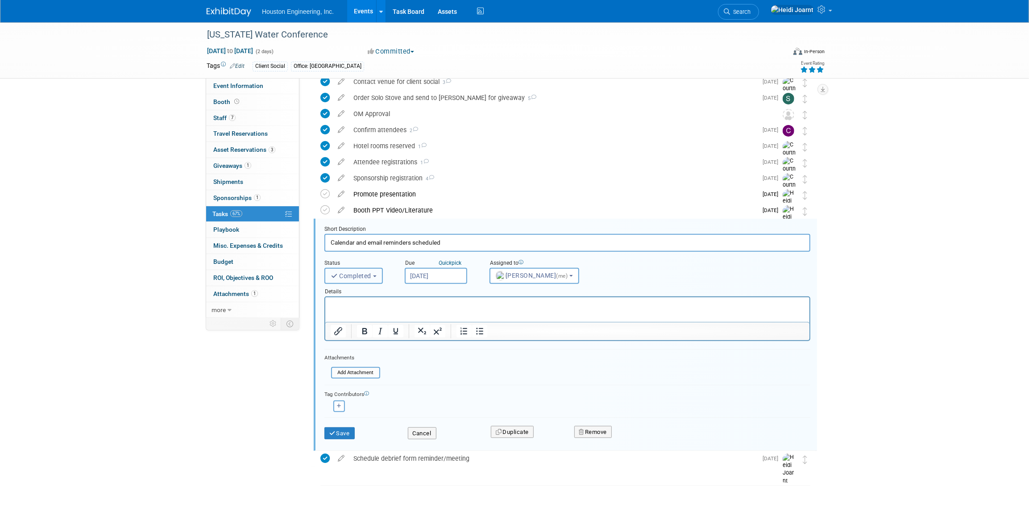
click at [366, 277] on span "Completed" at bounding box center [351, 275] width 41 height 7
drag, startPoint x: 364, startPoint y: 297, endPoint x: 39, endPoint y: 17, distance: 429.0
click at [364, 297] on label "Incomplete" at bounding box center [353, 296] width 48 height 14
click at [326, 297] on input "Incomplete" at bounding box center [323, 295] width 6 height 6
select select "1"
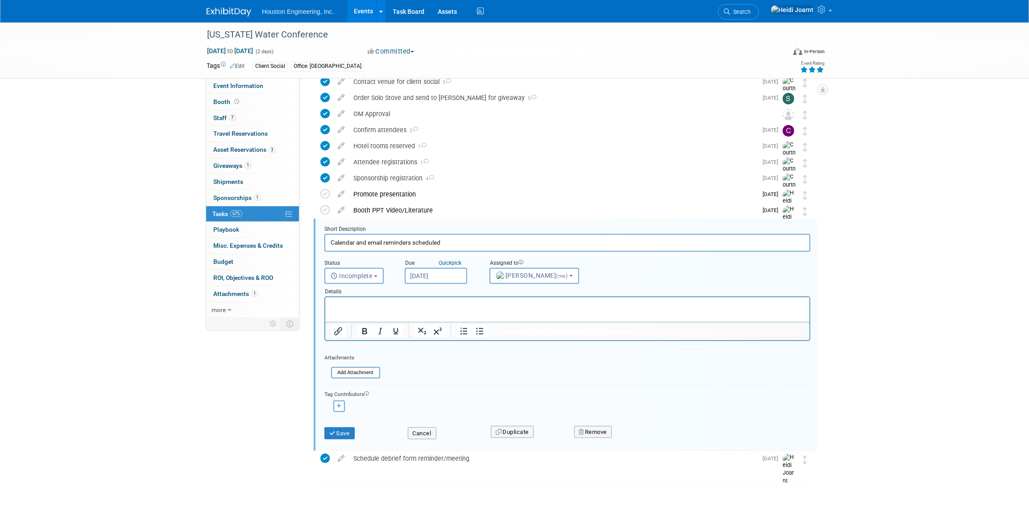
click at [367, 309] on html at bounding box center [567, 303] width 484 height 12
click at [339, 425] on div "Save" at bounding box center [359, 430] width 83 height 18
click at [334, 432] on icon "submit" at bounding box center [332, 433] width 7 height 6
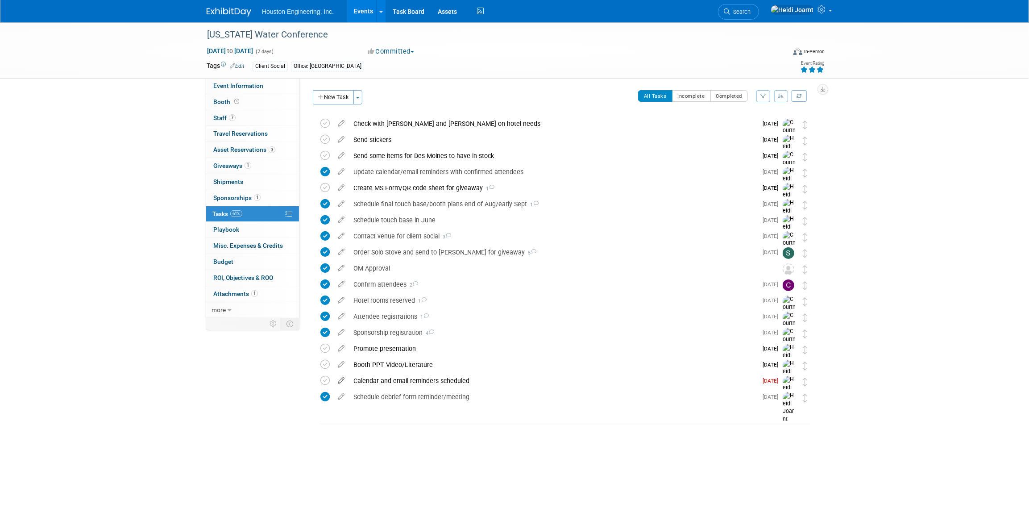
click at [338, 380] on icon at bounding box center [341, 378] width 16 height 11
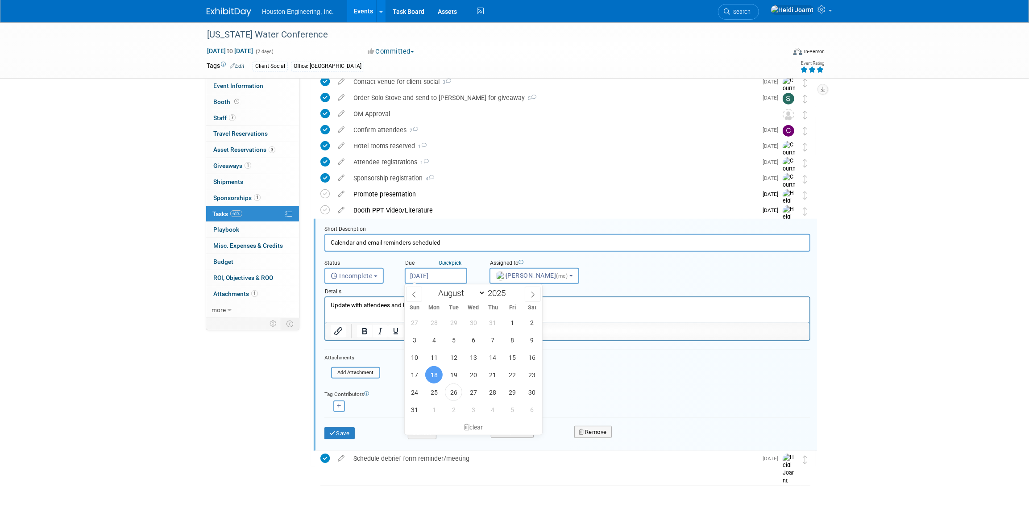
click at [441, 270] on input "[DATE]" at bounding box center [436, 276] width 62 height 16
click at [472, 392] on span "27" at bounding box center [472, 391] width 17 height 17
type input "[DATE]"
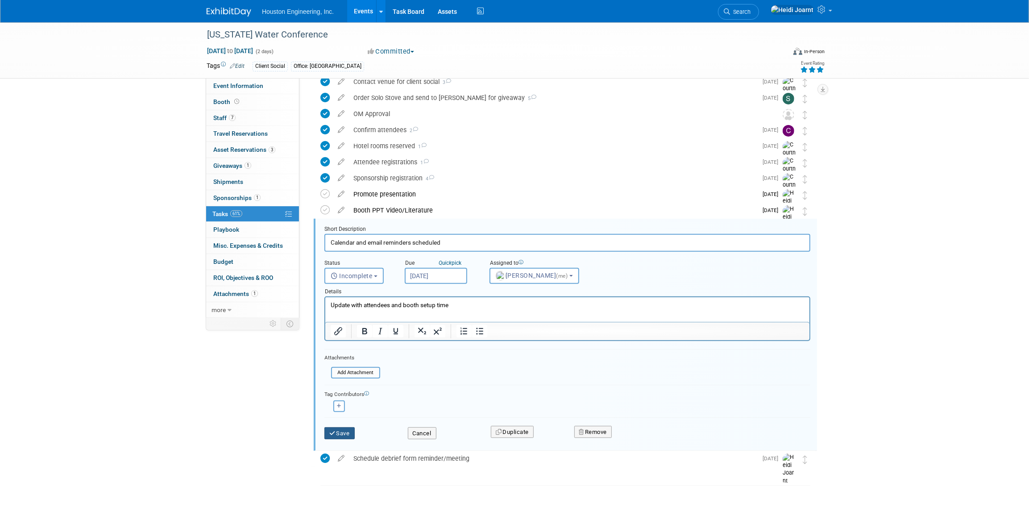
click at [347, 435] on button "Save" at bounding box center [339, 433] width 30 height 12
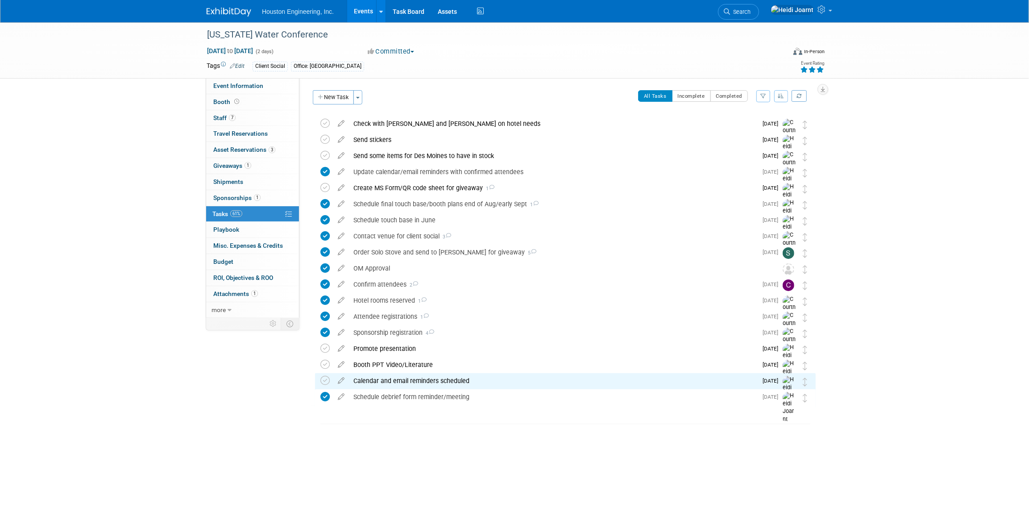
click at [355, 10] on link "Events" at bounding box center [363, 11] width 33 height 22
